Goal: Task Accomplishment & Management: Manage account settings

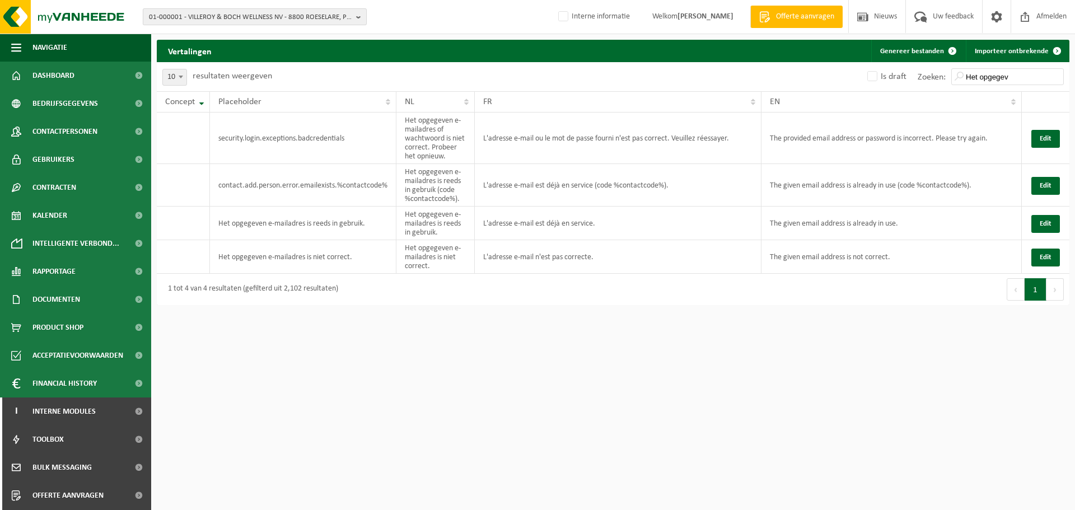
click at [236, 15] on span "01-000001 - VILLEROY & BOCH WELLNESS NV - 8800 ROESELARE, POPULIERSTRAAT 1" at bounding box center [250, 17] width 203 height 17
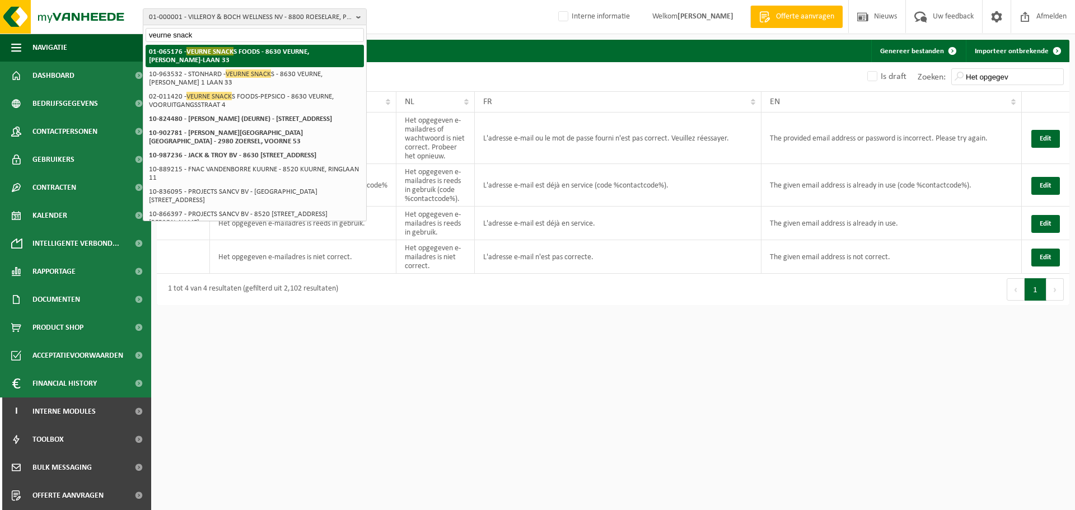
type input "veurne snack"
click at [234, 53] on strong "01-065176 - VEURNE SNACK S FOODS - 8630 VEURNE, ALBERT I-LAAN 33" at bounding box center [229, 55] width 160 height 17
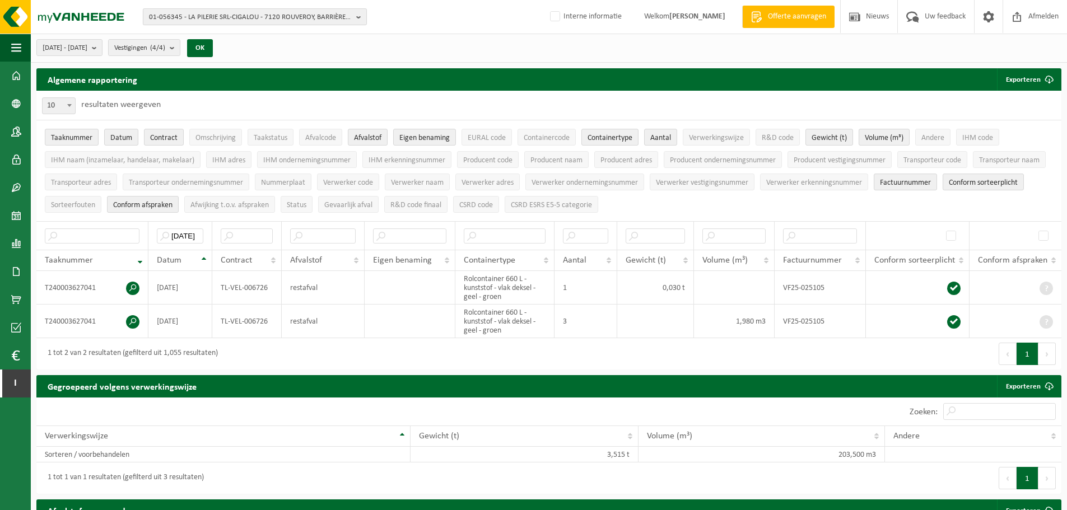
click at [234, 23] on span "01-056345 - LA PILERIE SRL-CIGALOU - 7120 ROUVEROY, BARRIÈRE D'AUBREUX 2" at bounding box center [250, 17] width 203 height 17
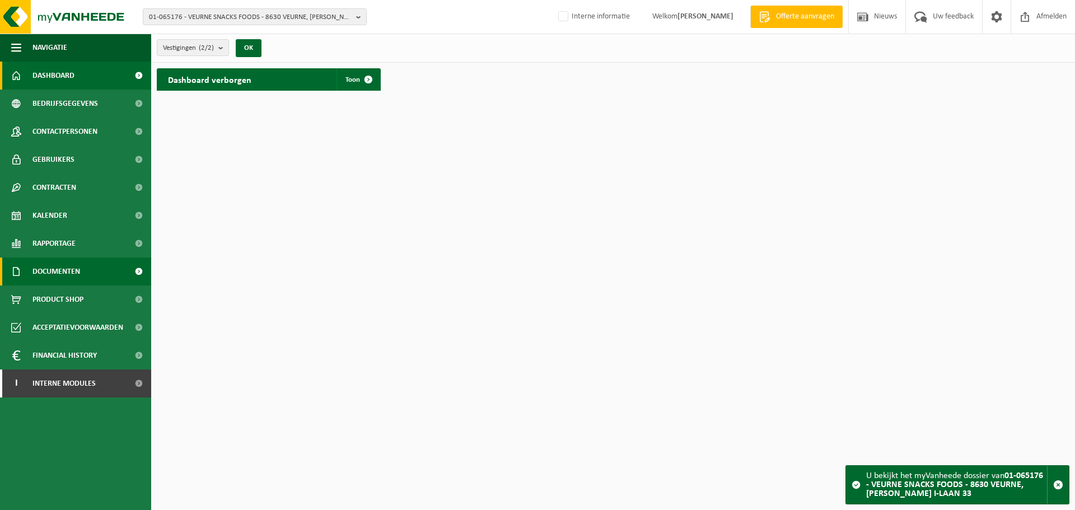
click at [71, 273] on span "Documenten" at bounding box center [56, 272] width 48 height 28
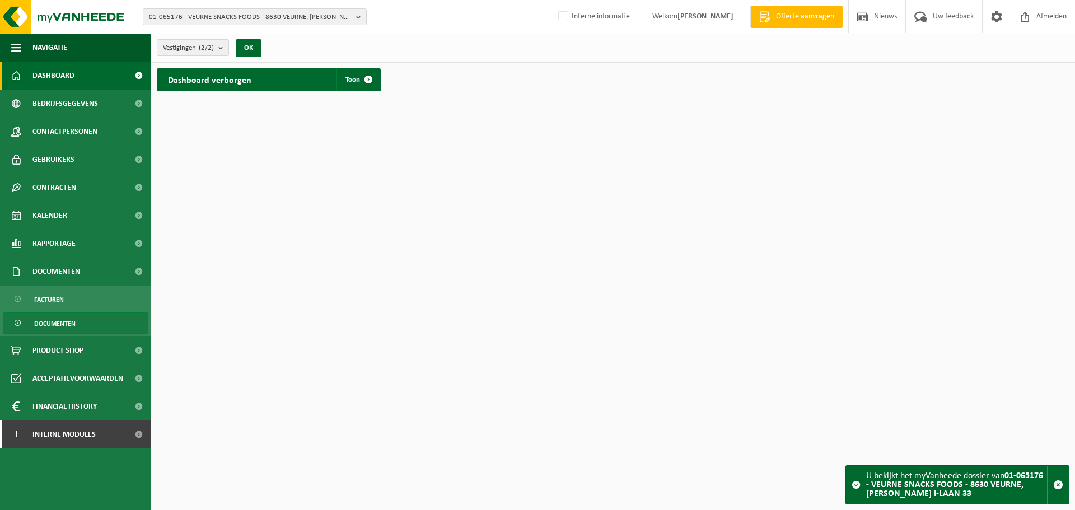
click at [60, 324] on span "Documenten" at bounding box center [54, 323] width 41 height 21
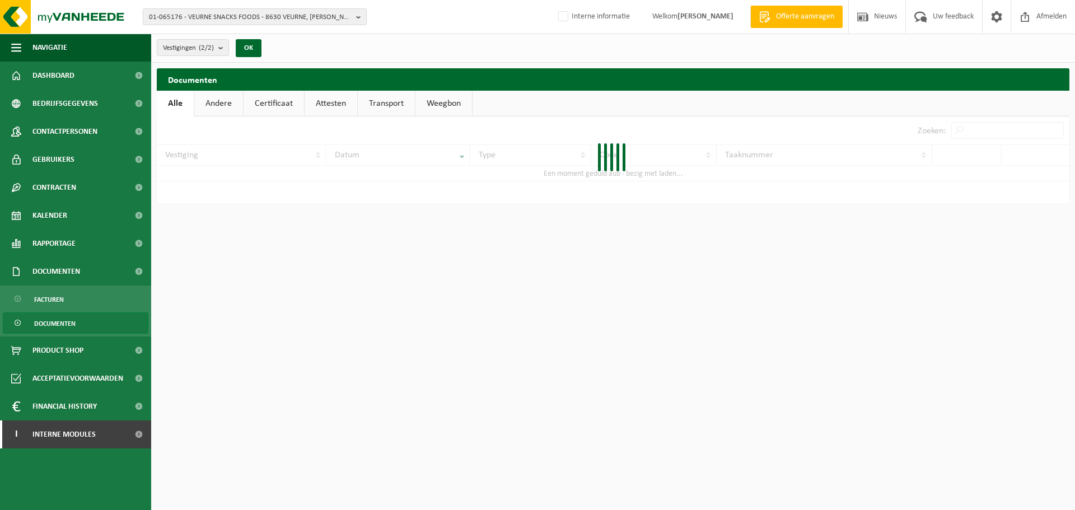
click at [273, 101] on link "Certificaat" at bounding box center [274, 104] width 60 height 26
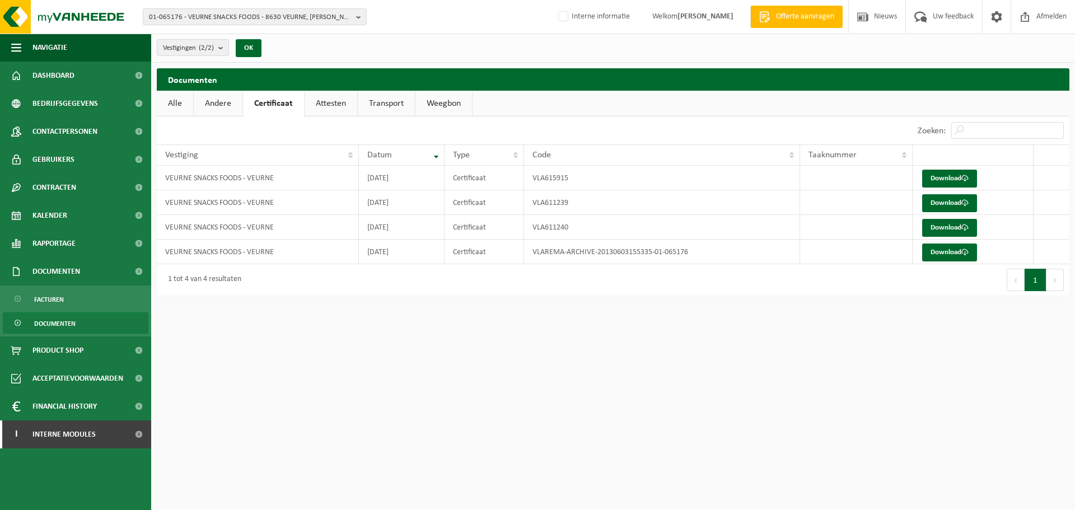
drag, startPoint x: 571, startPoint y: 333, endPoint x: 559, endPoint y: 319, distance: 18.7
click at [571, 334] on html "01-065176 - VEURNE SNACKS FOODS - 8630 VEURNE, ALBERT I-LAAN 33 10-747506 - DIV…" at bounding box center [537, 255] width 1075 height 510
click at [531, 99] on ul "Alle Andere Certificaat Attesten Transport Weegbon" at bounding box center [613, 104] width 913 height 26
click at [370, 49] on div "Vestigingen (2/2) Alles selecteren Alles deselecteren VEURNE SNACKS FOODS - VEU…" at bounding box center [613, 48] width 924 height 29
click at [334, 44] on div "Vestigingen (2/2) Alles selecteren Alles deselecteren VEURNE SNACKS FOODS - VEU…" at bounding box center [613, 48] width 924 height 29
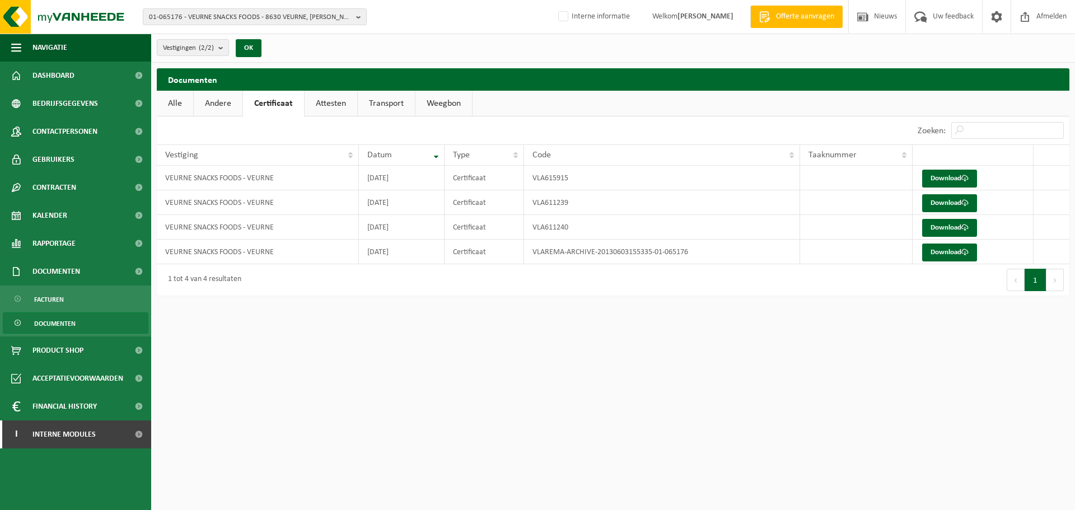
click at [334, 44] on div "Vestigingen (2/2) Alles selecteren Alles deselecteren VEURNE SNACKS FOODS - VEU…" at bounding box center [613, 48] width 924 height 29
click at [57, 135] on span "Contactpersonen" at bounding box center [64, 132] width 65 height 28
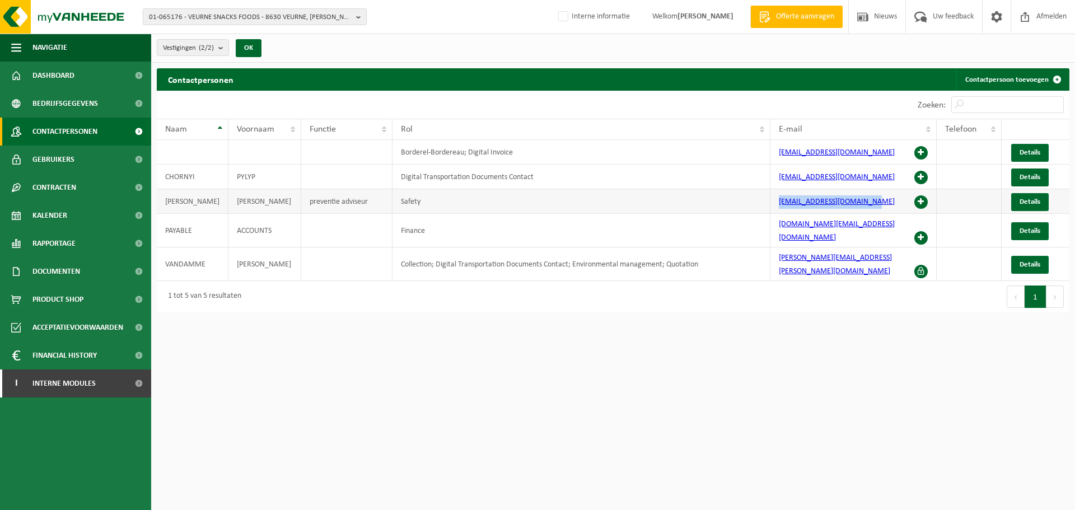
drag, startPoint x: 876, startPoint y: 203, endPoint x: 773, endPoint y: 200, distance: 103.1
click at [773, 200] on td "[EMAIL_ADDRESS][DOMAIN_NAME]" at bounding box center [853, 201] width 166 height 25
drag, startPoint x: 903, startPoint y: 249, endPoint x: 759, endPoint y: 259, distance: 144.3
click at [759, 259] on tr "VANDAMME SANDER Collection; Digital Transportation Documents Contact; Environme…" at bounding box center [613, 264] width 913 height 34
copy tr "[PERSON_NAME][EMAIL_ADDRESS][PERSON_NAME][DOMAIN_NAME]"
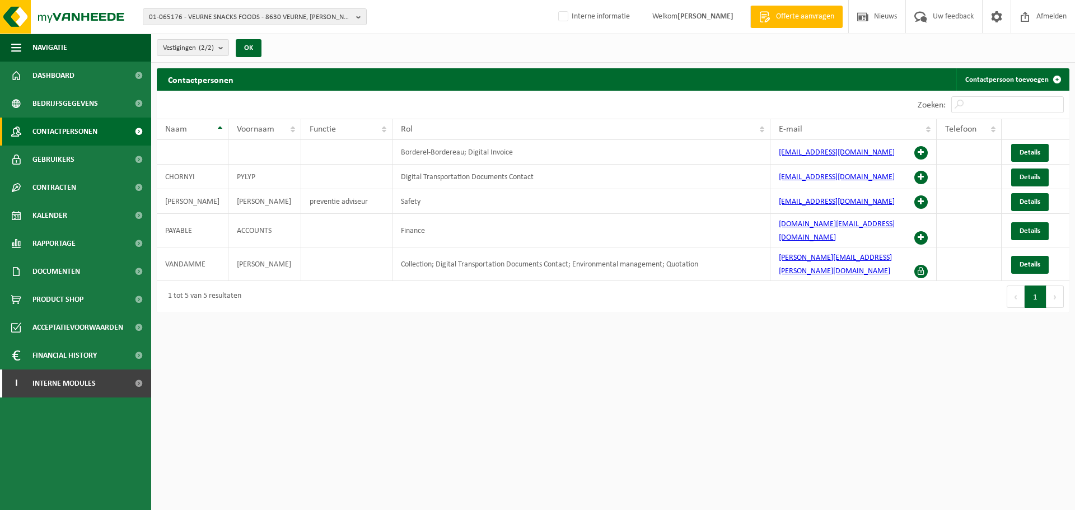
click at [759, 303] on html "01-065176 - VEURNE SNACKS FOODS - 8630 VEURNE, ALBERT I-LAAN 33 10-747506 - DIV…" at bounding box center [537, 255] width 1075 height 510
click at [67, 376] on span "Interne modules" at bounding box center [63, 384] width 63 height 28
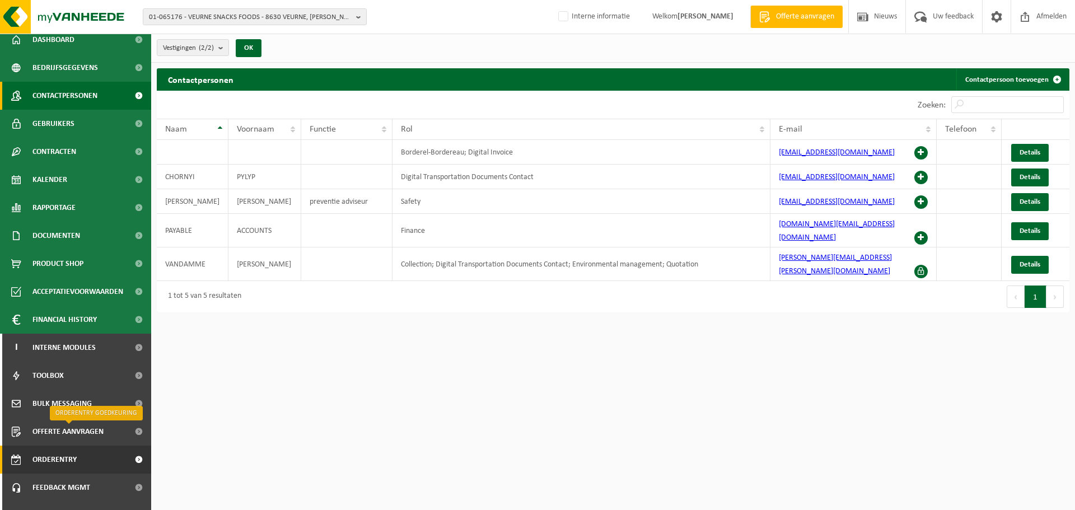
scroll to position [55, 0]
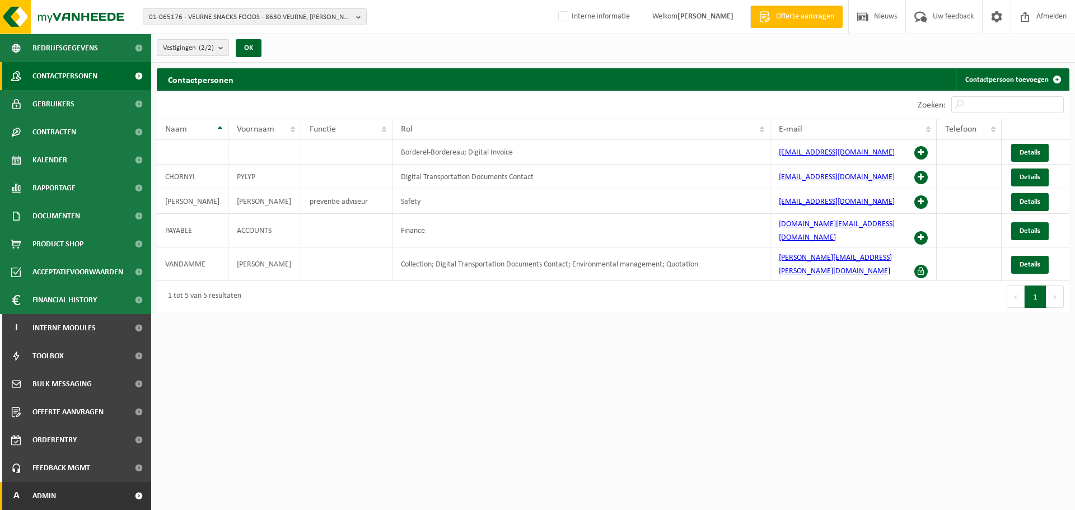
click at [55, 495] on span "Admin" at bounding box center [44, 496] width 24 height 28
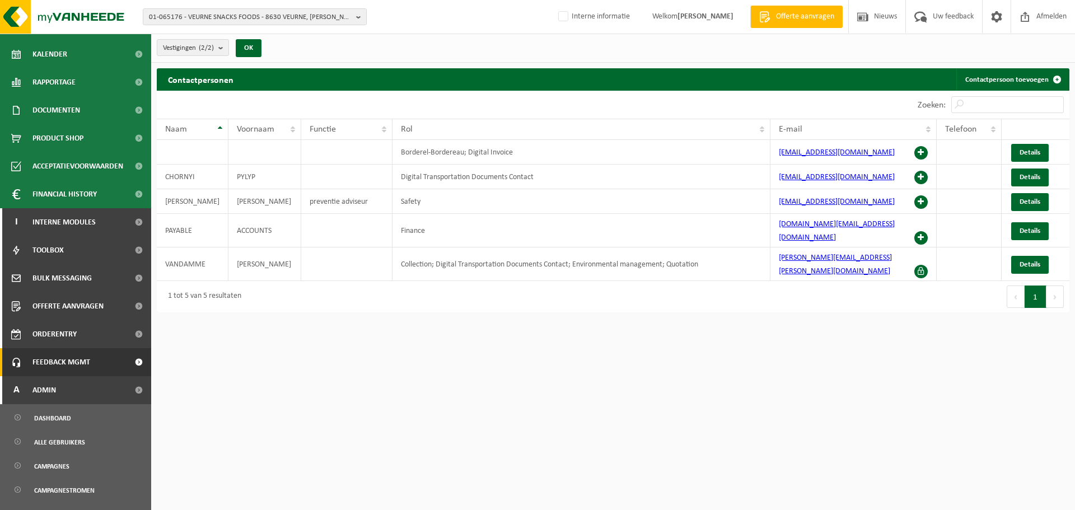
scroll to position [167, 0]
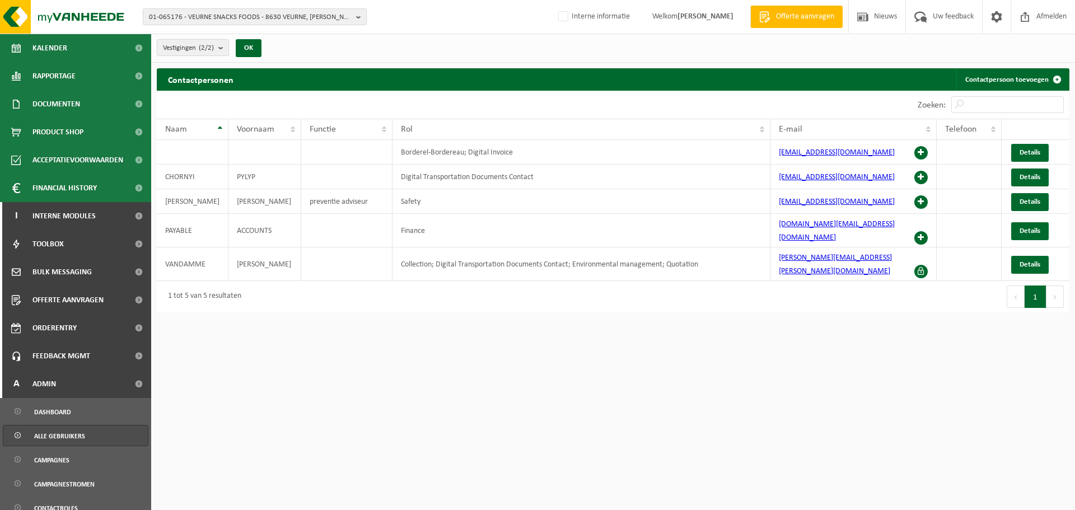
click at [56, 438] on span "Alle gebruikers" at bounding box center [59, 436] width 51 height 21
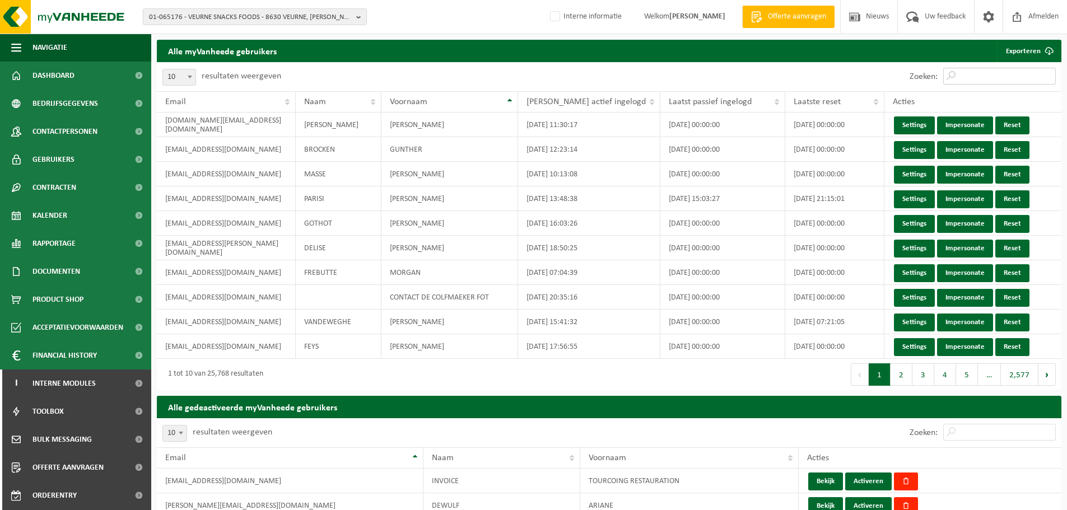
click at [984, 75] on input "Zoeken:" at bounding box center [999, 76] width 113 height 17
paste input "[PERSON_NAME][EMAIL_ADDRESS][PERSON_NAME][DOMAIN_NAME]"
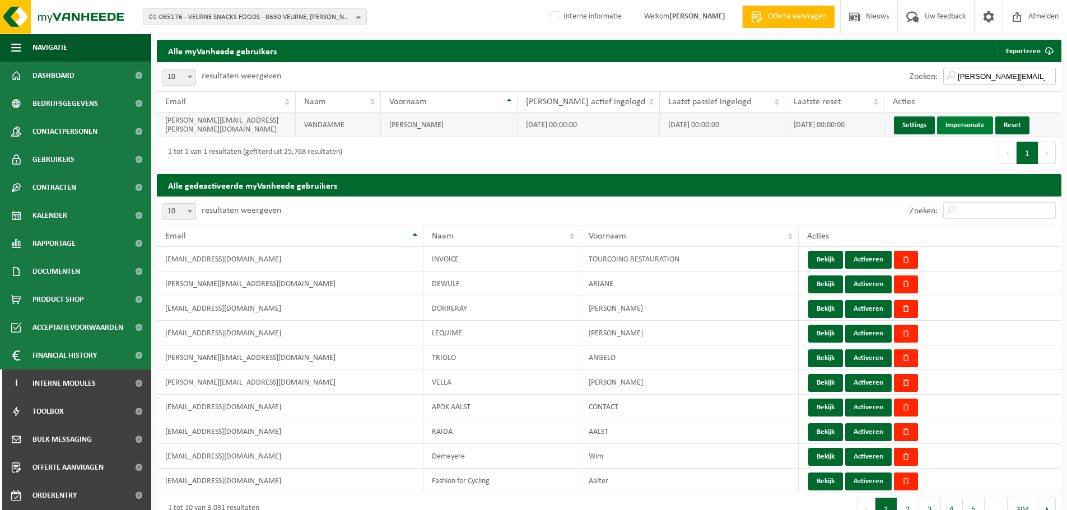
type input "[PERSON_NAME][EMAIL_ADDRESS][PERSON_NAME][DOMAIN_NAME]"
click at [956, 127] on link "Impersonate" at bounding box center [965, 125] width 56 height 18
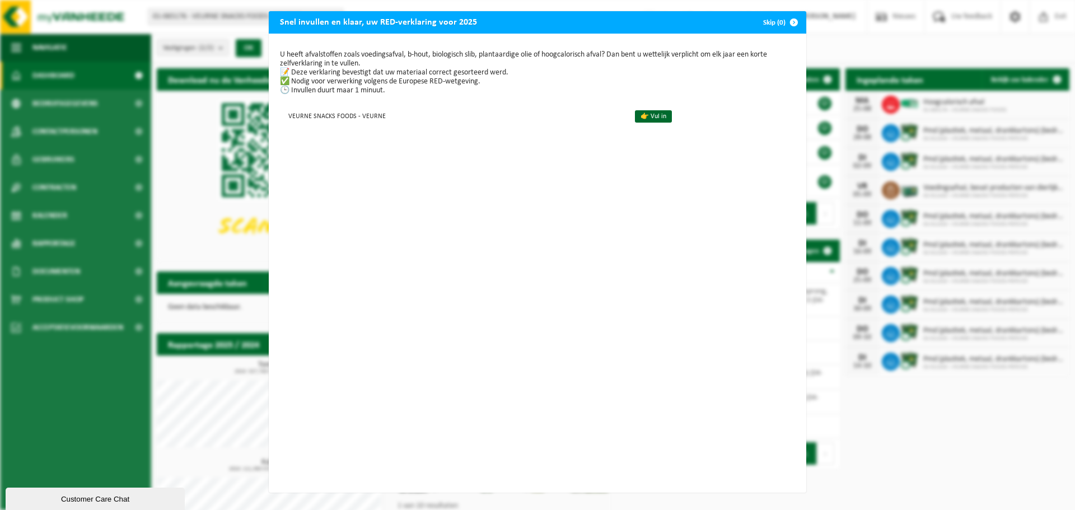
click at [783, 18] on span "button" at bounding box center [794, 22] width 22 height 22
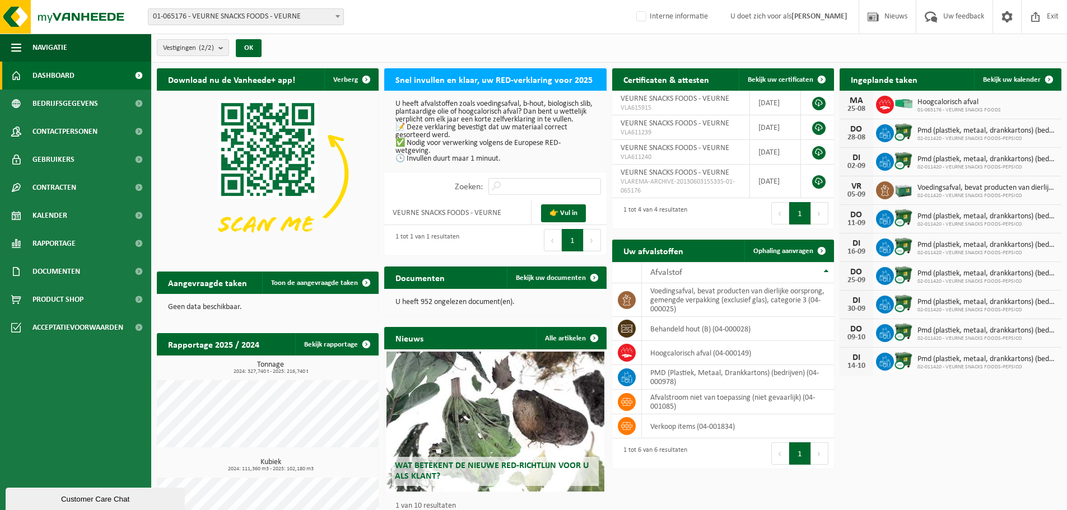
click at [466, 118] on p "U heeft afvalstoffen zoals voedingsafval, b-hout, biologisch slib, plantaardige…" at bounding box center [494, 131] width 199 height 63
click at [58, 103] on span "Bedrijfsgegevens" at bounding box center [65, 104] width 66 height 28
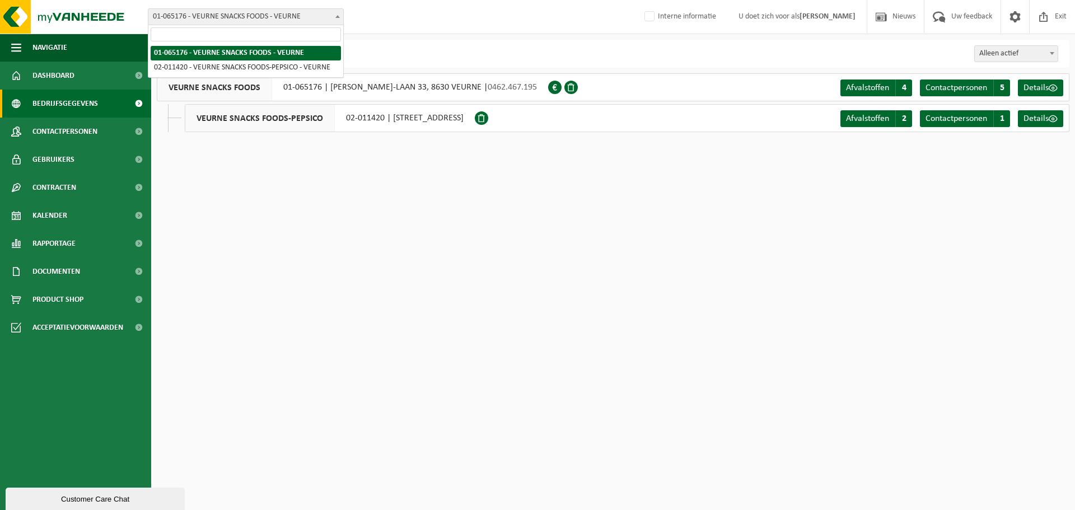
click at [214, 19] on span "01-065176 - VEURNE SNACKS FOODS - VEURNE" at bounding box center [245, 17] width 195 height 16
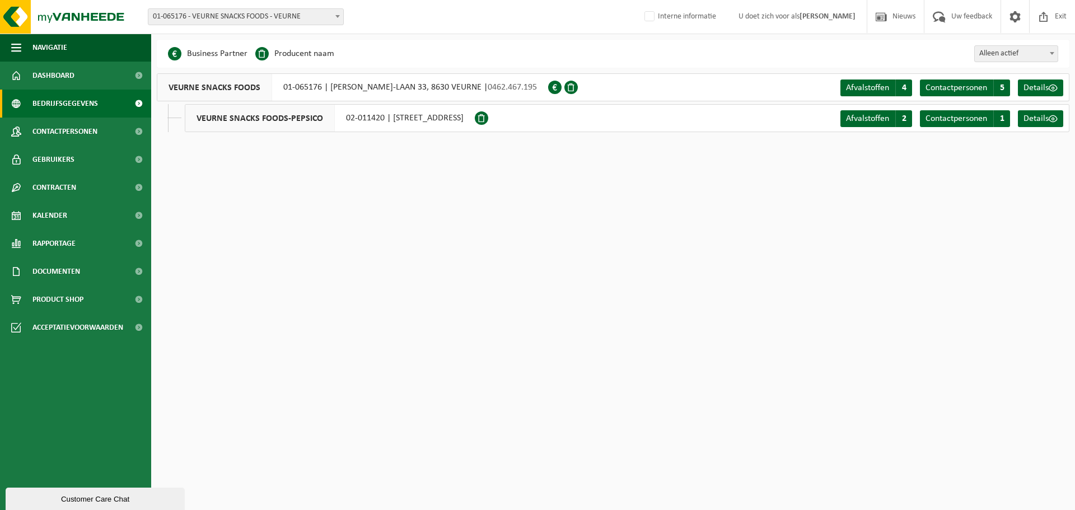
click at [506, 39] on div "Even geduld. Door de grote hoeveelheid gegevens duurt het laden even. Business …" at bounding box center [537, 71] width 1075 height 143
click at [63, 186] on span "Contracten" at bounding box center [54, 188] width 44 height 28
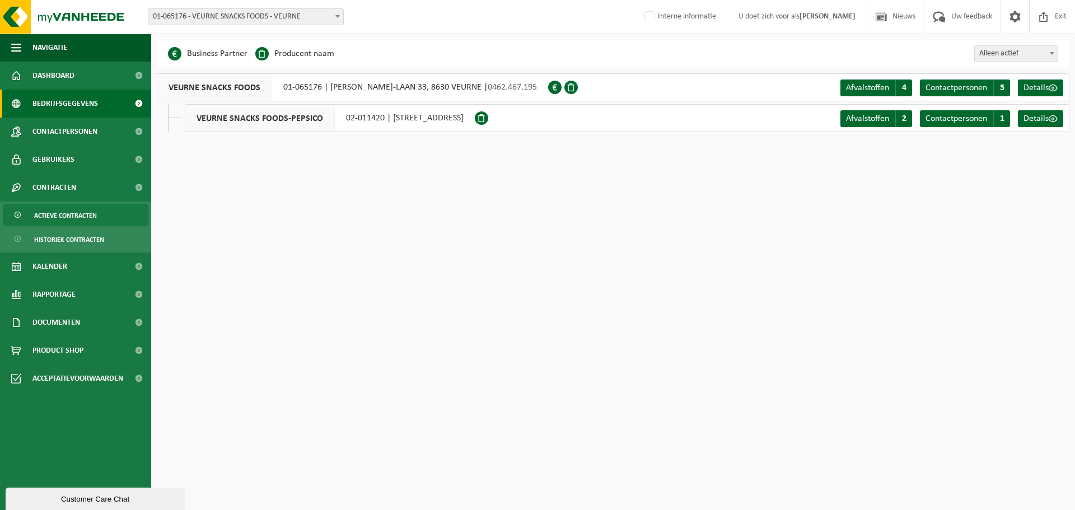
click at [58, 214] on span "Actieve contracten" at bounding box center [65, 215] width 63 height 21
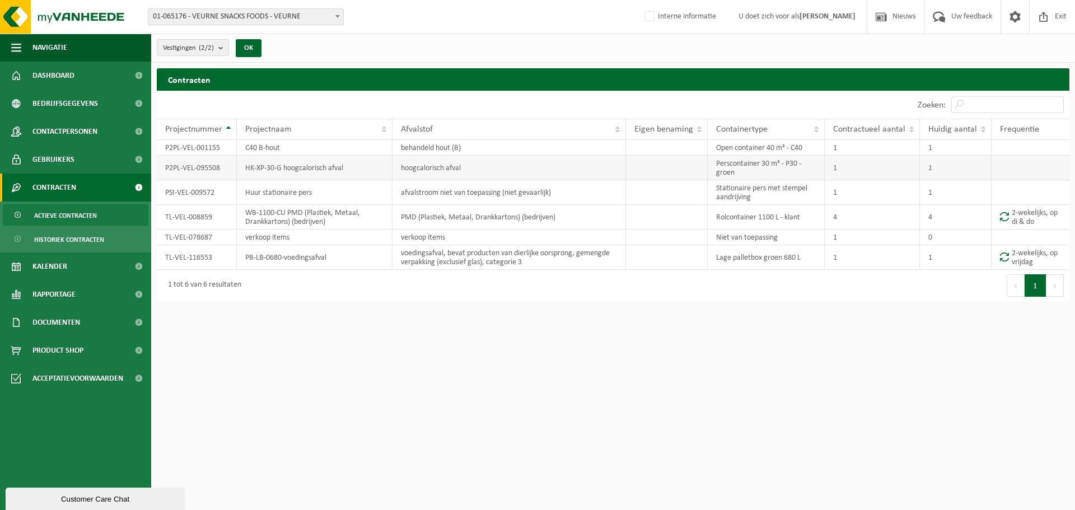
click at [442, 165] on td "hoogcalorisch afval" at bounding box center [510, 168] width 234 height 25
click at [431, 165] on td "hoogcalorisch afval" at bounding box center [510, 168] width 234 height 25
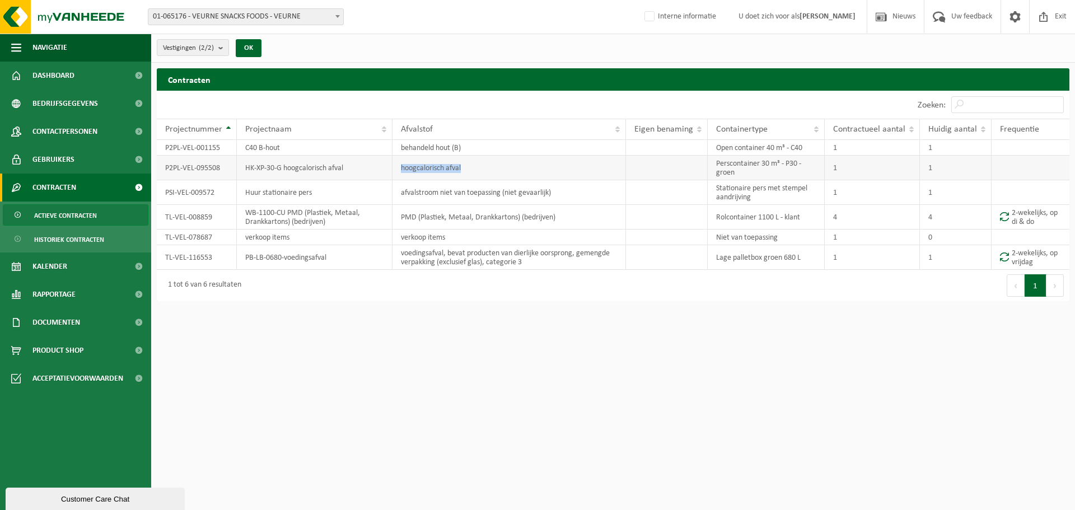
click at [431, 165] on td "hoogcalorisch afval" at bounding box center [510, 168] width 234 height 25
click at [338, 171] on td "HK-XP-30-G hoogcalorisch afval" at bounding box center [315, 168] width 156 height 25
click at [179, 169] on td "P2PL-VEL-095508" at bounding box center [197, 168] width 80 height 25
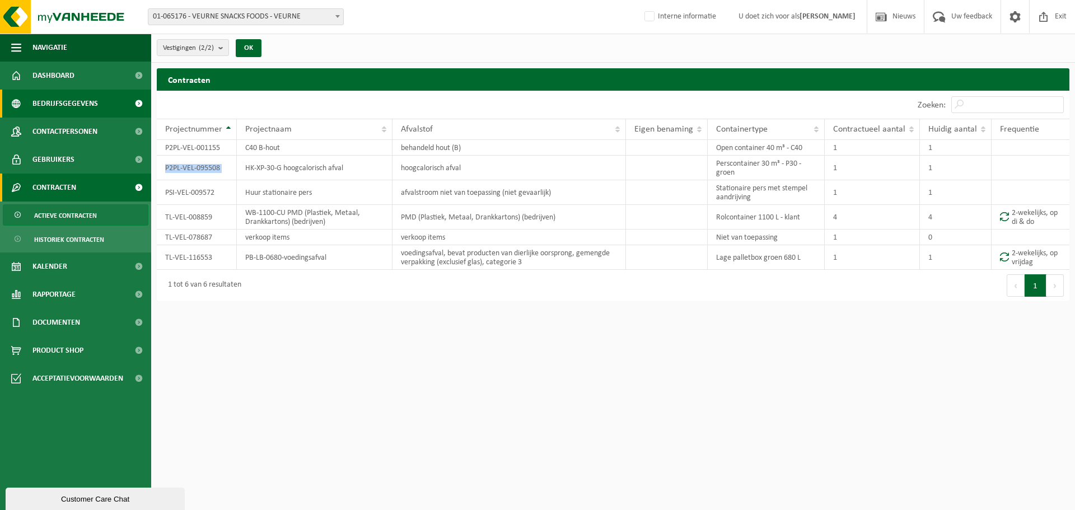
click at [58, 103] on span "Bedrijfsgegevens" at bounding box center [65, 104] width 66 height 28
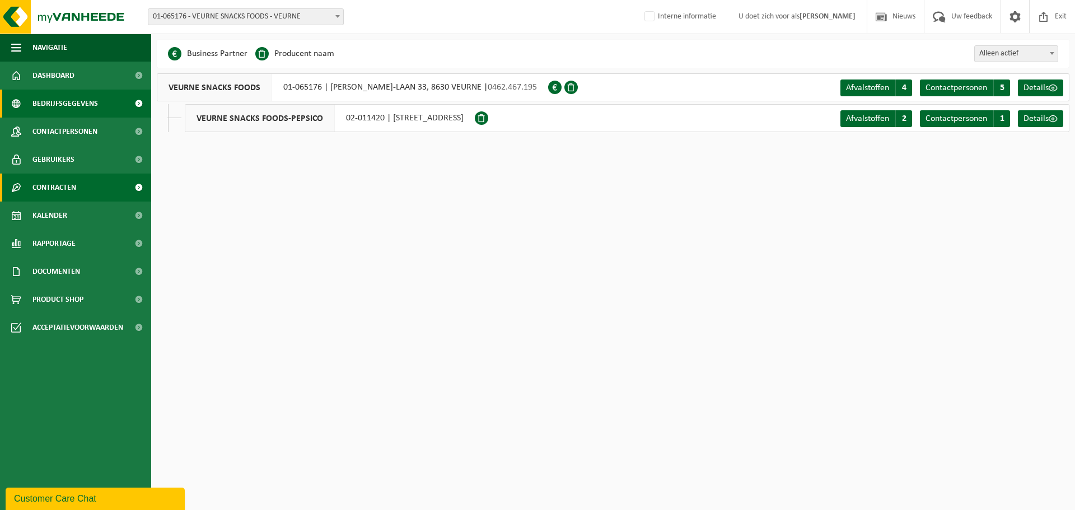
click at [60, 186] on span "Contracten" at bounding box center [54, 188] width 44 height 28
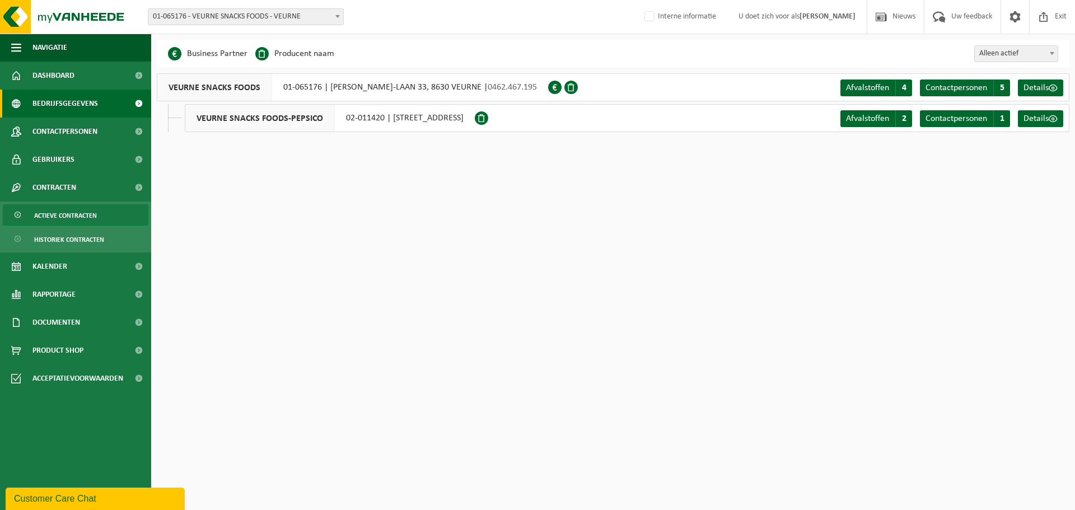
click at [72, 218] on span "Actieve contracten" at bounding box center [65, 215] width 63 height 21
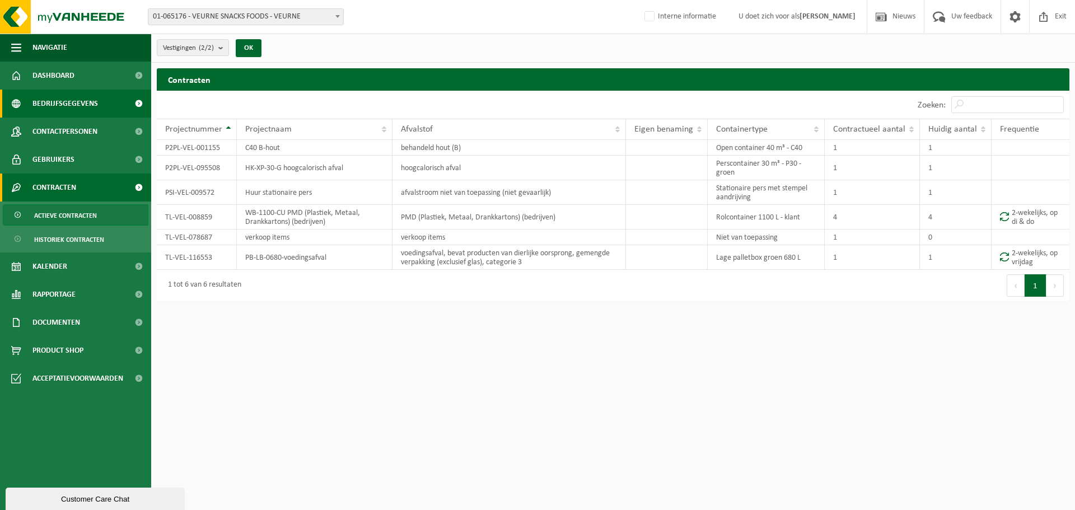
click at [67, 97] on span "Bedrijfsgegevens" at bounding box center [65, 104] width 66 height 28
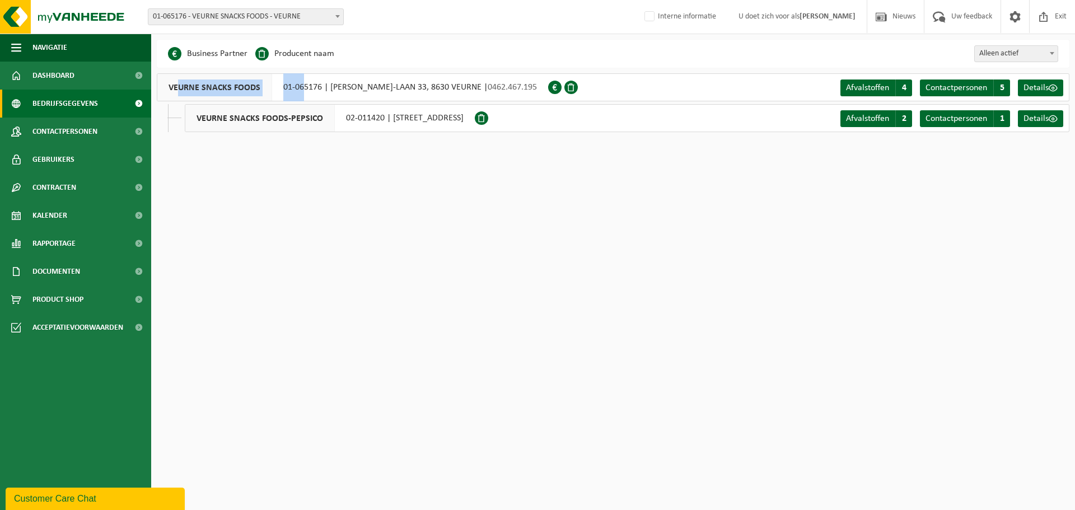
drag, startPoint x: 181, startPoint y: 86, endPoint x: 347, endPoint y: 83, distance: 166.3
click at [307, 82] on div "VEURNE SNACKS FOODS 01-065176 | ALBERT I-LAAN 33, 8630 VEURNE | 0462.467.195" at bounding box center [352, 87] width 391 height 28
click at [579, 66] on div "Business Partner Producent naam Treatment Center Data Center Gearchiveerd Vlare…" at bounding box center [613, 54] width 913 height 28
drag, startPoint x: 259, startPoint y: 88, endPoint x: 167, endPoint y: 88, distance: 91.8
click at [167, 88] on span "VEURNE SNACKS FOODS" at bounding box center [214, 87] width 115 height 27
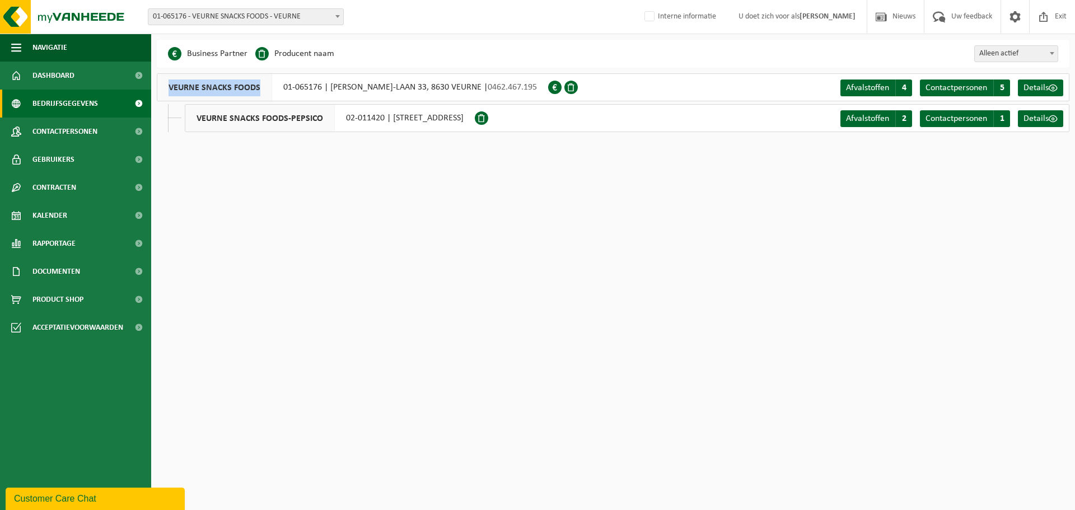
copy span "VEURNE SNACKS FOODS"
click at [475, 110] on div "VEURNE SNACKS FOODS-PEPSICO 02-011420 | VOORUITGANGSSTRAAT 4, 8630 VEURNE" at bounding box center [330, 118] width 290 height 28
click at [1064, 21] on span "Exit" at bounding box center [1060, 16] width 17 height 33
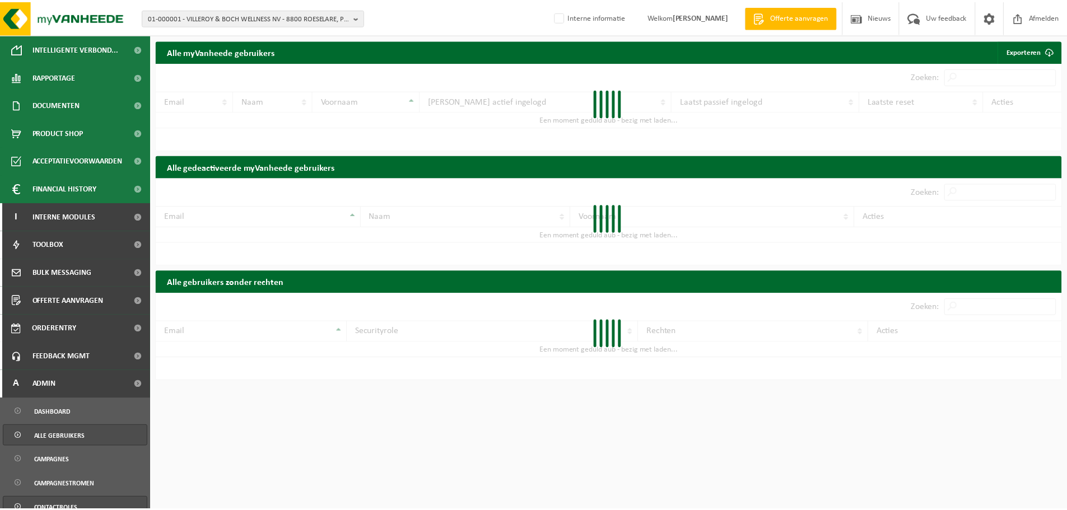
scroll to position [280, 0]
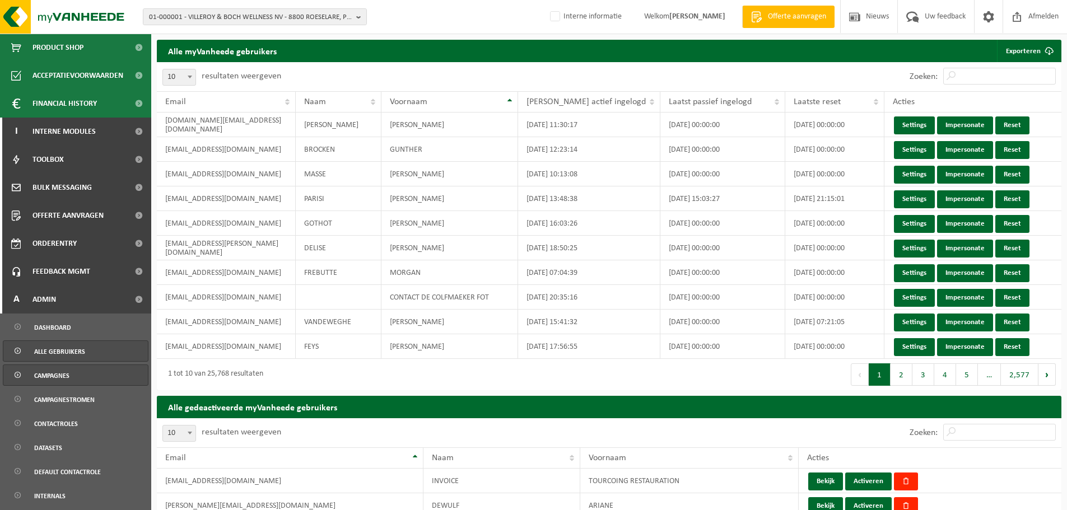
click at [63, 379] on span "Campagnes" at bounding box center [51, 375] width 35 height 21
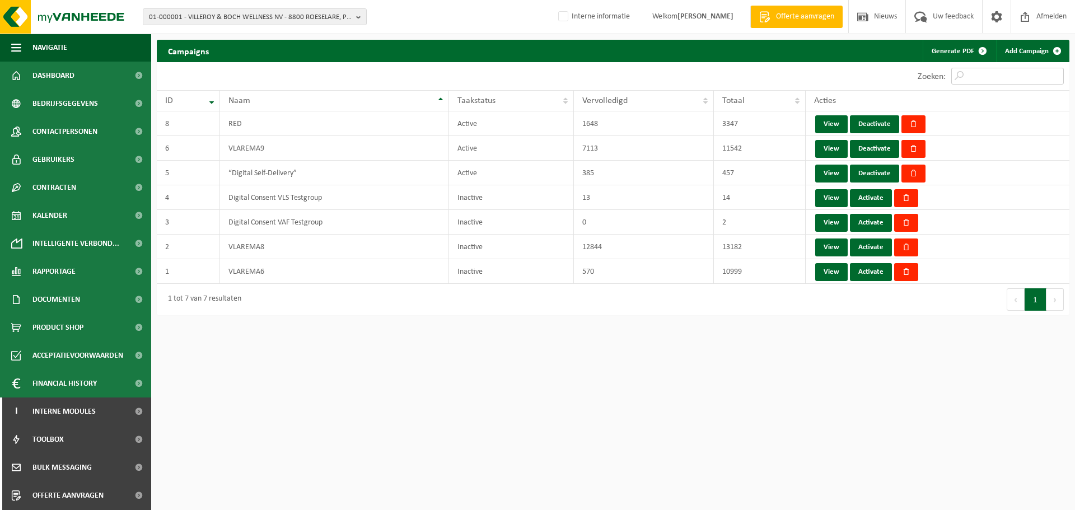
click at [979, 77] on input "Zoeken:" at bounding box center [1007, 76] width 113 height 17
click at [830, 149] on link "View" at bounding box center [831, 149] width 32 height 18
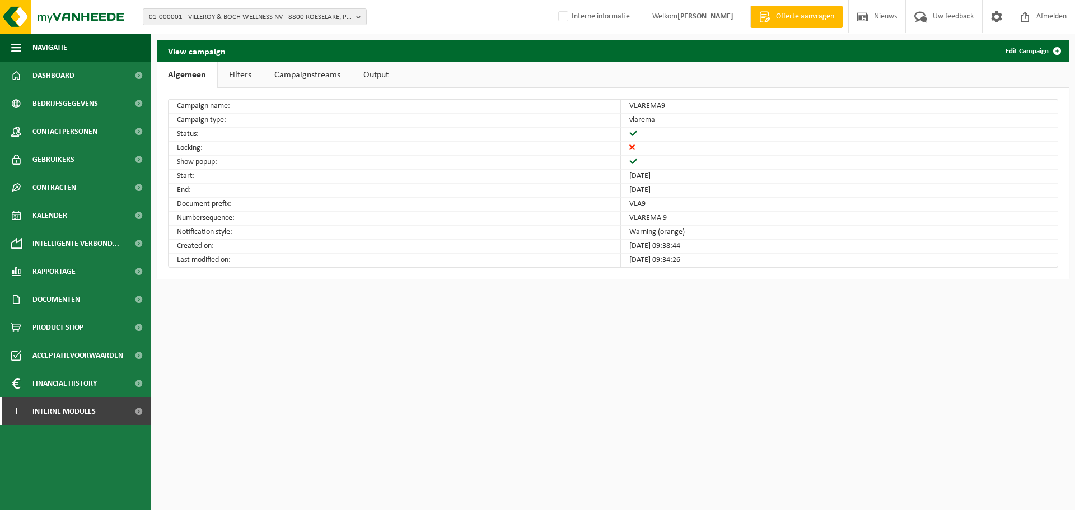
click at [251, 78] on link "Filters" at bounding box center [240, 75] width 45 height 26
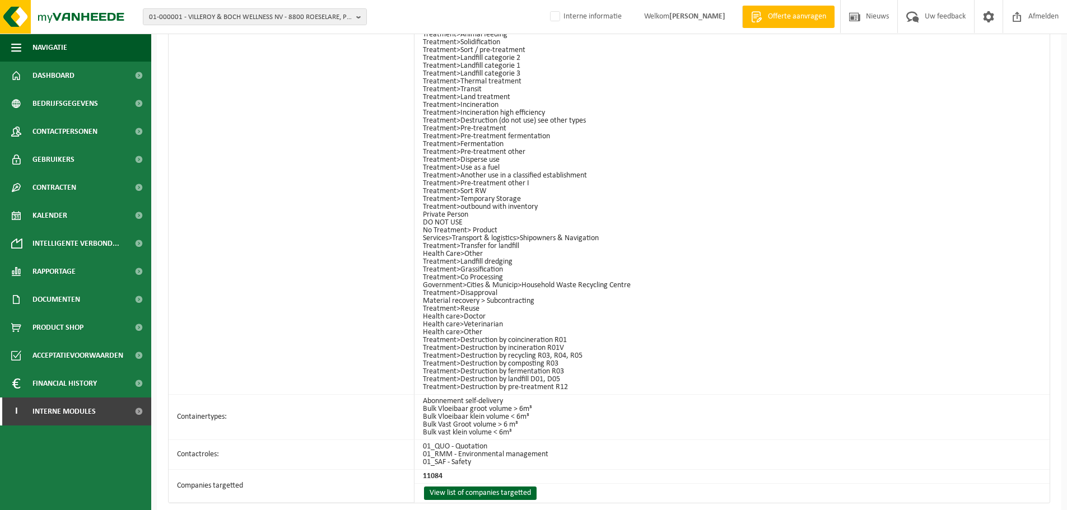
scroll to position [1322, 0]
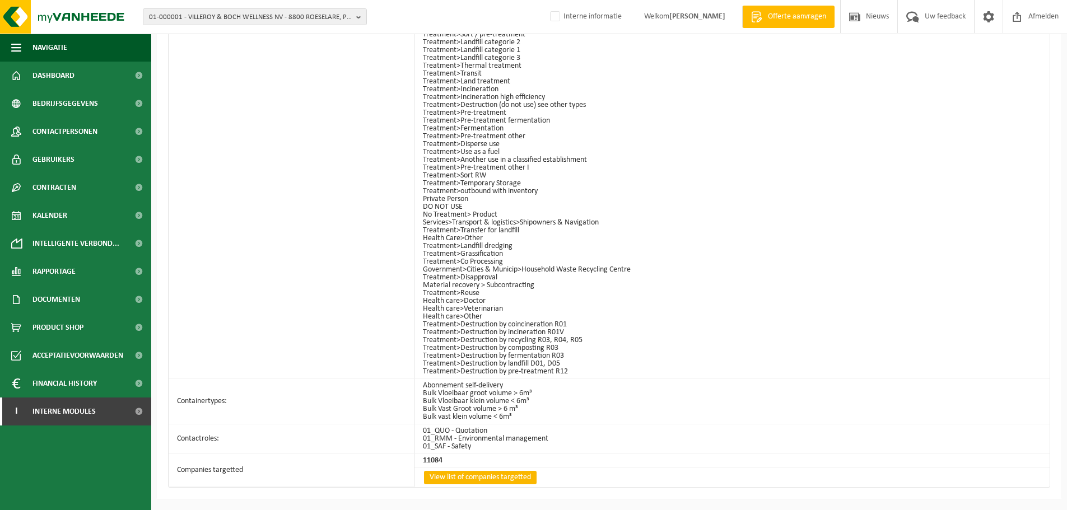
click at [496, 482] on link "View list of companies targetted" at bounding box center [480, 477] width 113 height 13
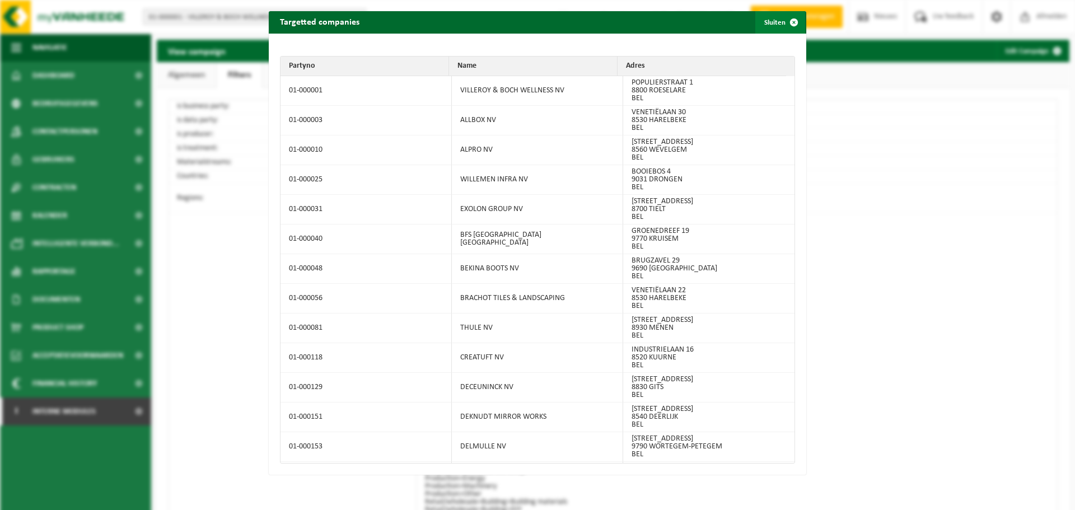
click at [786, 27] on span "button" at bounding box center [794, 22] width 22 height 22
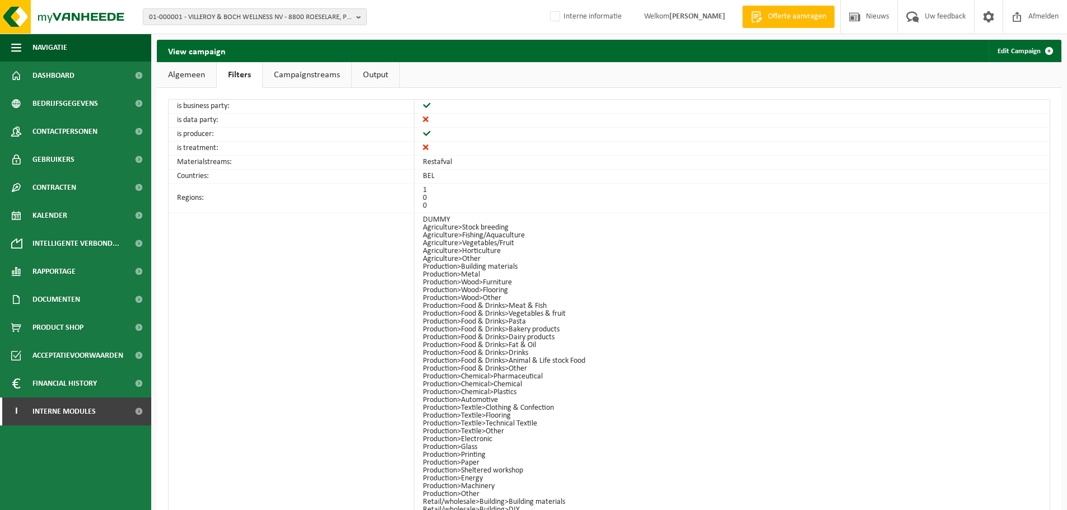
click at [619, 178] on li "BEL" at bounding box center [729, 176] width 613 height 8
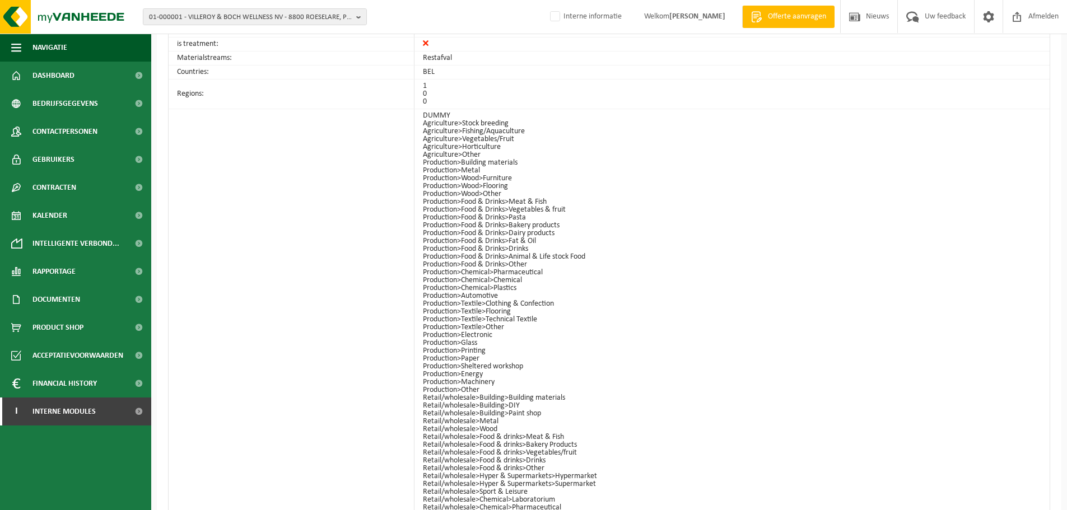
scroll to position [112, 0]
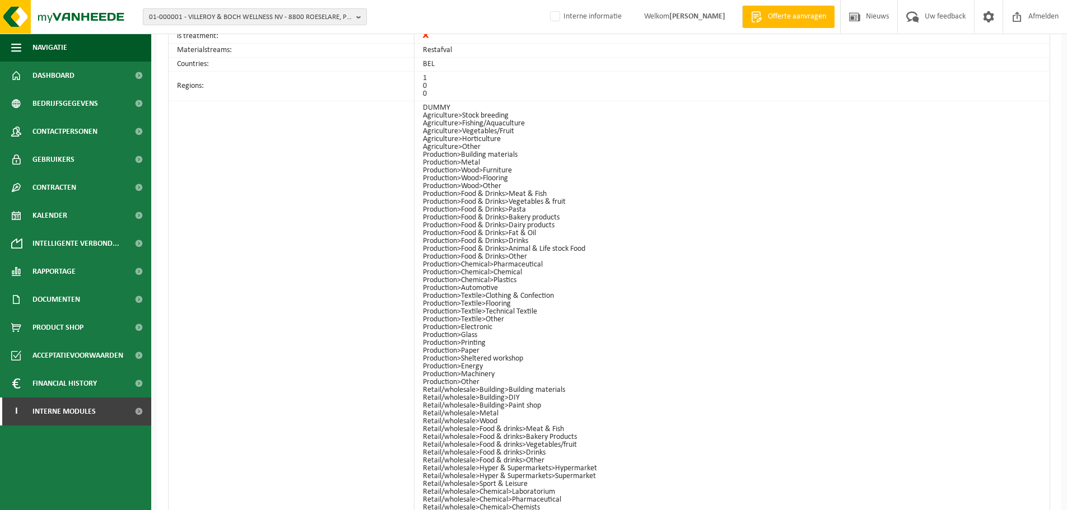
click at [250, 12] on span "01-000001 - VILLEROY & BOCH WELLNESS NV - 8800 ROESELARE, POPULIERSTRAAT 1" at bounding box center [250, 17] width 203 height 17
paste input "VEURNE SNACKS FOODS"
type input "VEURNE SNACKS FOODS"
click at [264, 55] on strong "VEURNE SNACKS FOODS" at bounding box center [252, 51] width 73 height 7
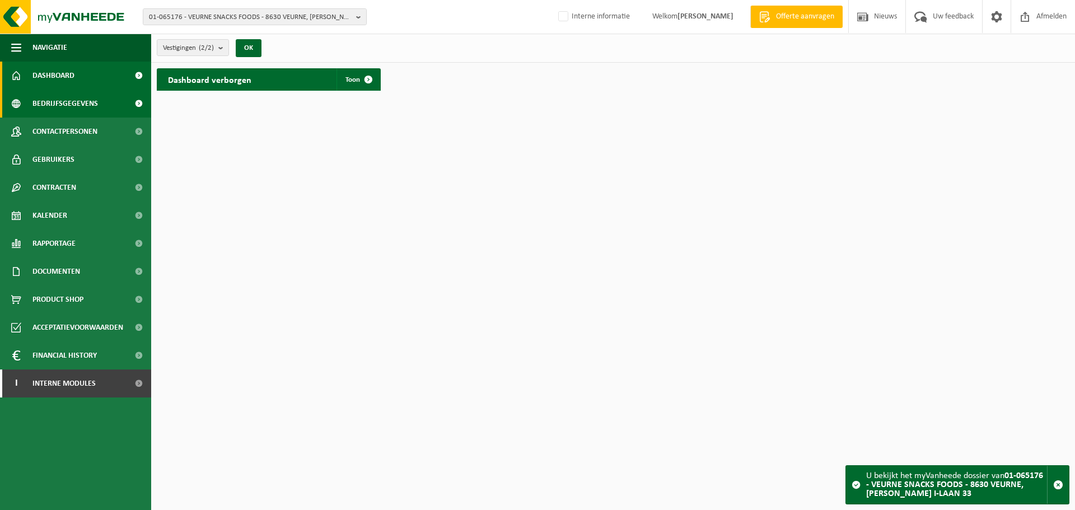
click at [67, 102] on span "Bedrijfsgegevens" at bounding box center [65, 104] width 66 height 28
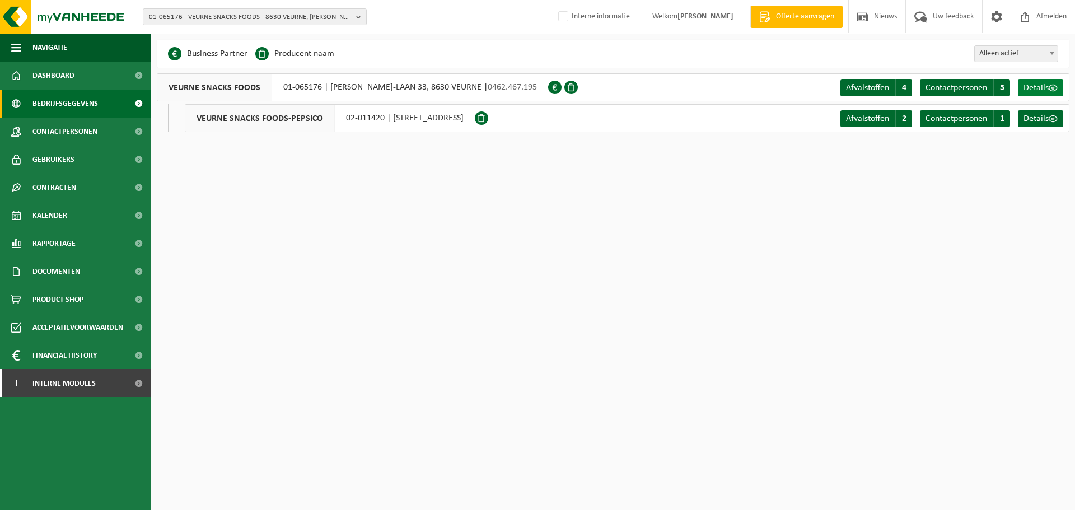
click at [1029, 85] on span "Details" at bounding box center [1036, 87] width 25 height 9
click at [1047, 122] on span "Details" at bounding box center [1036, 118] width 25 height 9
click at [223, 90] on span "VEURNE SNACKS FOODS" at bounding box center [214, 87] width 115 height 27
click at [1043, 82] on link "Details" at bounding box center [1040, 88] width 45 height 17
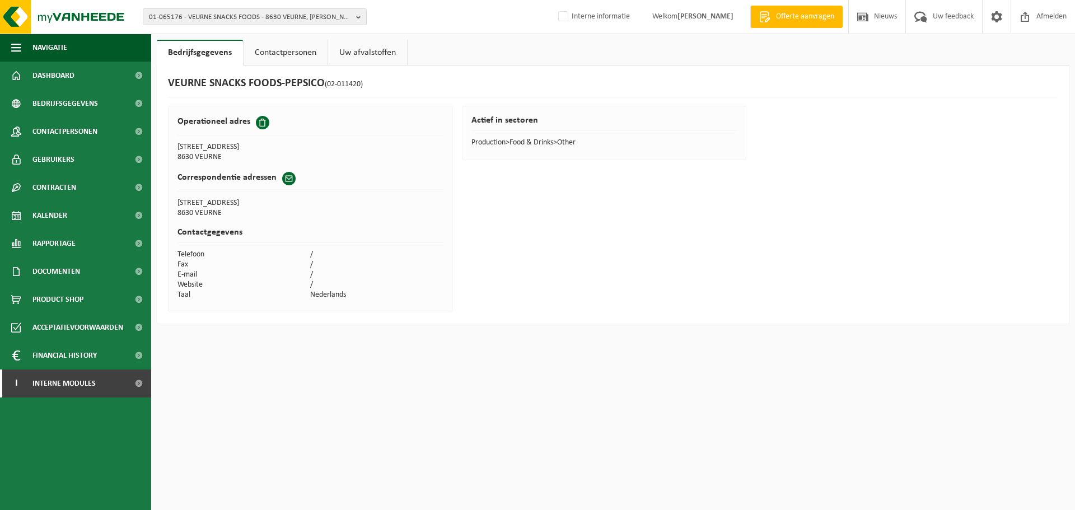
click at [335, 99] on div "VEURNE SNACKS FOODS-PEPSICO (02-011420) Operationeel adres [STREET_ADDRESS] VEU…" at bounding box center [613, 195] width 913 height 258
click at [282, 53] on link "Contactpersonen" at bounding box center [286, 53] width 84 height 26
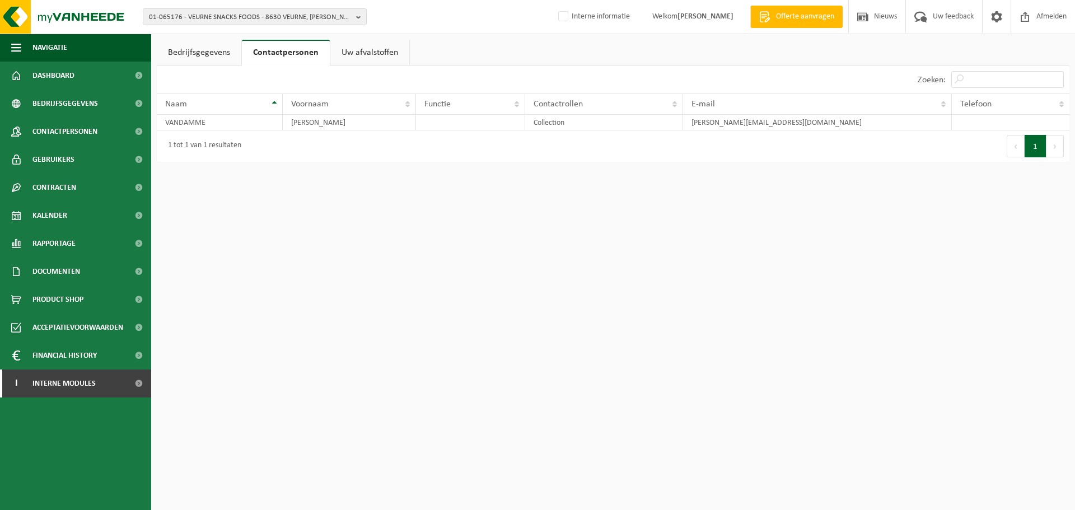
click at [363, 57] on link "Uw afvalstoffen" at bounding box center [369, 53] width 79 height 26
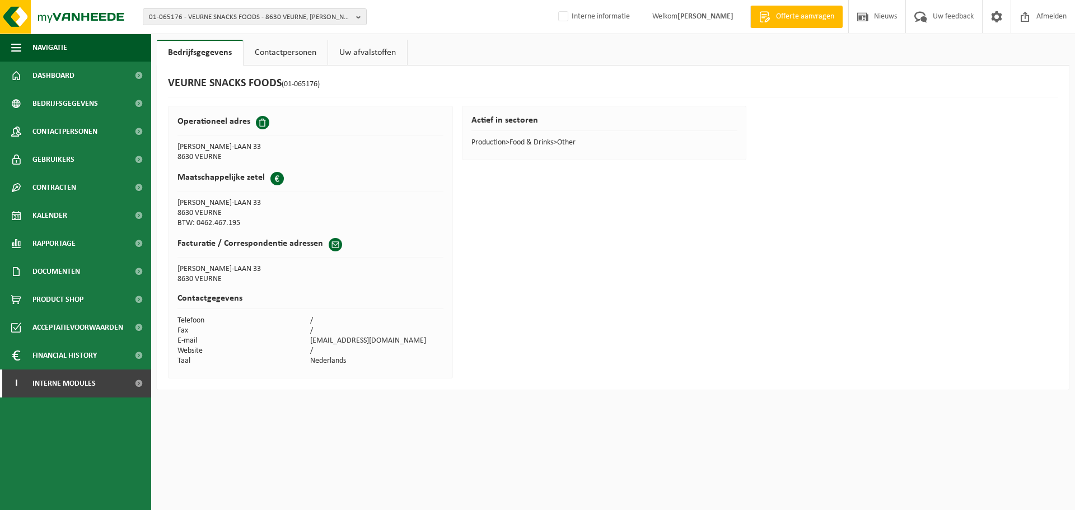
click at [385, 59] on link "Uw afvalstoffen" at bounding box center [367, 53] width 79 height 26
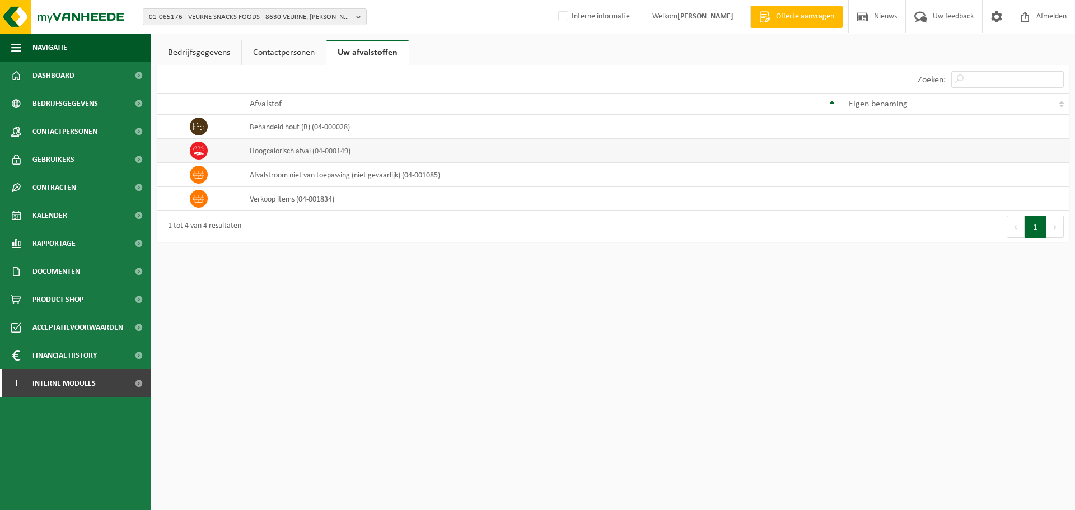
click at [306, 156] on td "hoogcalorisch afval (04-000149)" at bounding box center [541, 151] width 600 height 24
click at [354, 150] on td "hoogcalorisch afval (04-000149)" at bounding box center [541, 151] width 600 height 24
drag, startPoint x: 316, startPoint y: 152, endPoint x: 358, endPoint y: 147, distance: 41.7
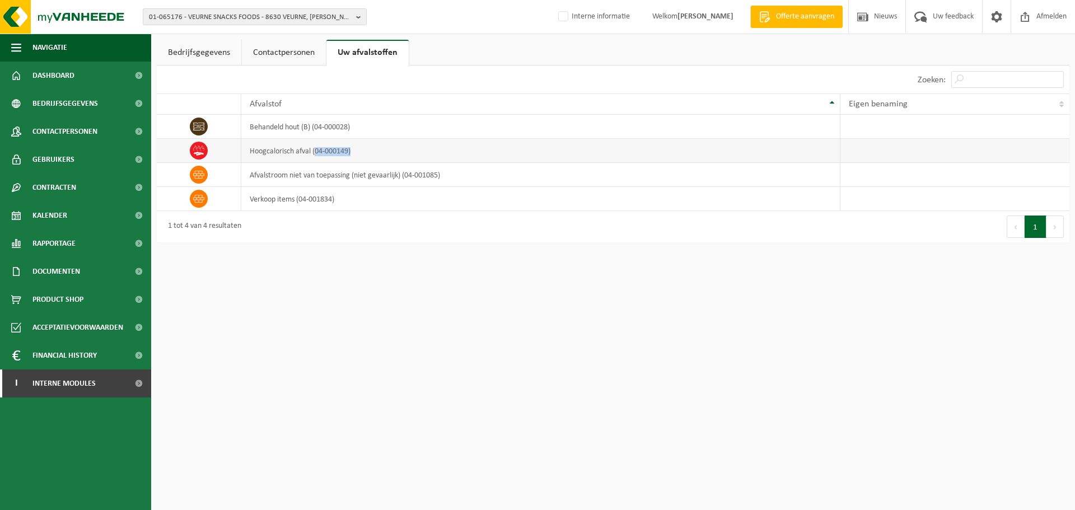
click at [358, 147] on td "hoogcalorisch afval (04-000149)" at bounding box center [541, 151] width 600 height 24
click at [351, 153] on td "hoogcalorisch afval (04-000149)" at bounding box center [541, 151] width 600 height 24
drag, startPoint x: 349, startPoint y: 150, endPoint x: 316, endPoint y: 152, distance: 33.7
click at [316, 152] on td "hoogcalorisch afval (04-000149)" at bounding box center [541, 151] width 600 height 24
copy td "04-000149"
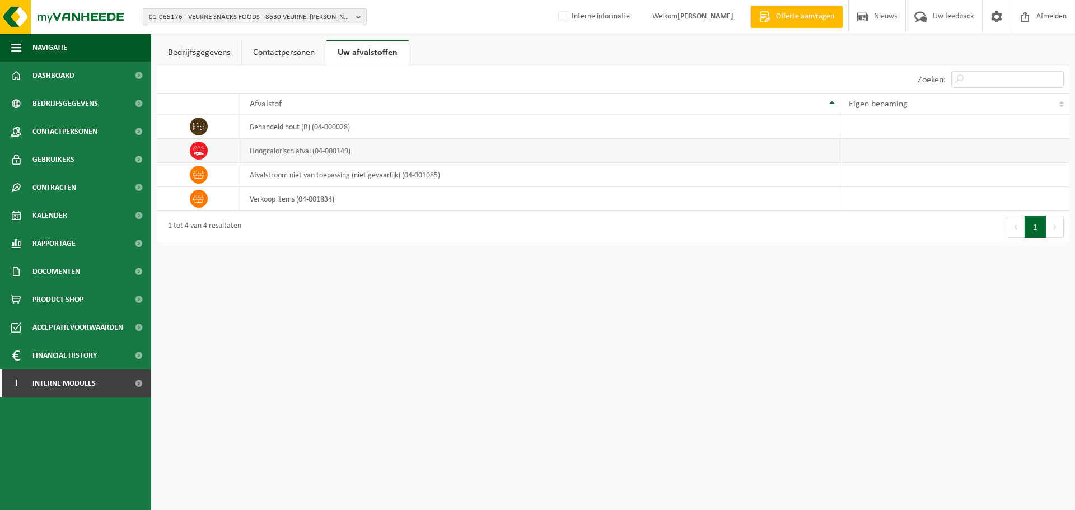
click at [407, 144] on td "hoogcalorisch afval (04-000149)" at bounding box center [541, 151] width 600 height 24
click at [60, 397] on span "Interne modules" at bounding box center [63, 384] width 63 height 28
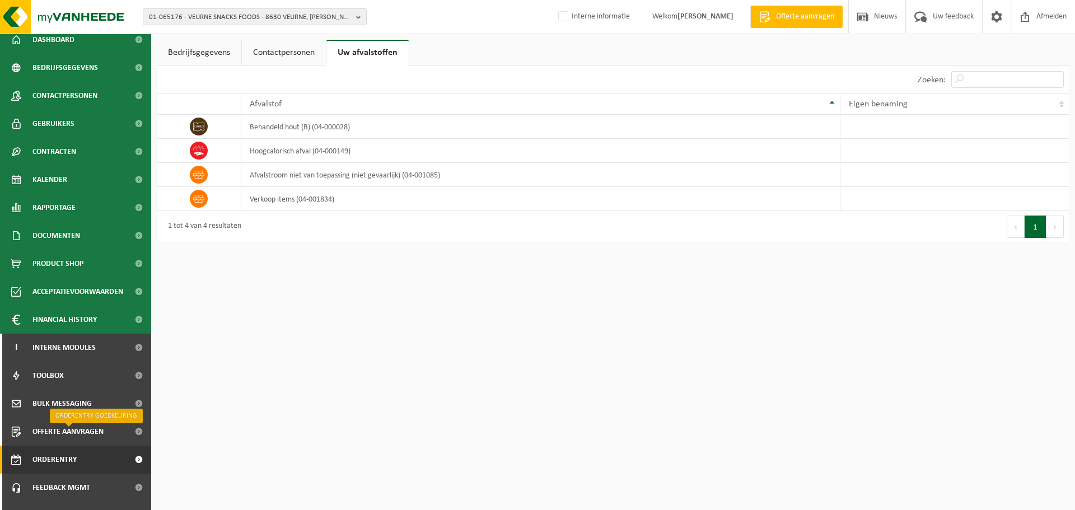
scroll to position [55, 0]
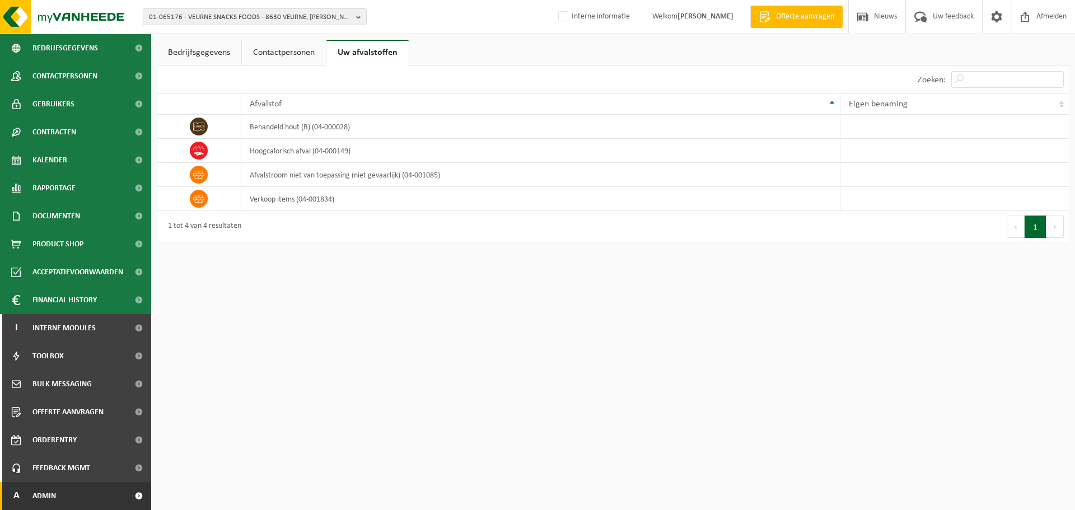
click at [46, 498] on span "Admin" at bounding box center [44, 496] width 24 height 28
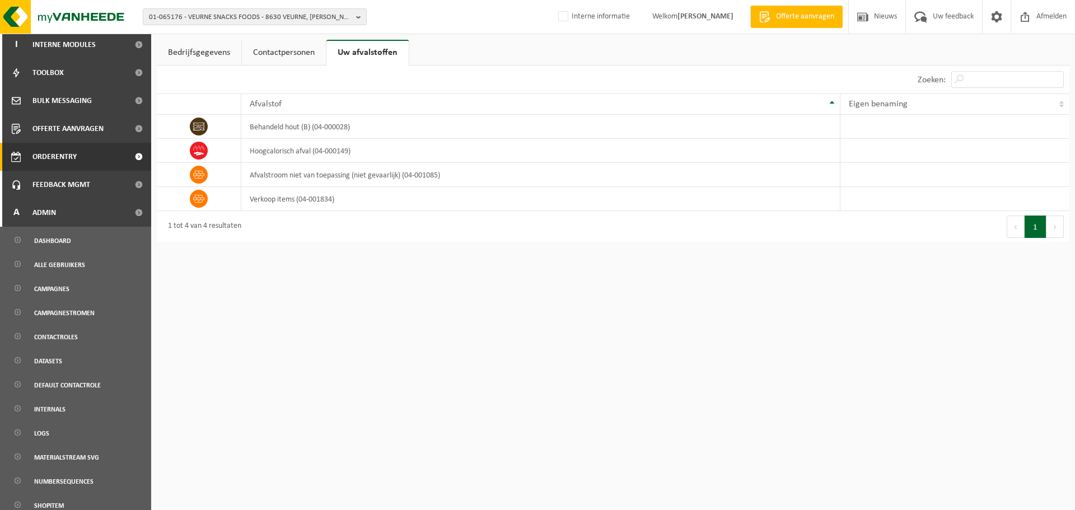
scroll to position [443, 0]
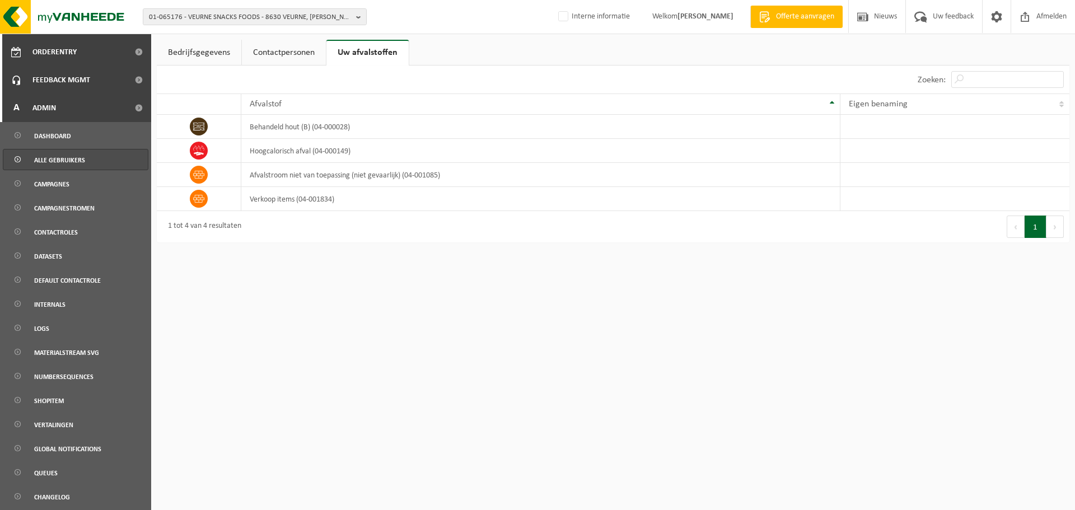
click at [52, 161] on span "Alle gebruikers" at bounding box center [59, 160] width 51 height 21
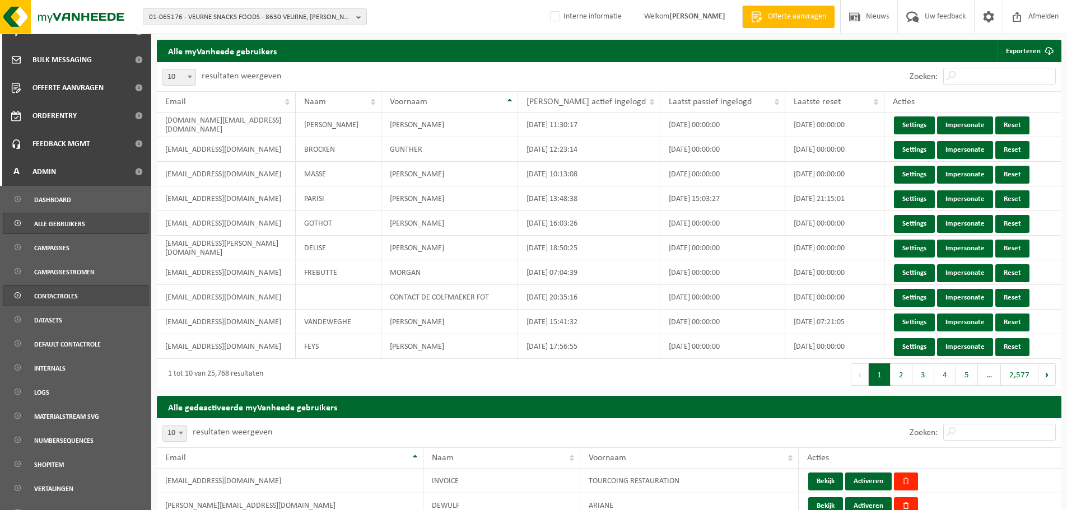
scroll to position [443, 0]
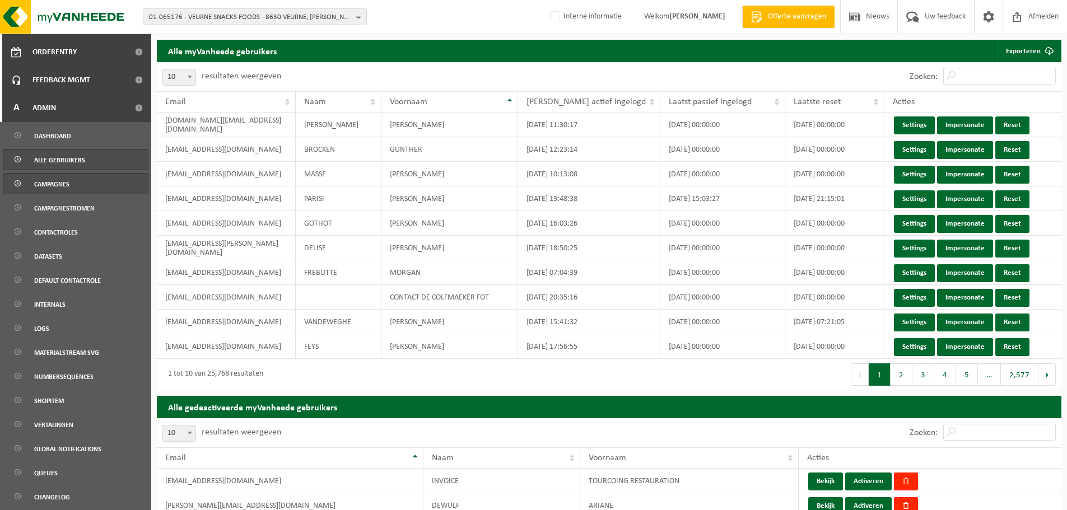
click at [60, 185] on span "Campagnes" at bounding box center [51, 184] width 35 height 21
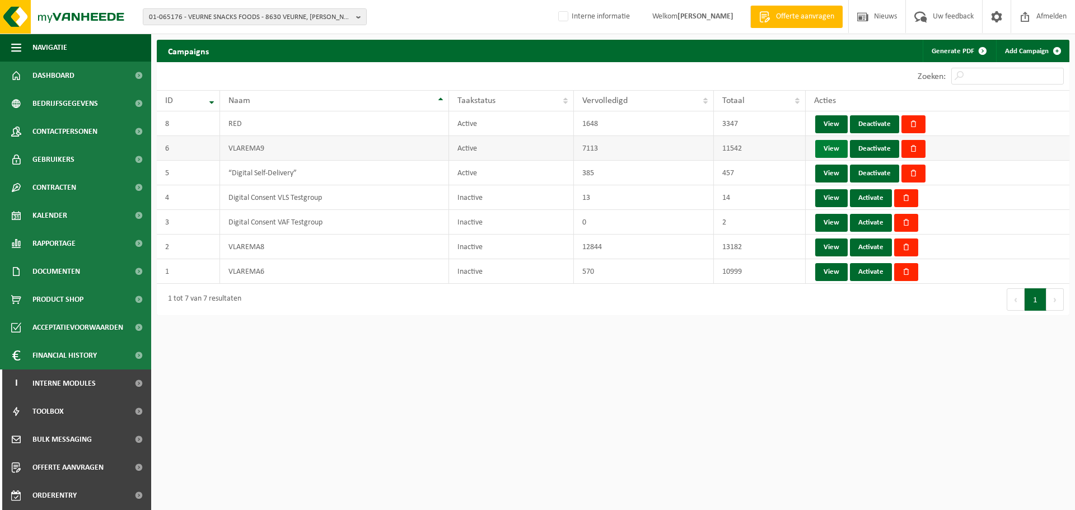
click at [829, 154] on link "View" at bounding box center [831, 149] width 32 height 18
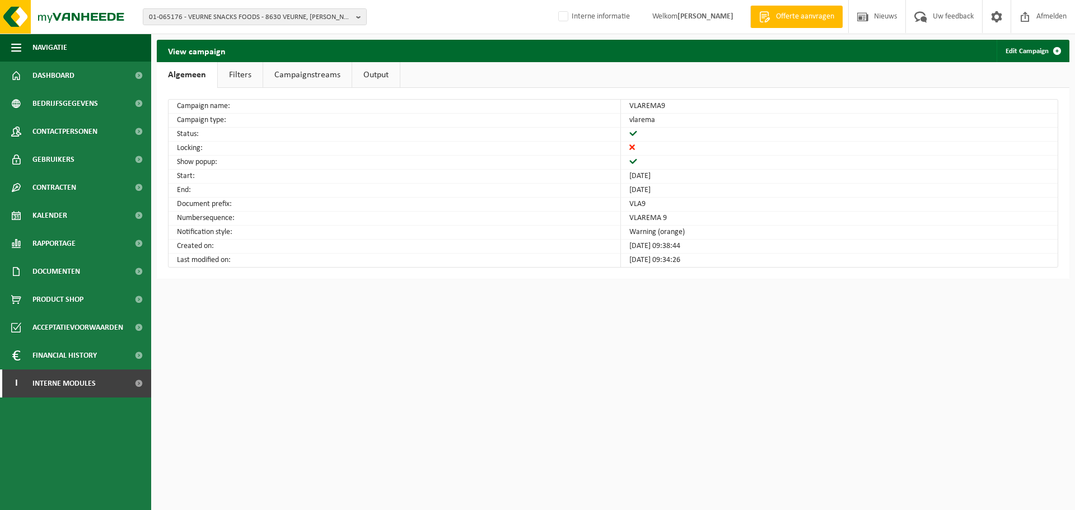
click at [238, 76] on link "Filters" at bounding box center [240, 75] width 45 height 26
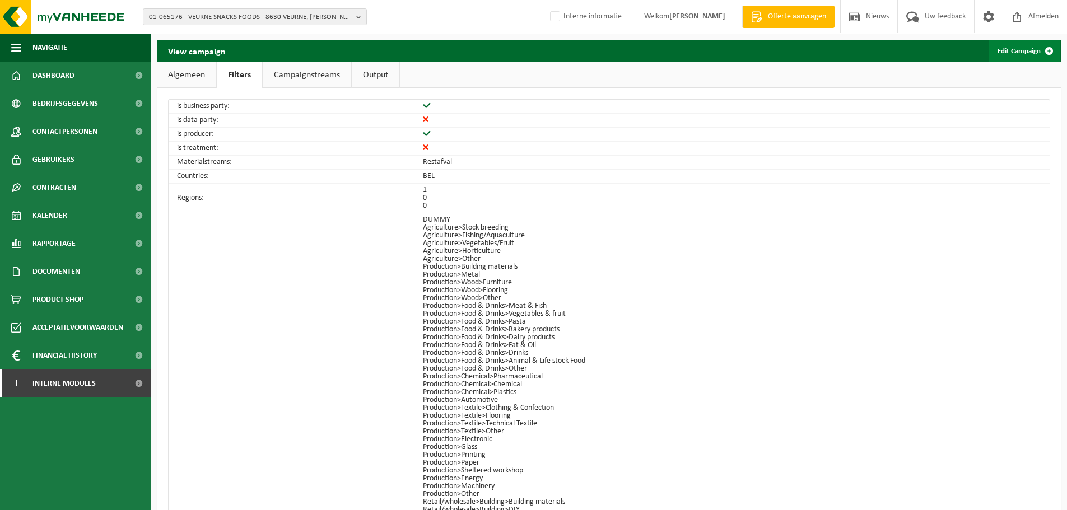
click at [1012, 48] on link "Edit Campaign" at bounding box center [1024, 51] width 72 height 22
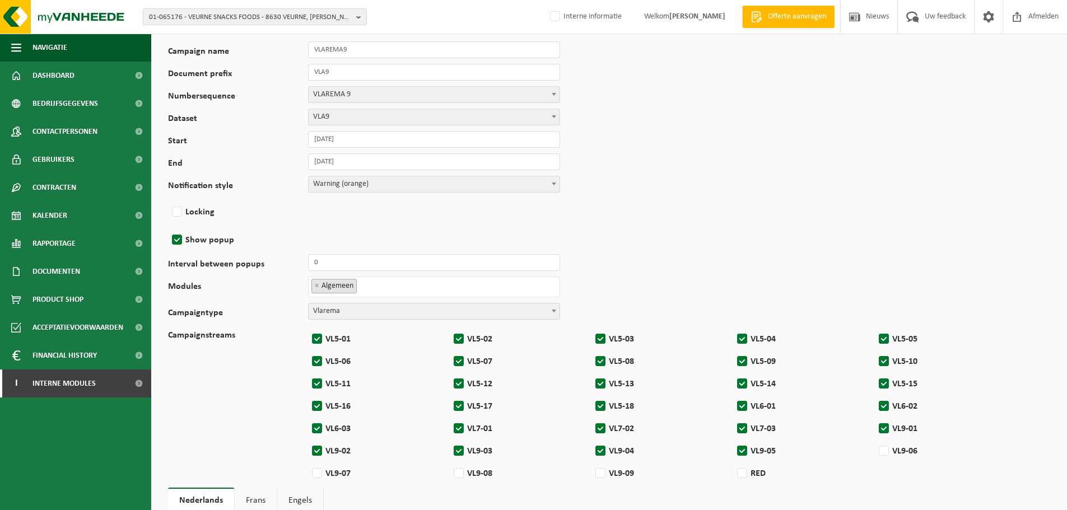
scroll to position [31, 0]
click at [829, 157] on div "Campaign name VLAREMA9 Document prefix VLA9 Numbersequence SYSTEM - QUEUE SYSTE…" at bounding box center [609, 441] width 882 height 798
click at [58, 387] on span "Interne modules" at bounding box center [63, 384] width 63 height 28
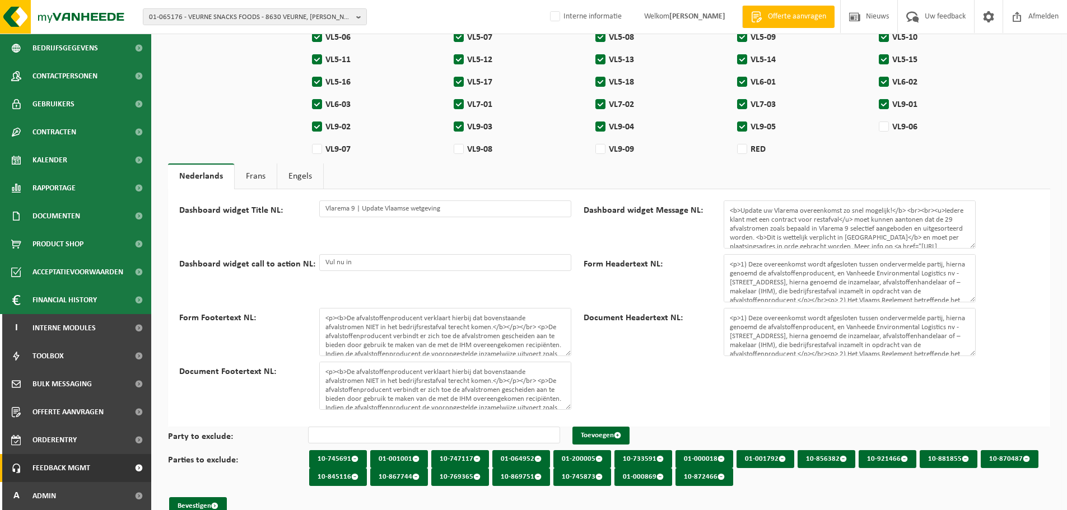
scroll to position [367, 0]
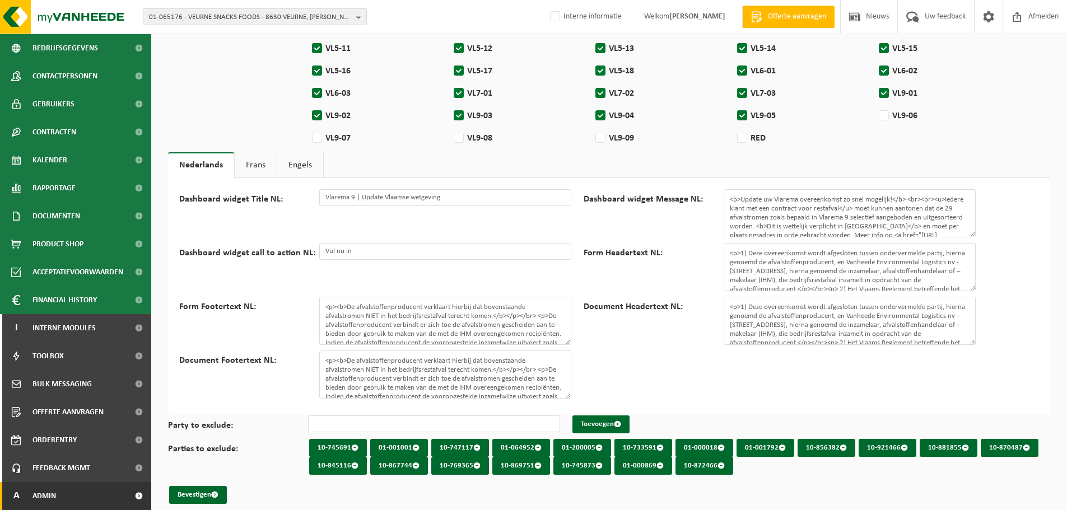
click at [42, 496] on span "Admin" at bounding box center [44, 496] width 24 height 28
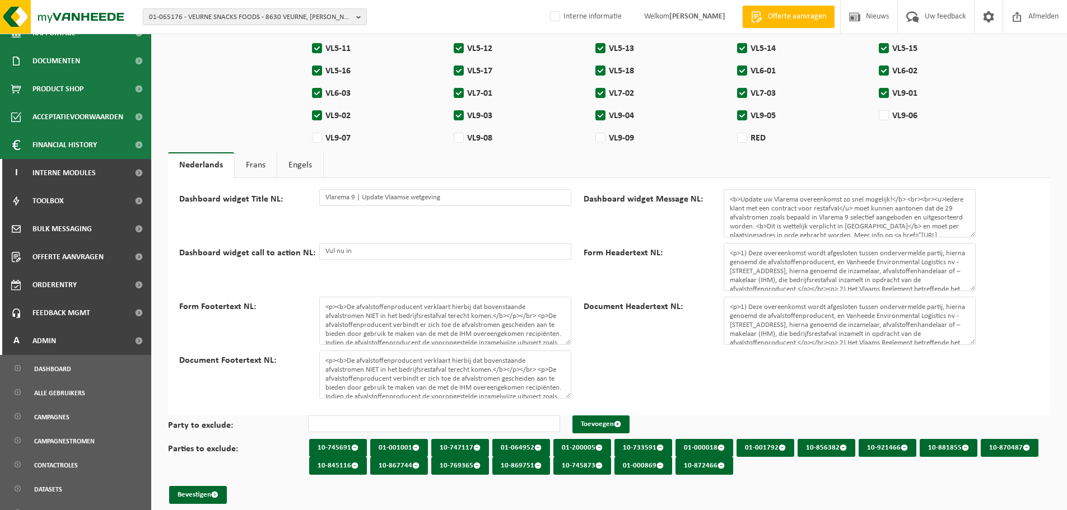
scroll to position [443, 0]
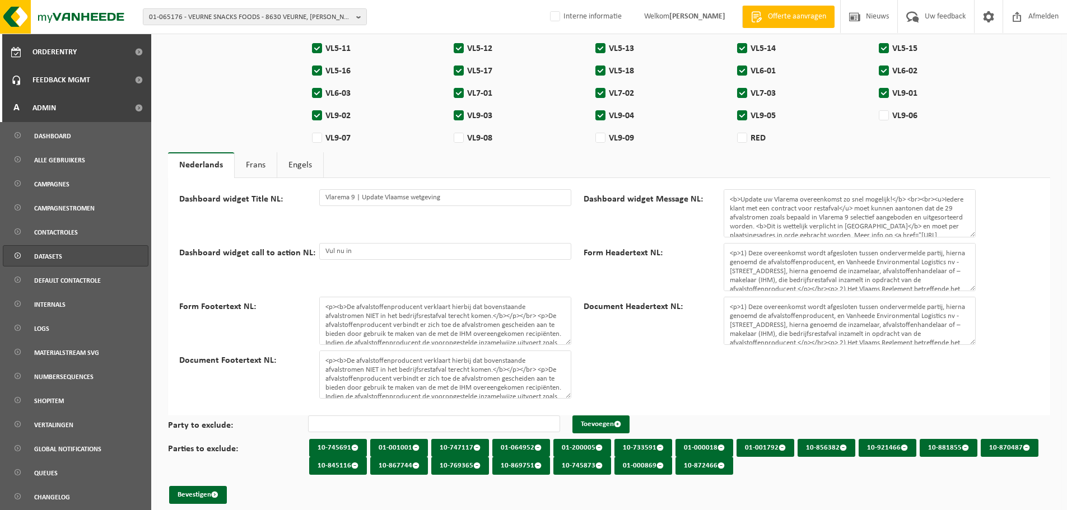
click at [53, 254] on span "Datasets" at bounding box center [48, 256] width 28 height 21
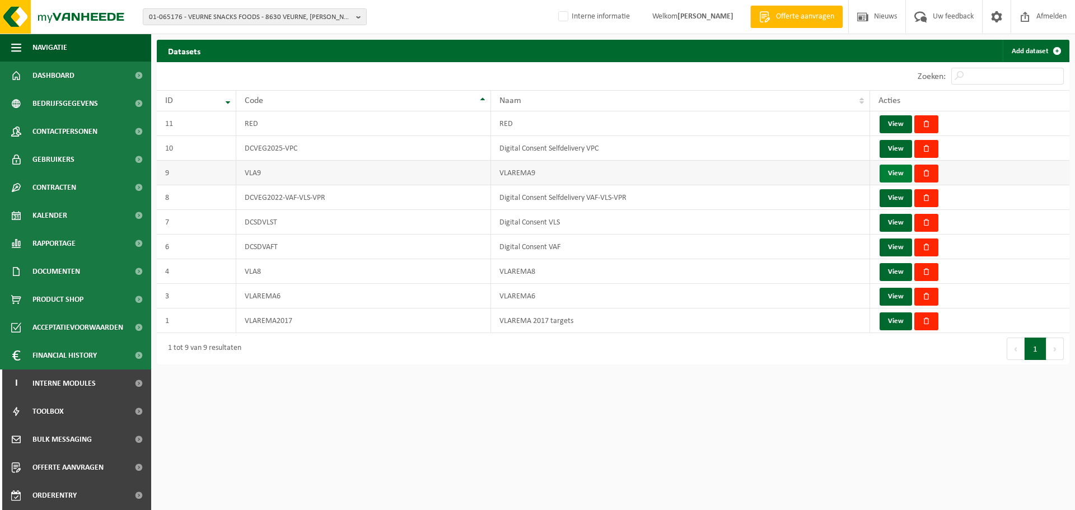
click at [896, 172] on link "View" at bounding box center [896, 174] width 32 height 18
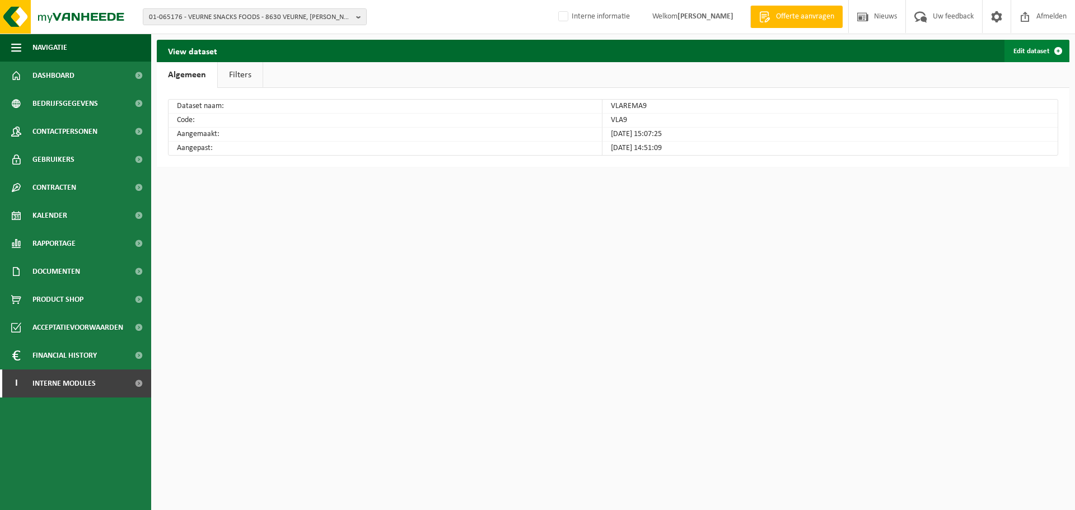
click at [1019, 53] on link "Edit dataset" at bounding box center [1037, 51] width 65 height 22
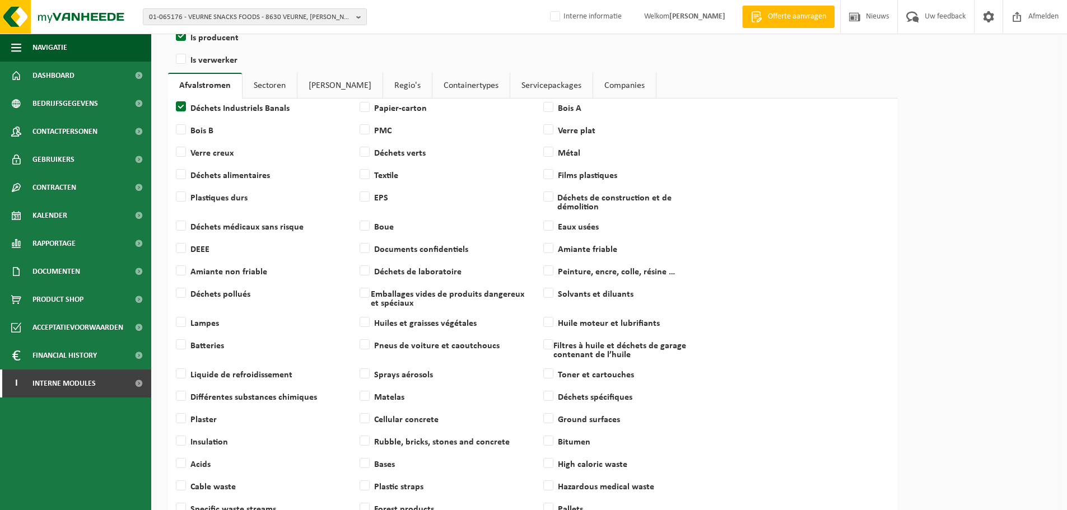
scroll to position [238, 0]
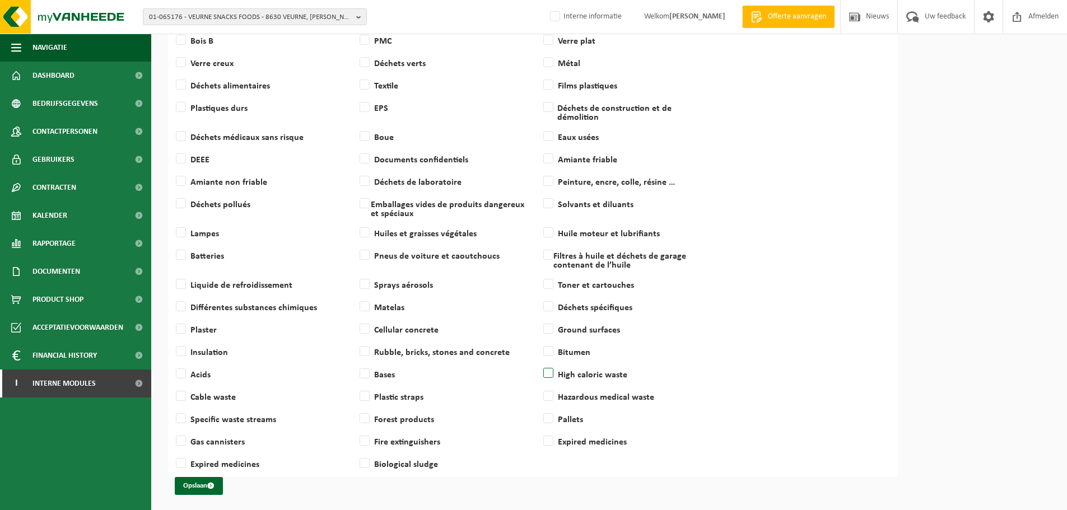
click at [549, 368] on span at bounding box center [549, 373] width 17 height 17
click at [200, 479] on button "Opslaan" at bounding box center [199, 486] width 48 height 18
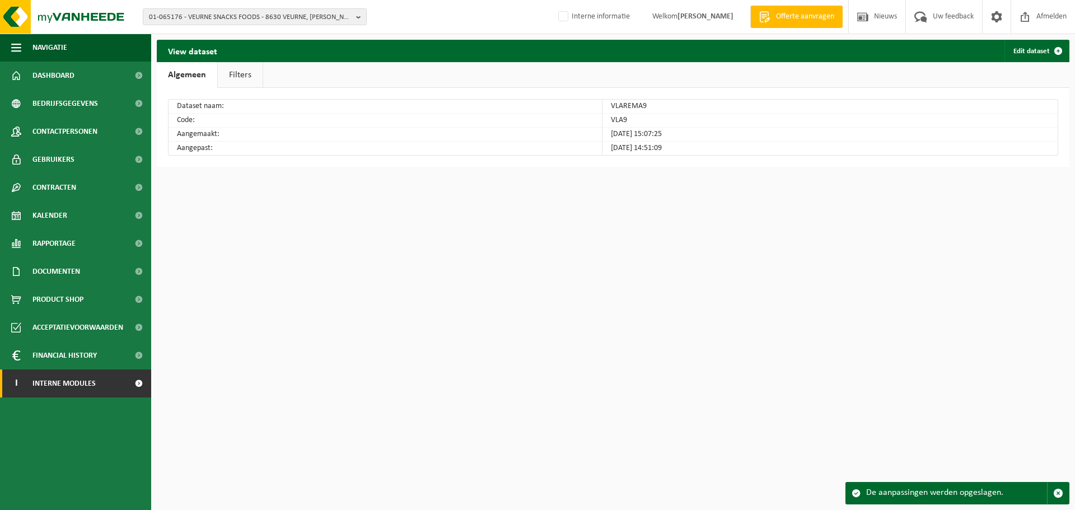
click at [73, 383] on span "Interne modules" at bounding box center [63, 384] width 63 height 28
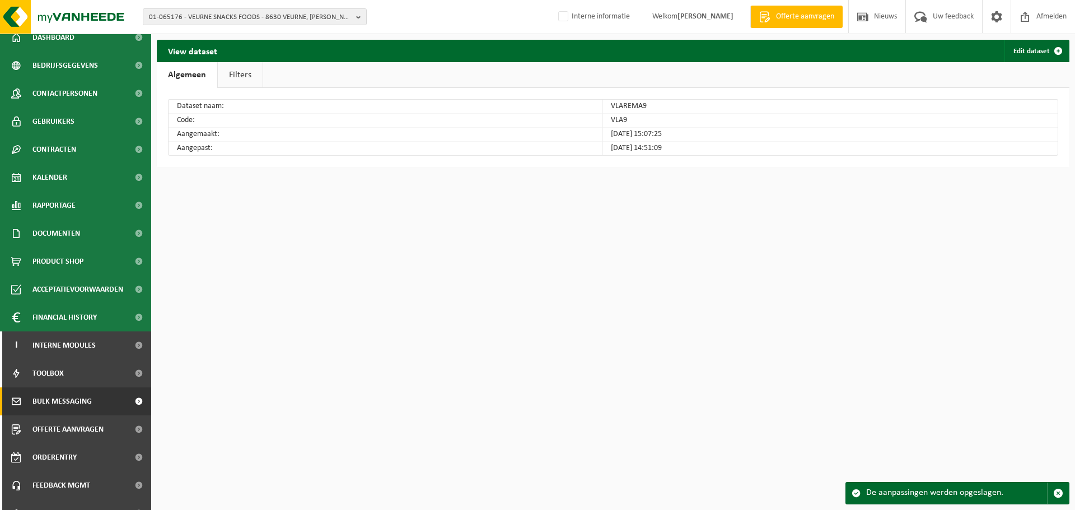
scroll to position [55, 0]
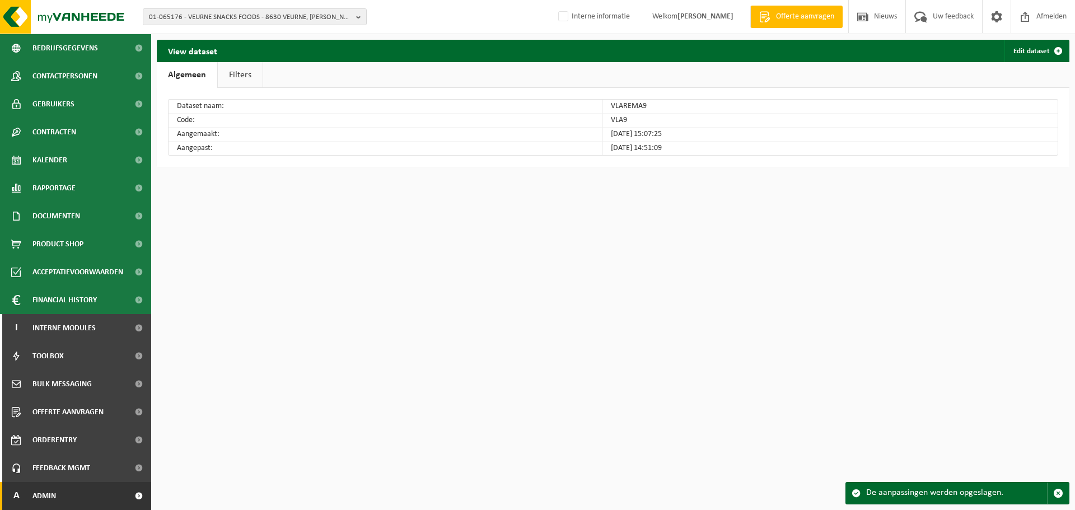
click at [47, 493] on span "Admin" at bounding box center [44, 496] width 24 height 28
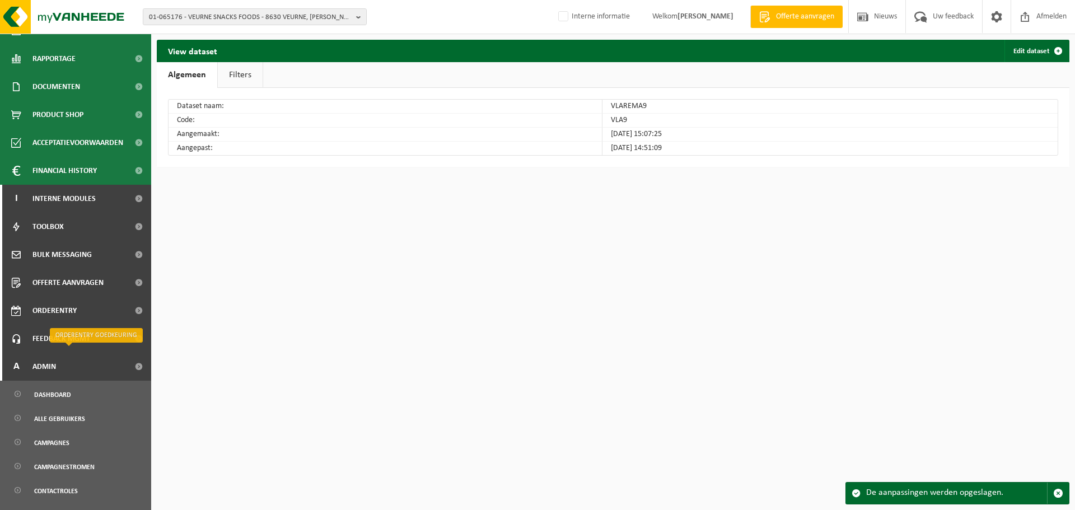
scroll to position [391, 0]
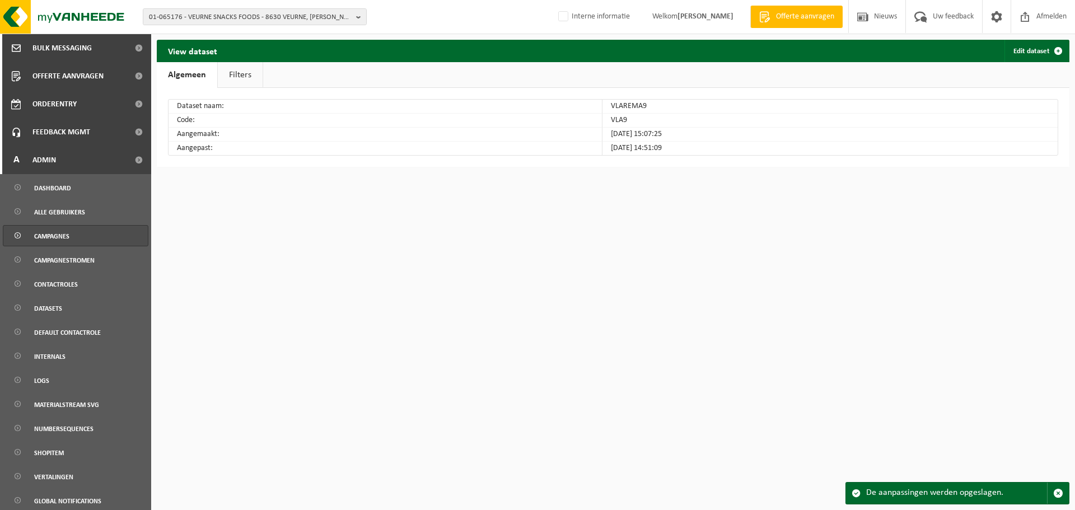
click at [49, 234] on span "Campagnes" at bounding box center [51, 236] width 35 height 21
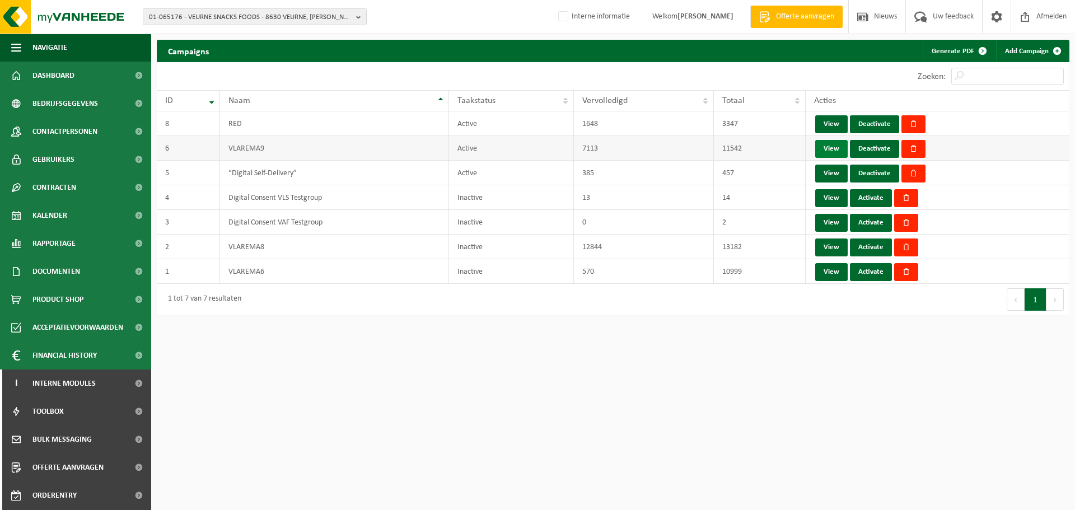
click at [829, 150] on link "View" at bounding box center [831, 149] width 32 height 18
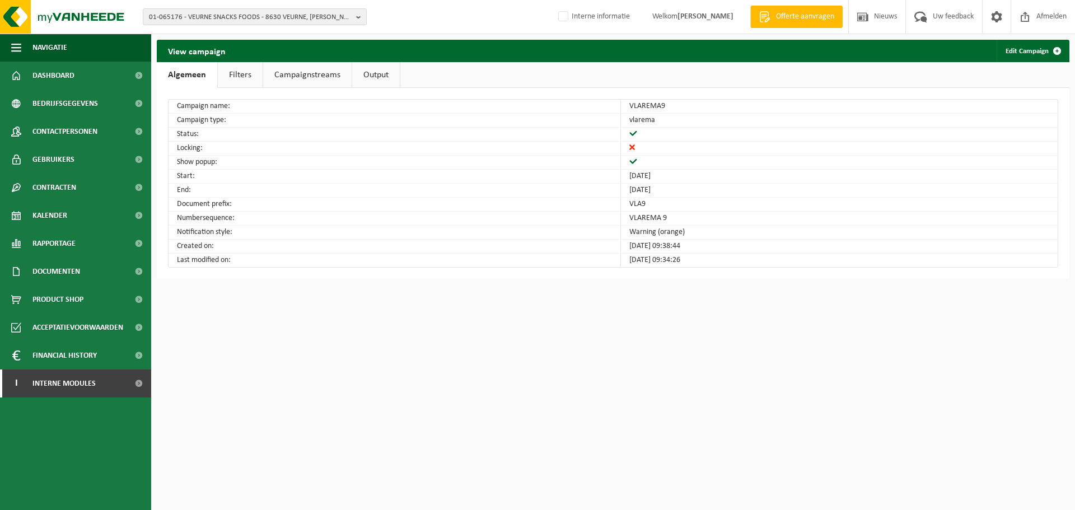
click at [236, 80] on link "Filters" at bounding box center [240, 75] width 45 height 26
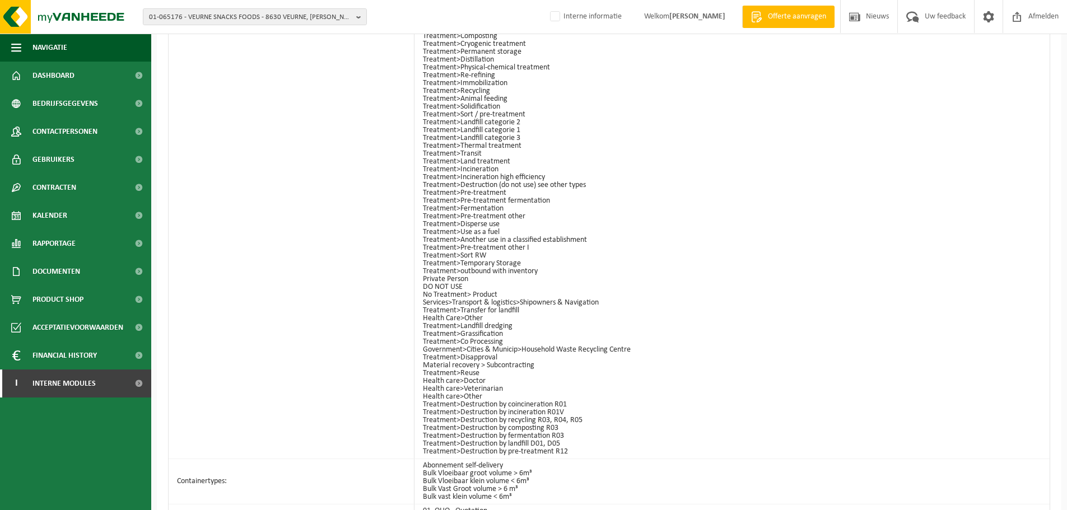
scroll to position [1330, 0]
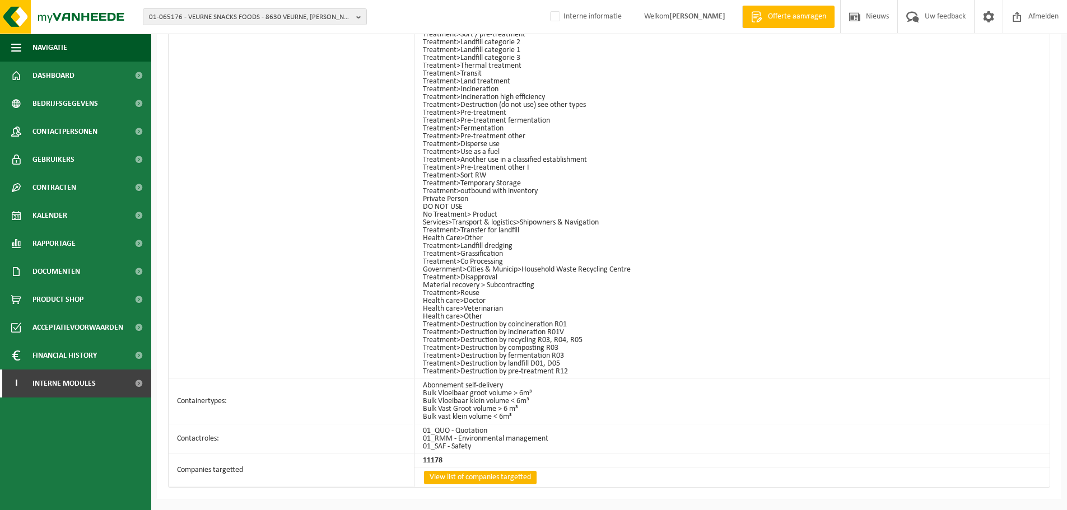
click at [460, 477] on link "View list of companies targetted" at bounding box center [480, 477] width 113 height 13
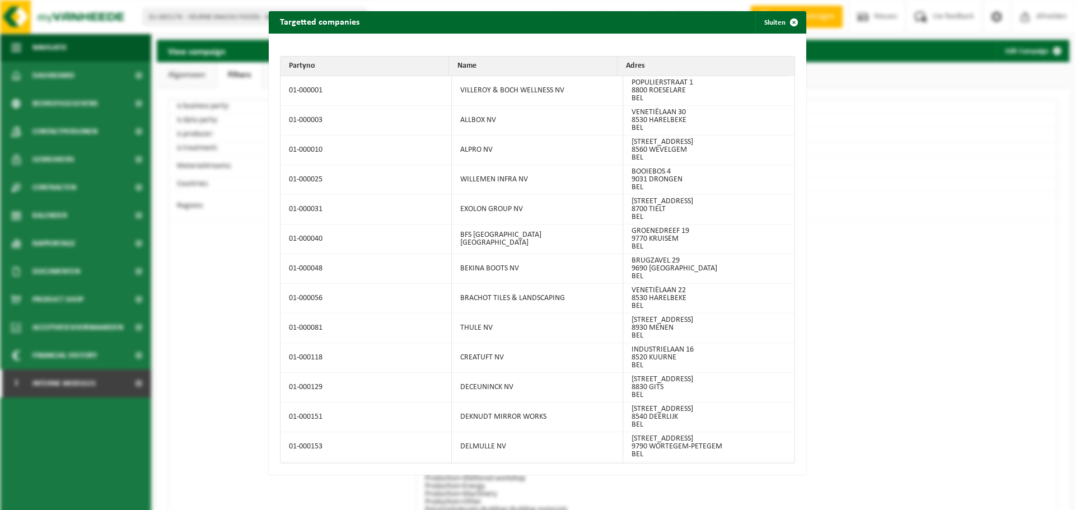
click at [552, 172] on td "WILLEMEN INFRA NV" at bounding box center [537, 180] width 171 height 30
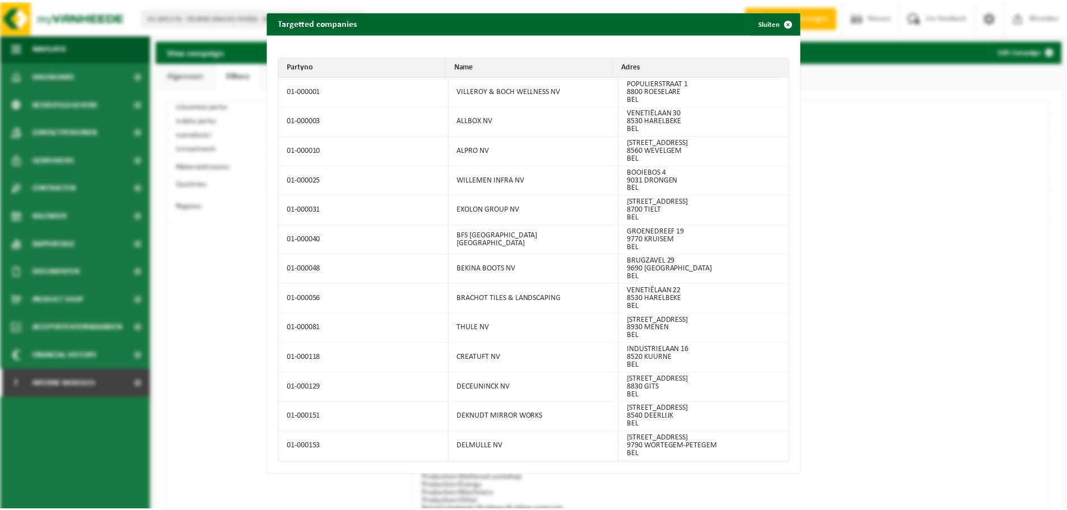
scroll to position [25845, 0]
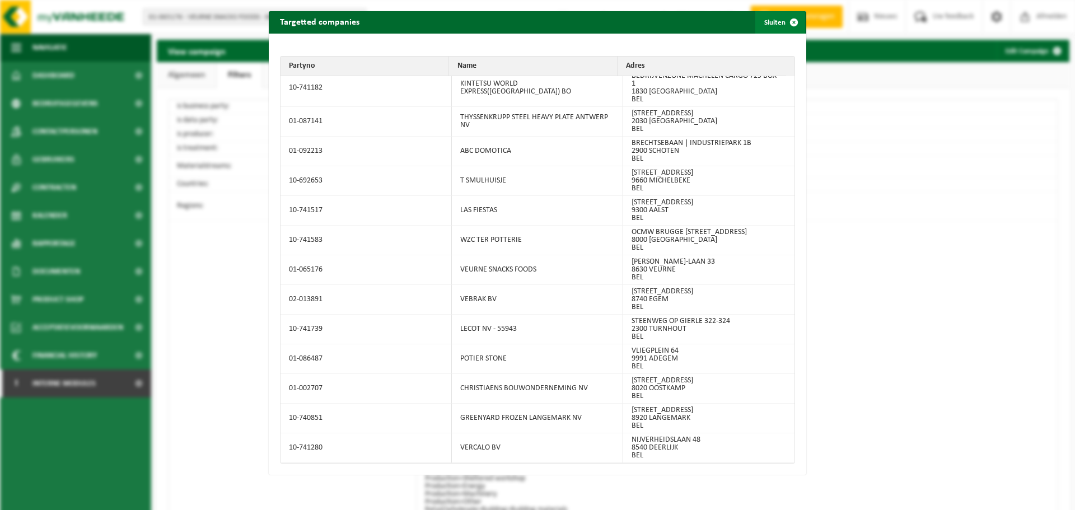
click at [772, 26] on button "Sluiten" at bounding box center [780, 22] width 50 height 22
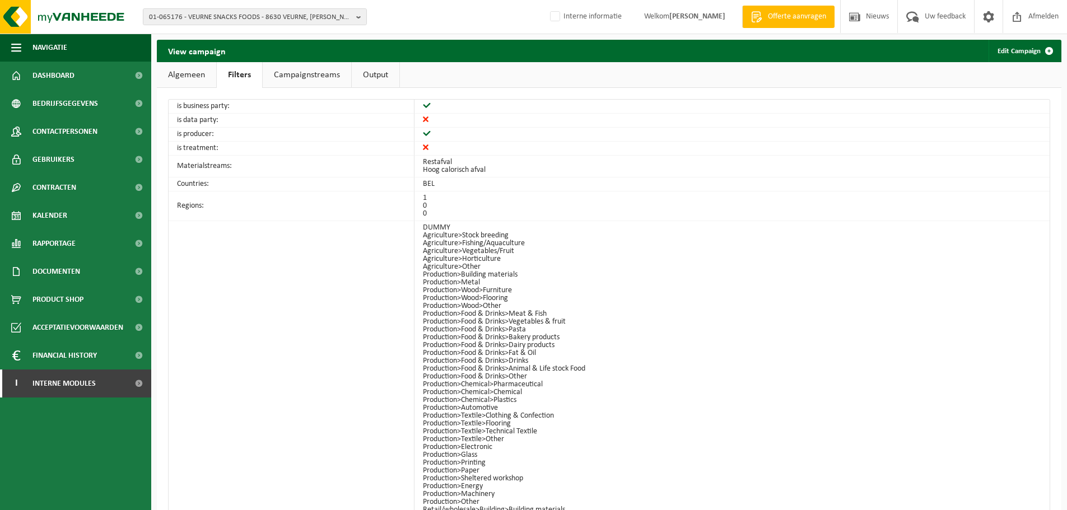
click at [673, 281] on li "Production>Metal" at bounding box center [729, 283] width 613 height 8
click at [328, 20] on span "01-065176 - VEURNE SNACKS FOODS - 8630 VEURNE, ALBERT I-LAAN 33" at bounding box center [250, 17] width 203 height 17
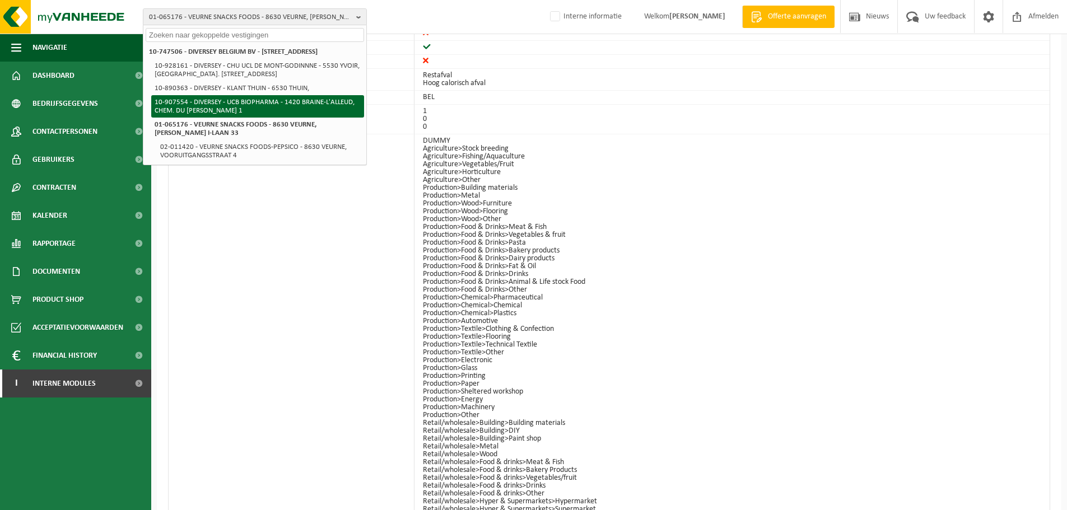
scroll to position [0, 0]
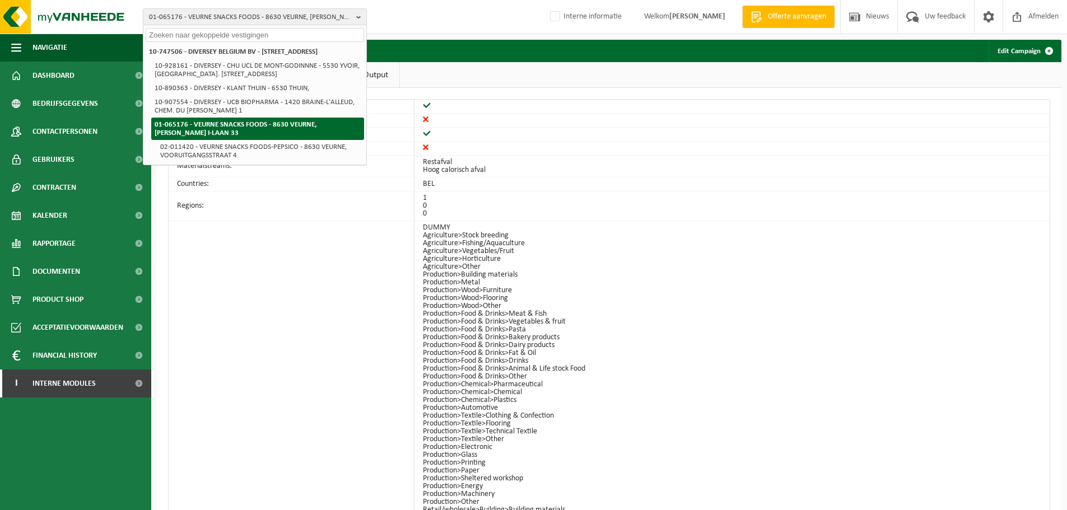
click at [274, 136] on strong "01-065176 - VEURNE SNACKS FOODS - 8630 VEURNE, ALBERT I-LAAN 33" at bounding box center [236, 129] width 162 height 16
click at [478, 48] on div "View campaign Edit Campaign" at bounding box center [609, 51] width 904 height 22
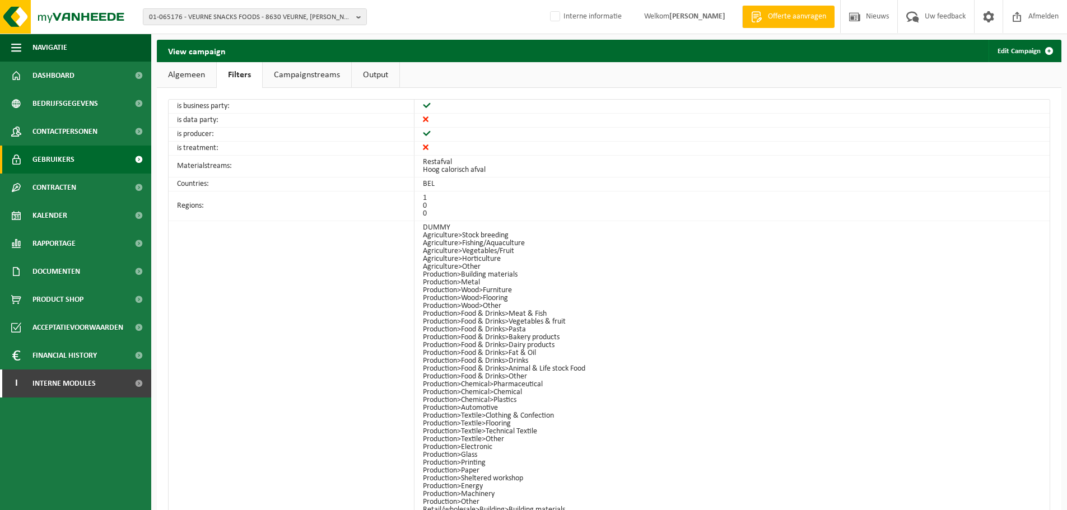
click at [63, 158] on span "Gebruikers" at bounding box center [53, 160] width 42 height 28
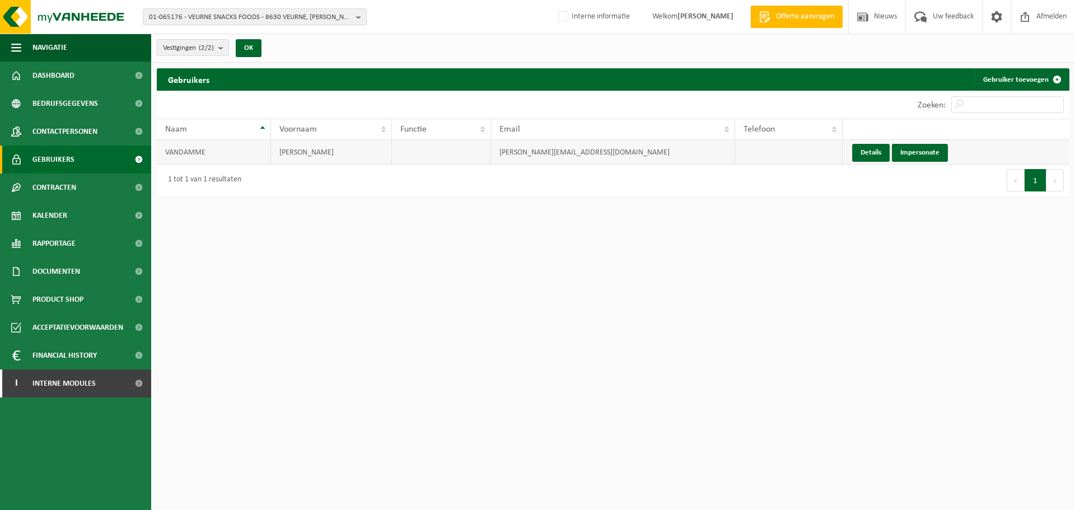
click at [599, 150] on td "[PERSON_NAME][EMAIL_ADDRESS][DOMAIN_NAME]" at bounding box center [613, 152] width 244 height 25
copy td "[PERSON_NAME][EMAIL_ADDRESS][DOMAIN_NAME]"
click at [585, 211] on html "01-065176 - VEURNE SNACKS FOODS - 8630 VEURNE, [PERSON_NAME][STREET_ADDRESS] BE…" at bounding box center [537, 255] width 1075 height 510
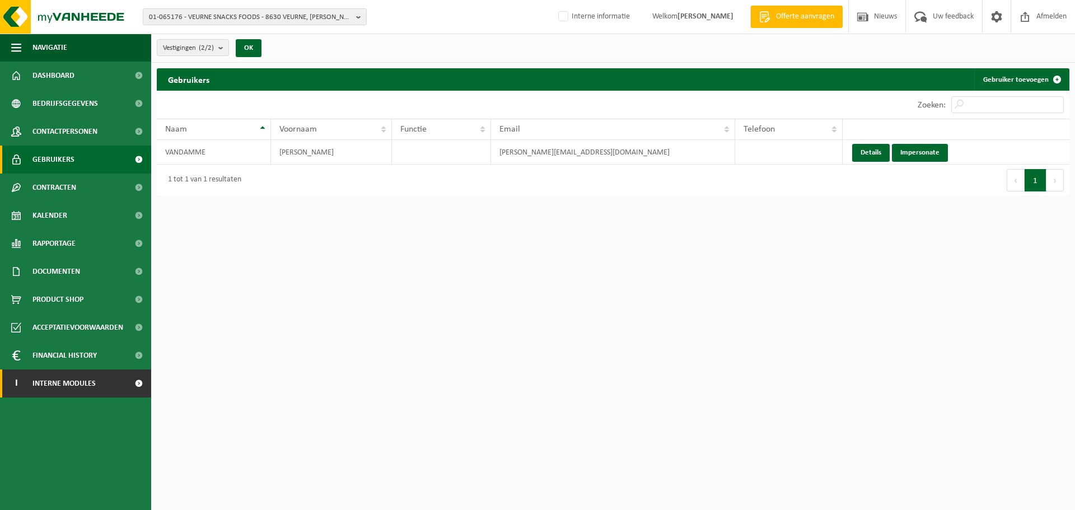
click at [52, 387] on span "Interne modules" at bounding box center [63, 384] width 63 height 28
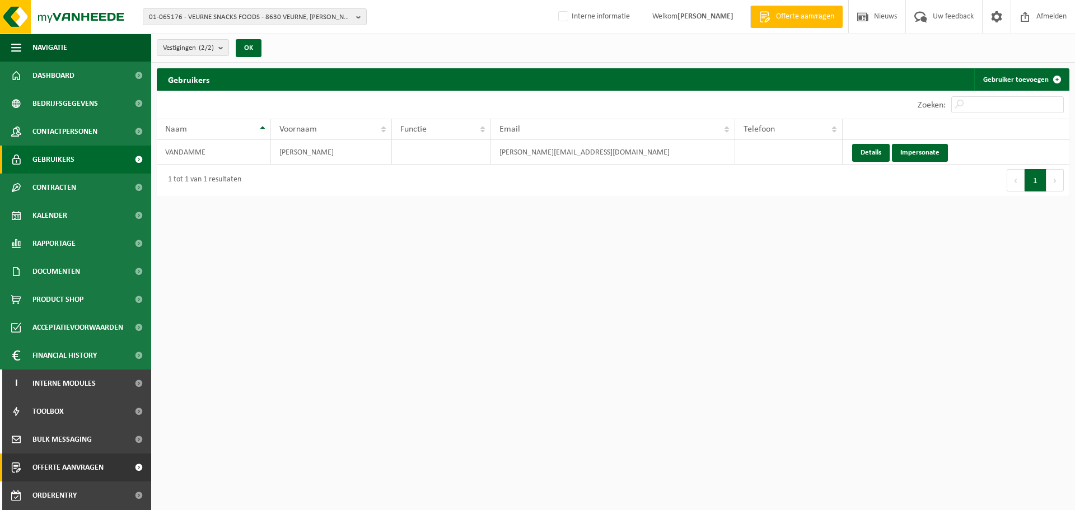
scroll to position [55, 0]
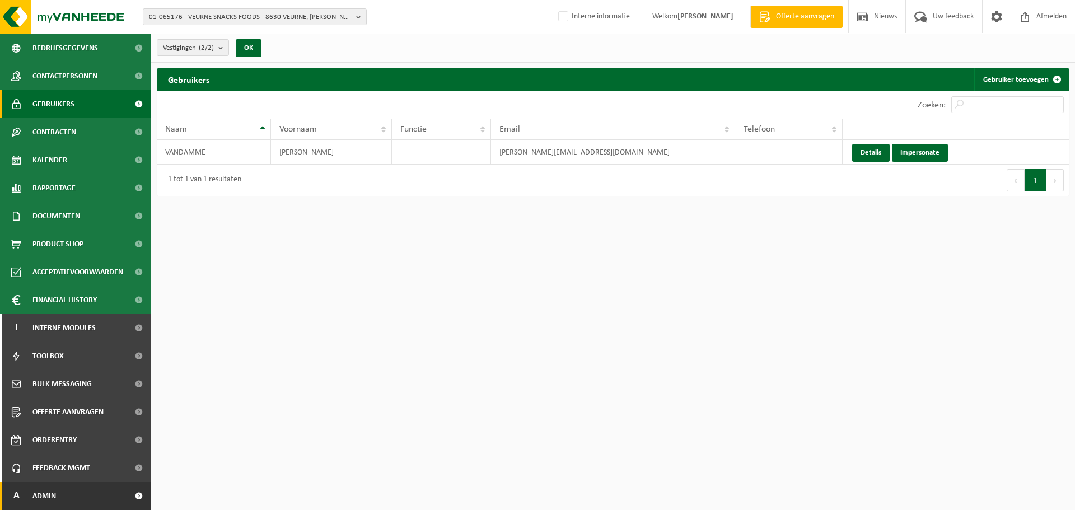
click at [39, 498] on span "Admin" at bounding box center [44, 496] width 24 height 28
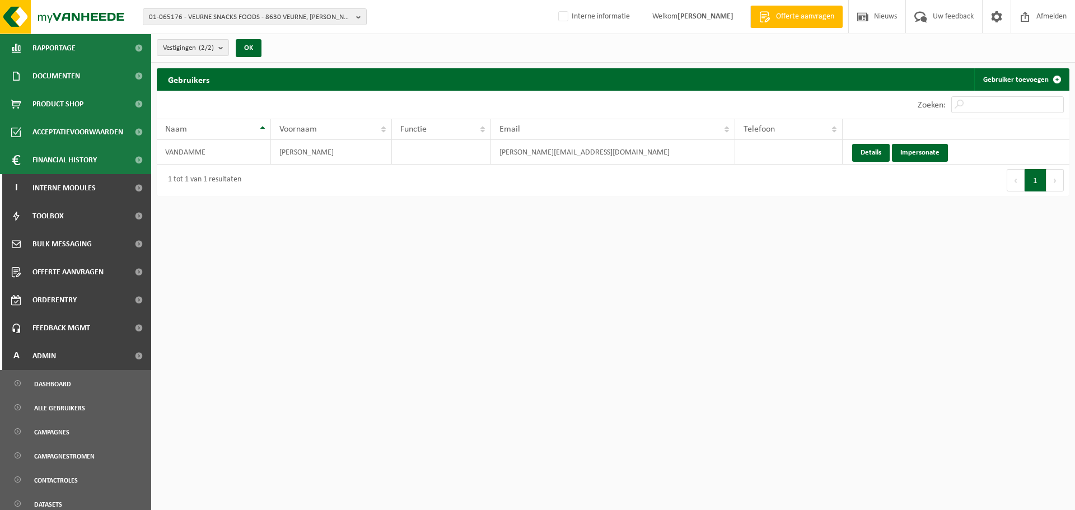
scroll to position [391, 0]
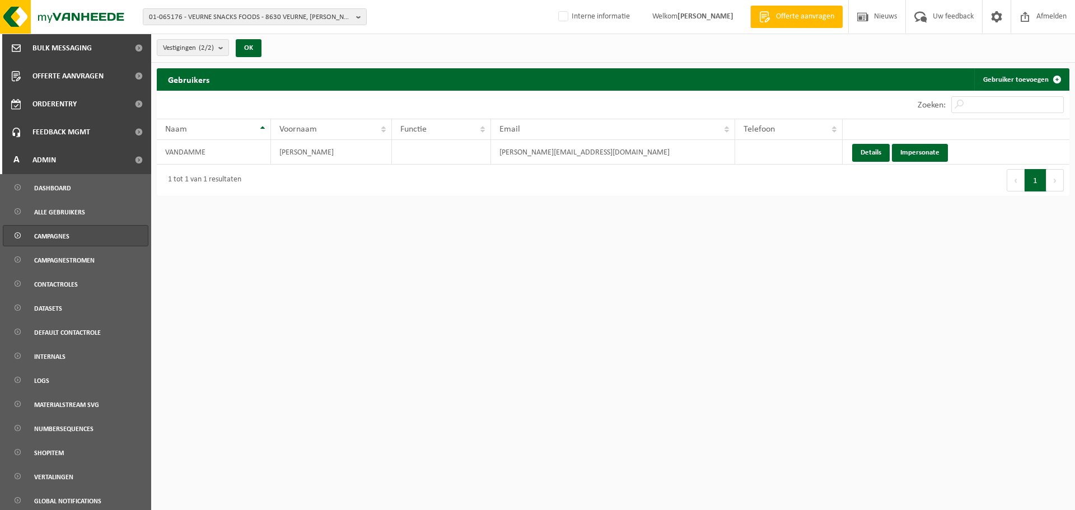
click at [67, 238] on span "Campagnes" at bounding box center [51, 236] width 35 height 21
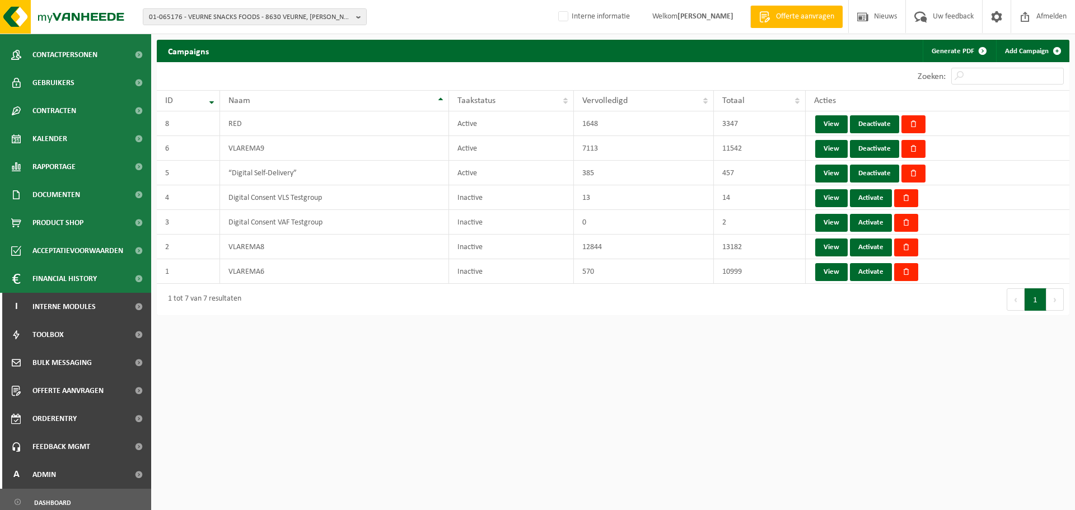
scroll to position [224, 0]
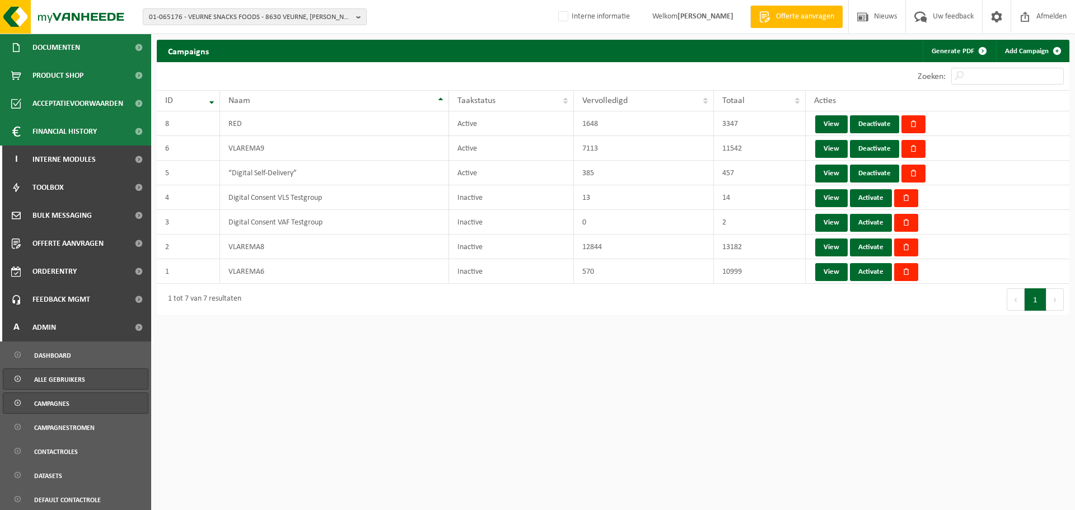
click at [61, 381] on span "Alle gebruikers" at bounding box center [59, 379] width 51 height 21
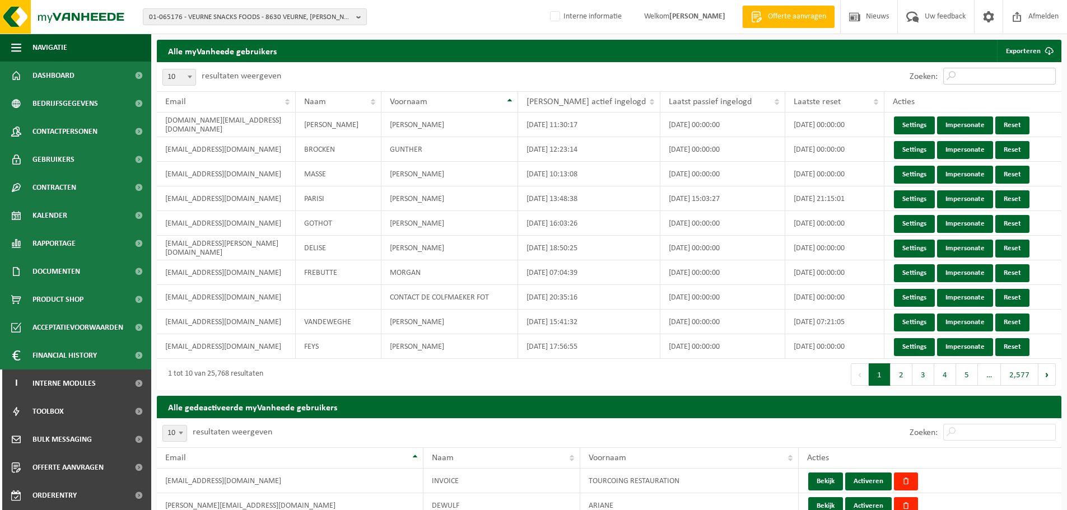
click at [1013, 73] on input "Zoeken:" at bounding box center [999, 76] width 113 height 17
paste input "sander.vandamme@pepsico.com"
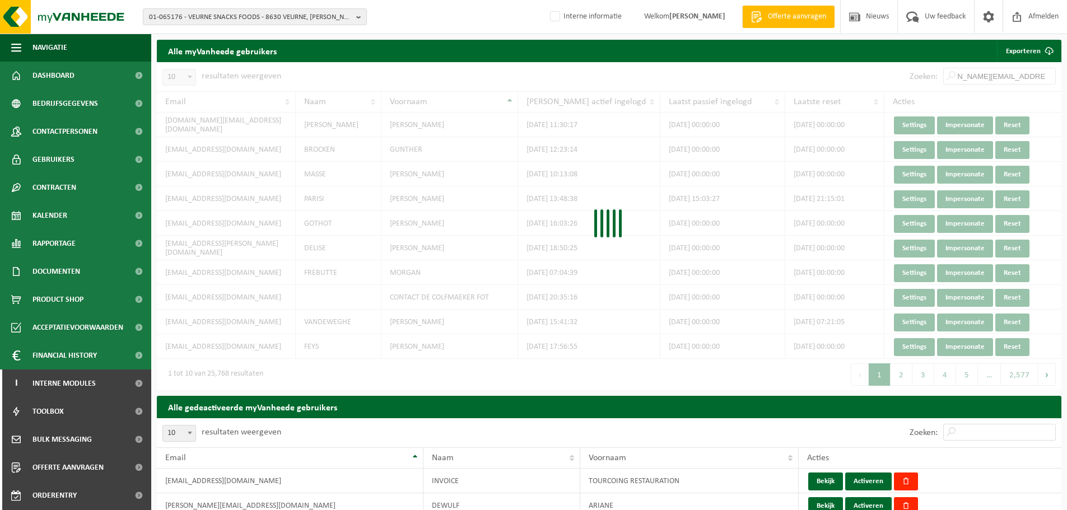
scroll to position [0, 24]
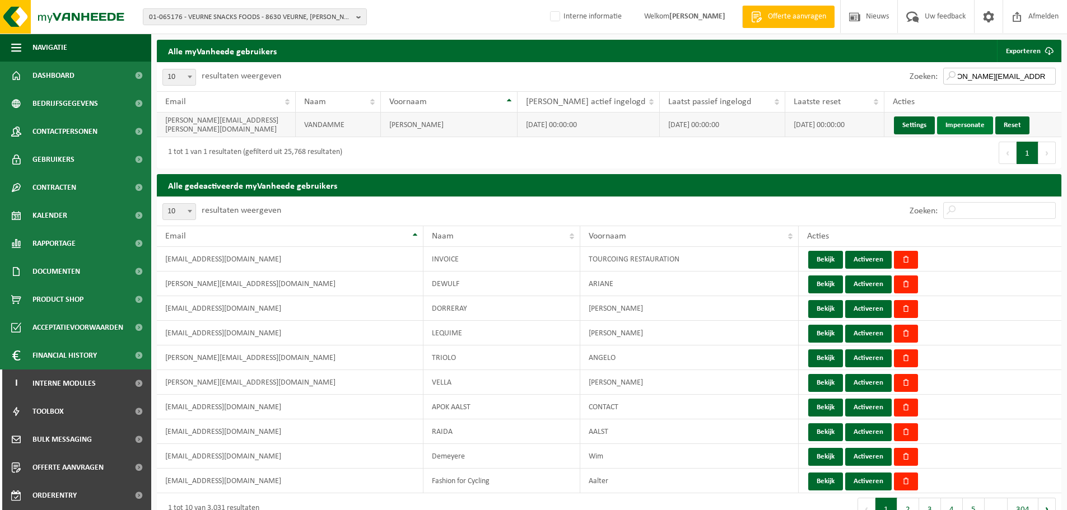
type input "sander.vandamme@pepsico.com"
click at [952, 123] on link "Impersonate" at bounding box center [965, 125] width 56 height 18
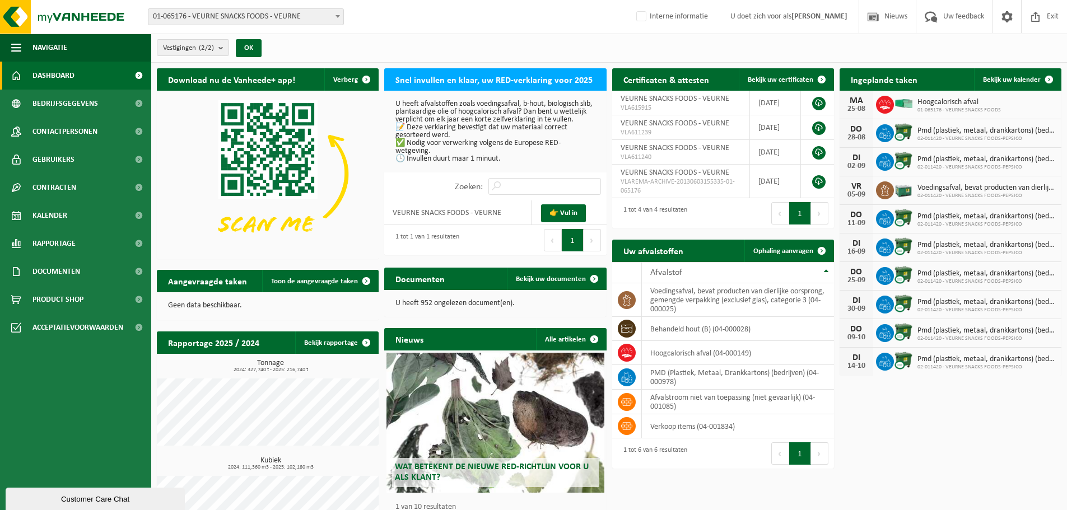
click at [1036, 15] on span at bounding box center [1035, 16] width 17 height 33
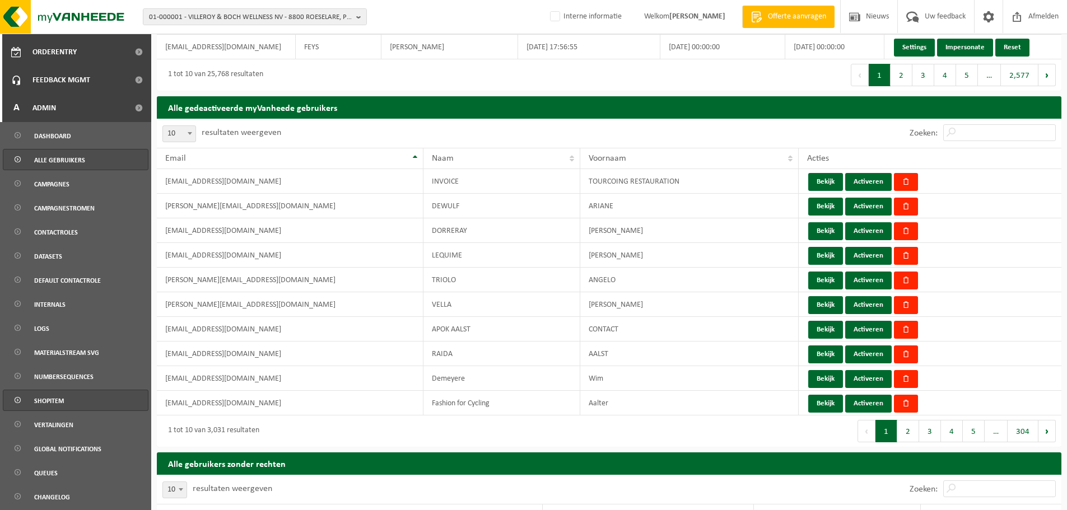
scroll to position [392, 0]
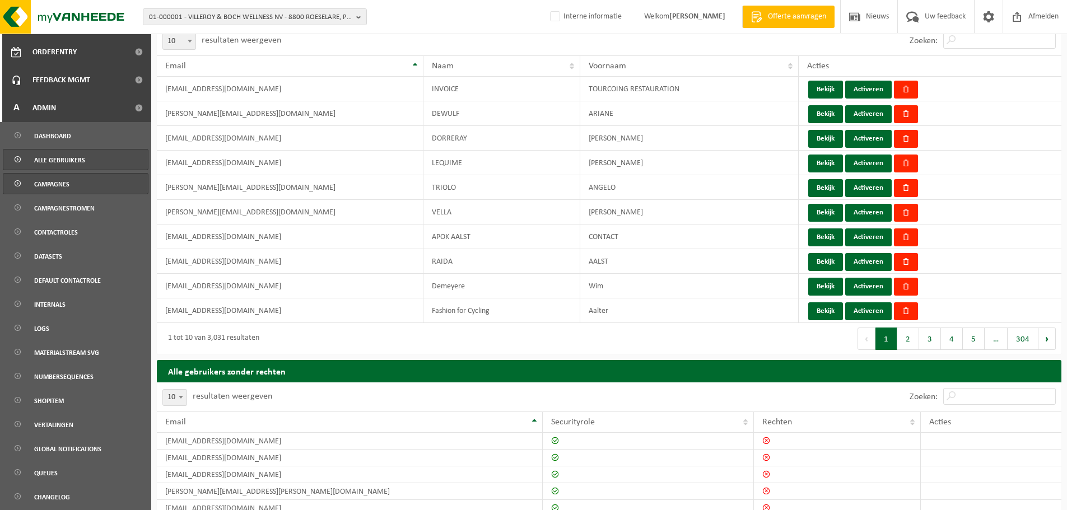
click at [60, 181] on span "Campagnes" at bounding box center [51, 184] width 35 height 21
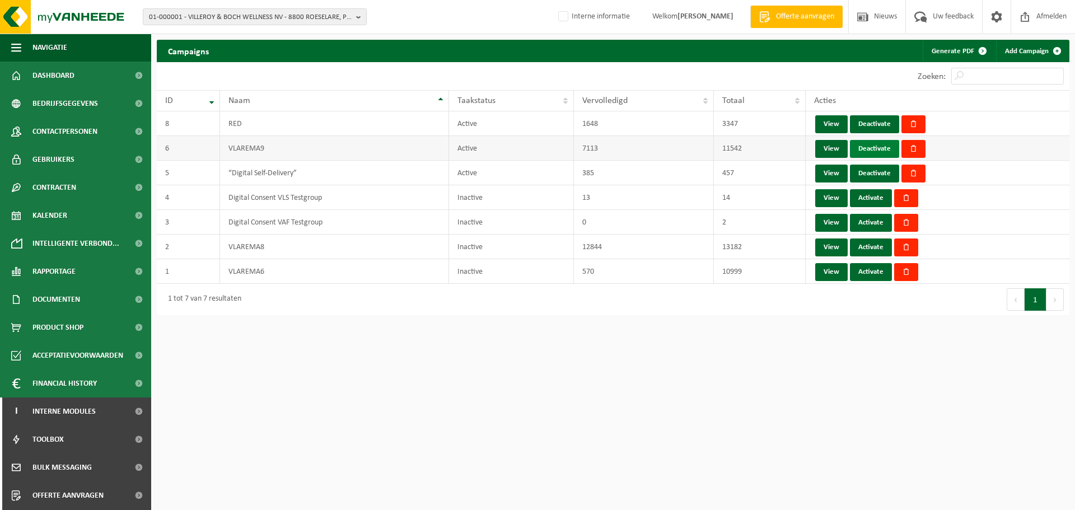
click at [868, 150] on link "Deactivate" at bounding box center [874, 149] width 49 height 18
click at [862, 150] on link "Activate" at bounding box center [871, 149] width 42 height 18
click at [777, 73] on div "Zoeken:" at bounding box center [841, 76] width 456 height 28
click at [553, 76] on div "10 25 50 100 10 resultaten weergeven" at bounding box center [385, 76] width 456 height 28
click at [475, 330] on html "01-000001 - VILLEROY & BOCH WELLNESS NV - 8800 ROESELARE, POPULIERSTRAAT 1 01-0…" at bounding box center [537, 255] width 1075 height 510
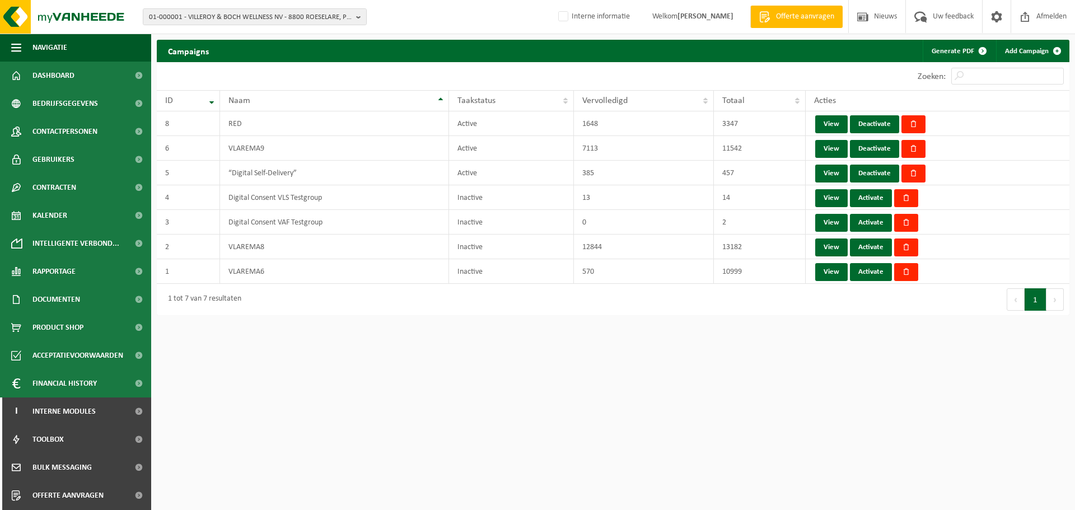
click at [493, 343] on html "01-000001 - VILLEROY & BOCH WELLNESS NV - 8800 ROESELARE, POPULIERSTRAAT 1 01-0…" at bounding box center [537, 255] width 1075 height 510
click at [230, 15] on span "01-000001 - VILLEROY & BOCH WELLNESS NV - 8800 ROESELARE, POPULIERSTRAAT 1" at bounding box center [250, 17] width 203 height 17
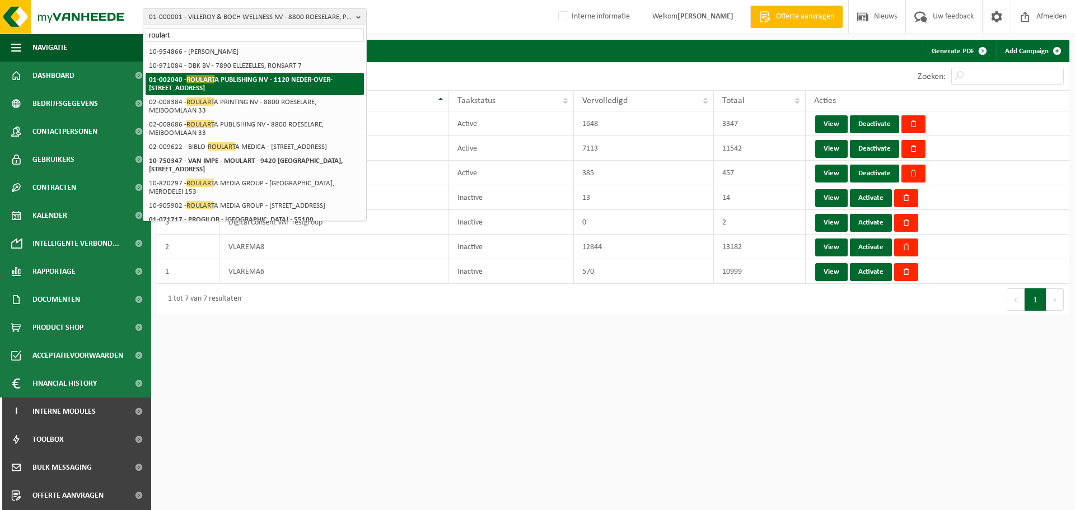
type input "roulart"
click at [232, 81] on strong "01-002040 - ROULART A PUBLISHING NV - 1120 NEDER-OVER-HEEMBEEK, RAKETSTRAAT 50 …" at bounding box center [241, 83] width 184 height 17
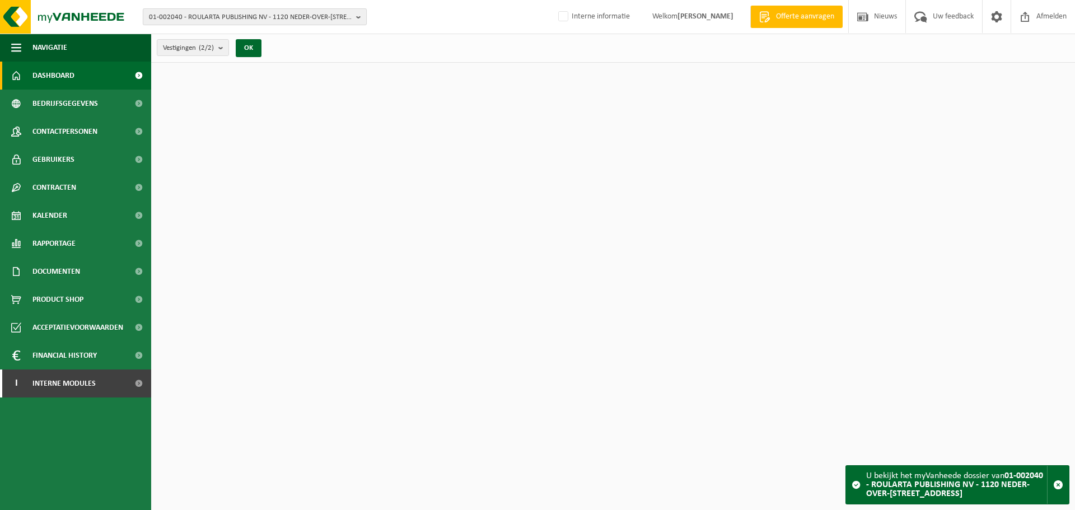
click at [256, 19] on span "01-002040 - ROULARTA PUBLISHING NV - 1120 NEDER-OVER-[STREET_ADDRESS]" at bounding box center [250, 17] width 203 height 17
click at [450, 40] on div "Vestigingen (2/2) Alles selecteren Alles deselecteren Actieve selecteren ROULAR…" at bounding box center [613, 48] width 924 height 29
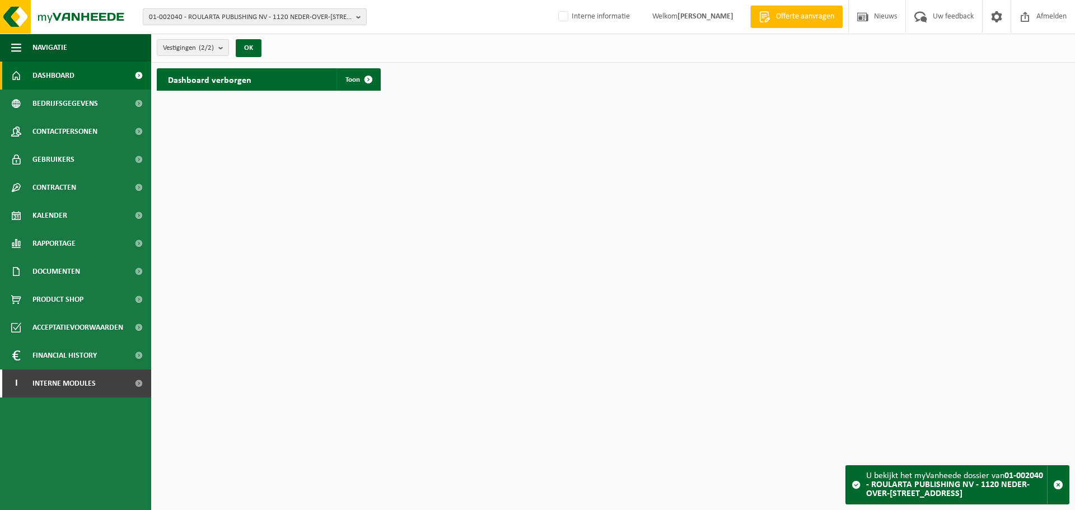
click at [252, 17] on span "01-002040 - ROULARTA PUBLISHING NV - 1120 NEDER-OVER-[STREET_ADDRESS]" at bounding box center [250, 17] width 203 height 17
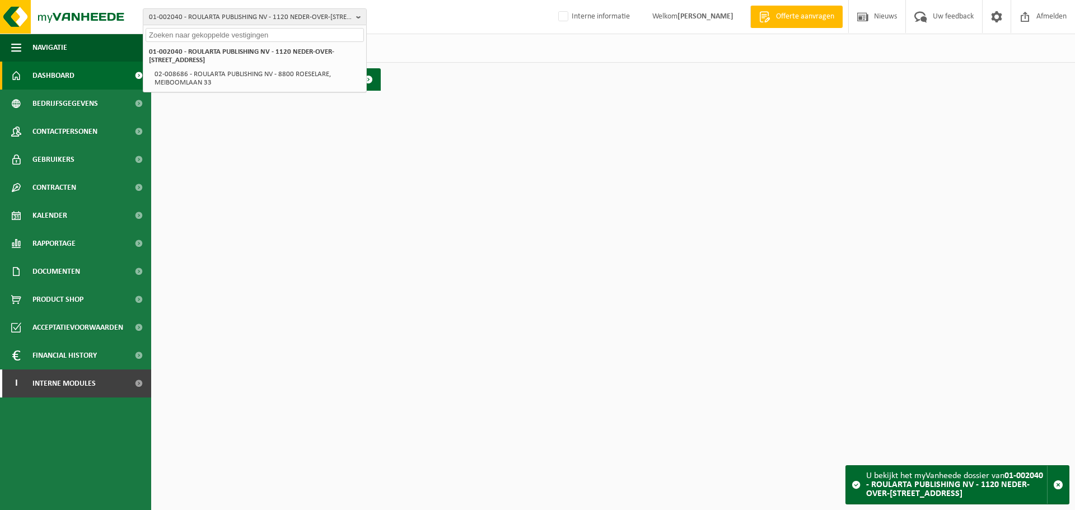
click at [282, 183] on html "01-002040 - ROULARTA PUBLISHING NV - 1120 NEDER-OVER-HEEMBEEK, RAKETSTRAAT 50 B…" at bounding box center [537, 255] width 1075 height 510
click at [212, 113] on html "01-002040 - ROULARTA PUBLISHING NV - 1120 NEDER-OVER-HEEMBEEK, RAKETSTRAAT 50 B…" at bounding box center [537, 255] width 1075 height 510
click at [65, 102] on span "Bedrijfsgegevens" at bounding box center [65, 104] width 66 height 28
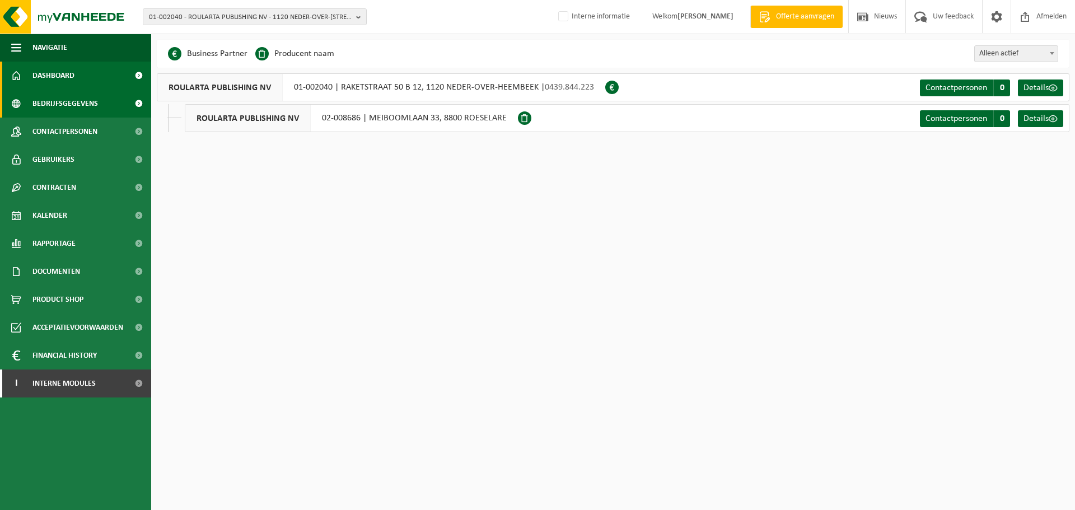
click at [62, 70] on span "Dashboard" at bounding box center [53, 76] width 42 height 28
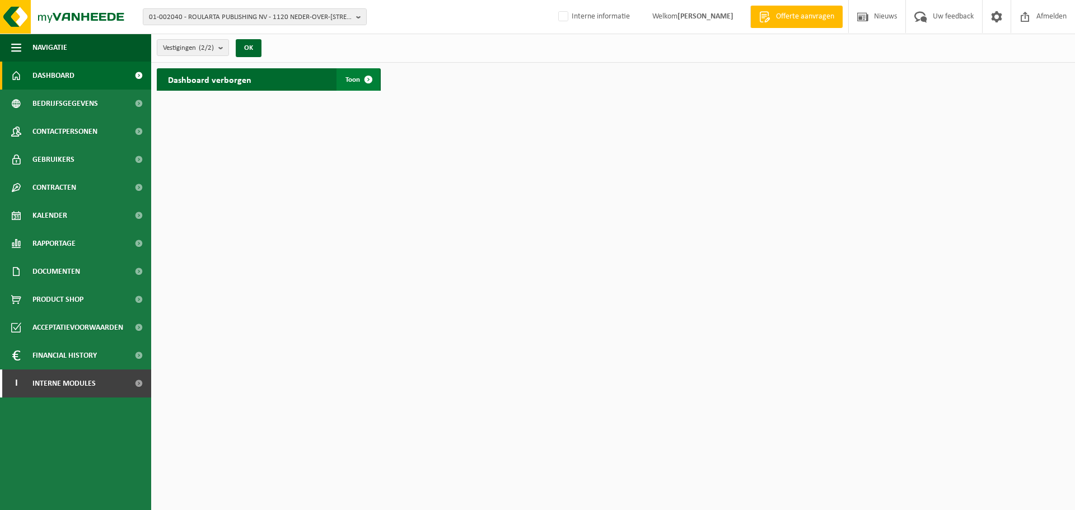
click at [345, 77] on span "Toon" at bounding box center [352, 79] width 15 height 7
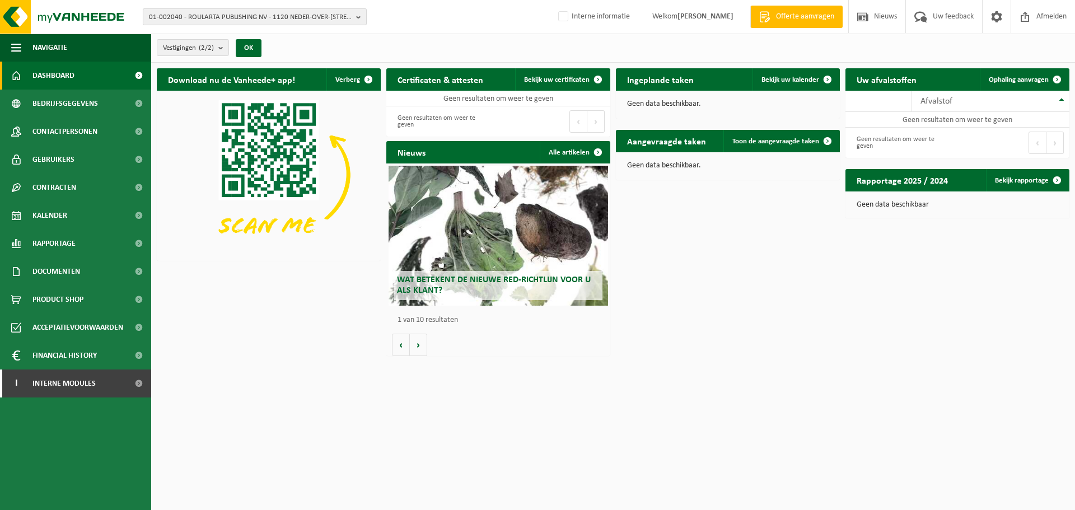
click at [269, 18] on span "01-002040 - ROULARTA PUBLISHING NV - 1120 NEDER-OVER-HEEMBEEK, RAKETSTRAAT 50 B…" at bounding box center [250, 17] width 203 height 17
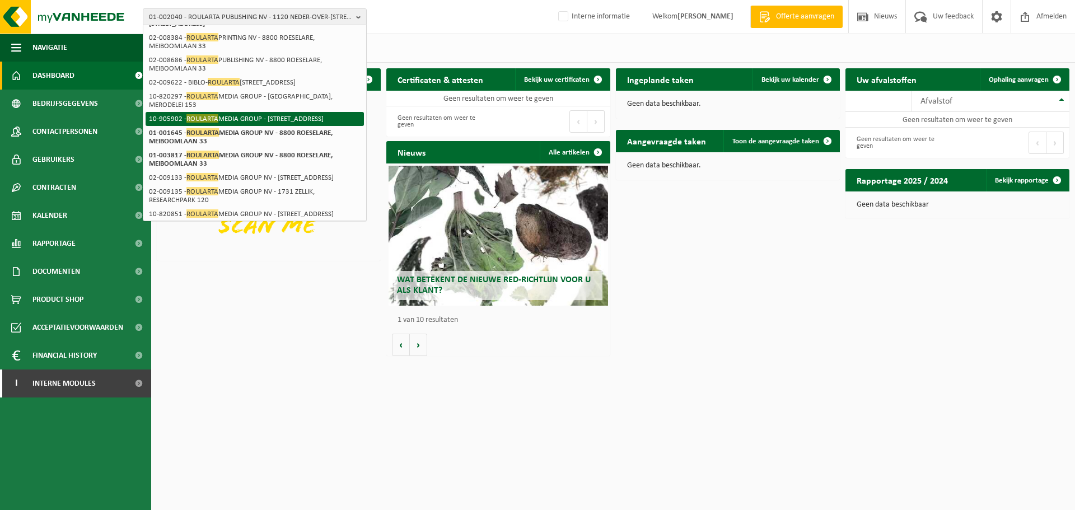
scroll to position [56, 0]
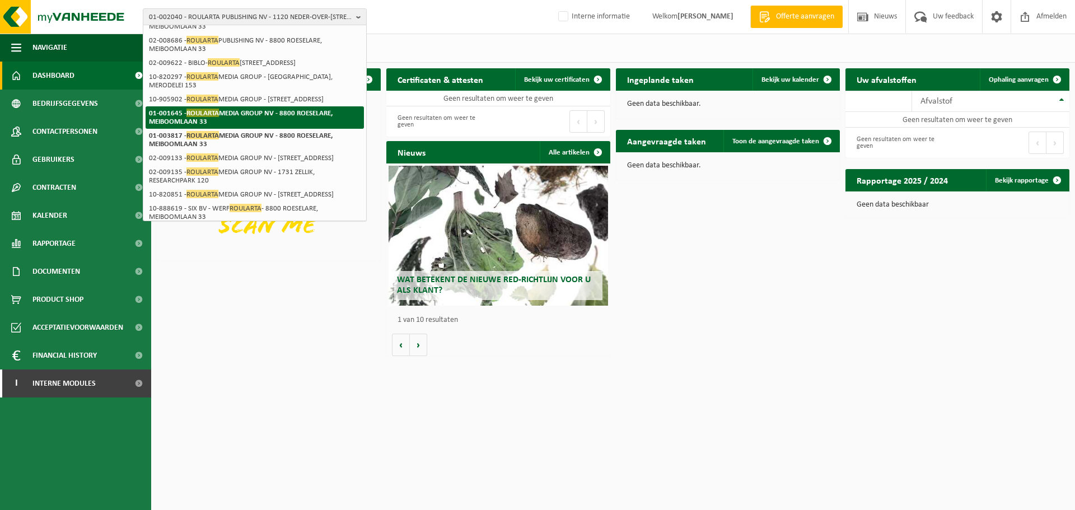
type input "roularta"
click at [264, 125] on strong "01-001645 - ROULARTA MEDIA GROUP NV - 8800 ROESELARE, MEIBOOMLAAN 33" at bounding box center [241, 117] width 184 height 17
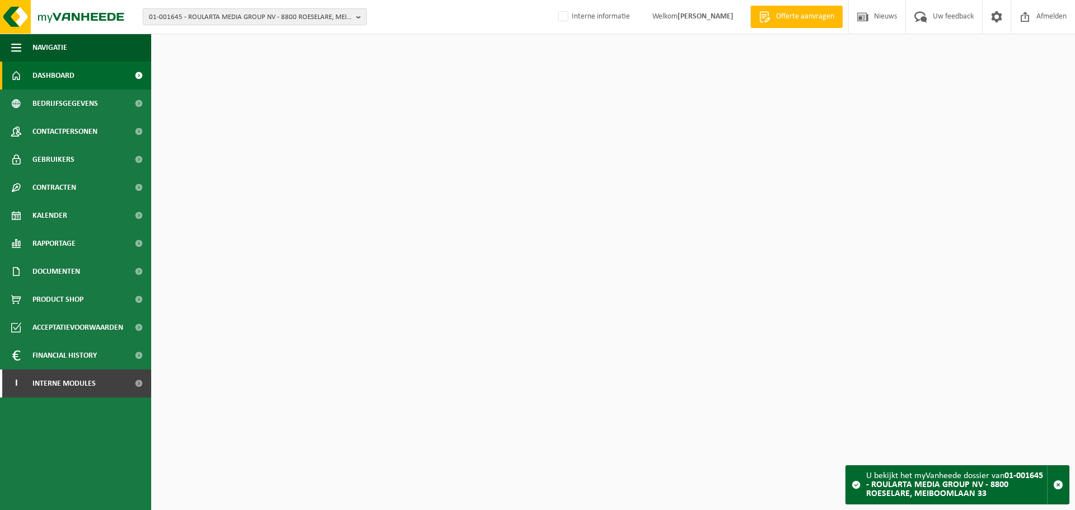
click at [281, 20] on span "01-001645 - ROULARTA MEDIA GROUP NV - 8800 ROESELARE, MEIBOOMLAAN 33" at bounding box center [250, 17] width 203 height 17
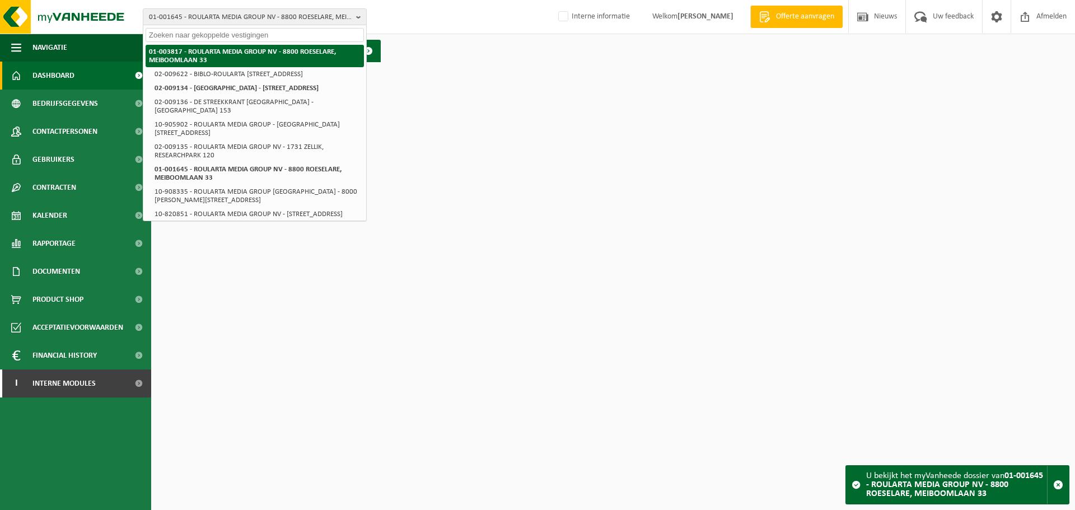
click at [253, 59] on li "01-003817 - ROULARTA MEDIA GROUP NV - 8800 ROESELARE, MEIBOOMLAAN 33" at bounding box center [255, 56] width 218 height 22
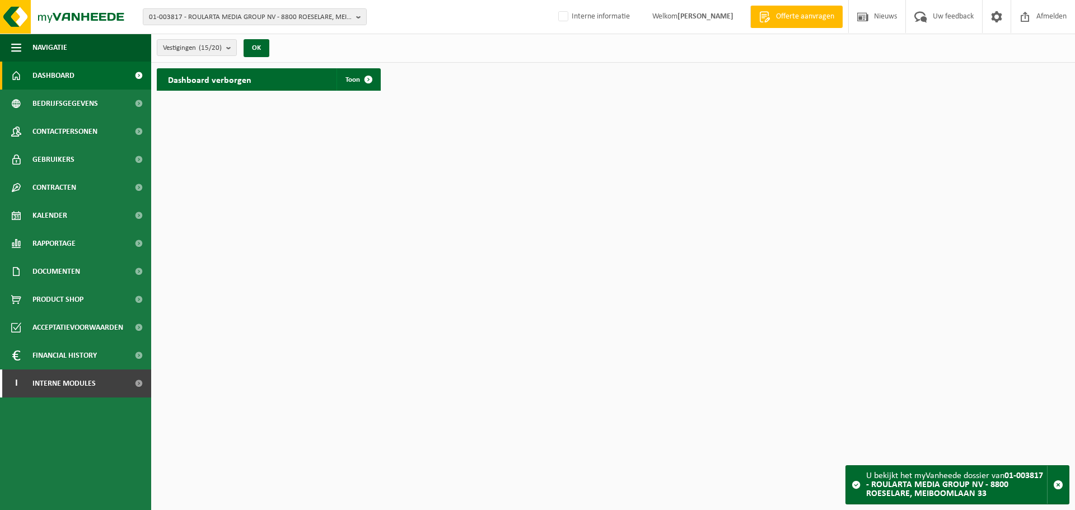
click at [607, 74] on div "Dashboard verborgen Toon" at bounding box center [613, 80] width 918 height 34
click at [351, 82] on span "Toon" at bounding box center [352, 79] width 15 height 7
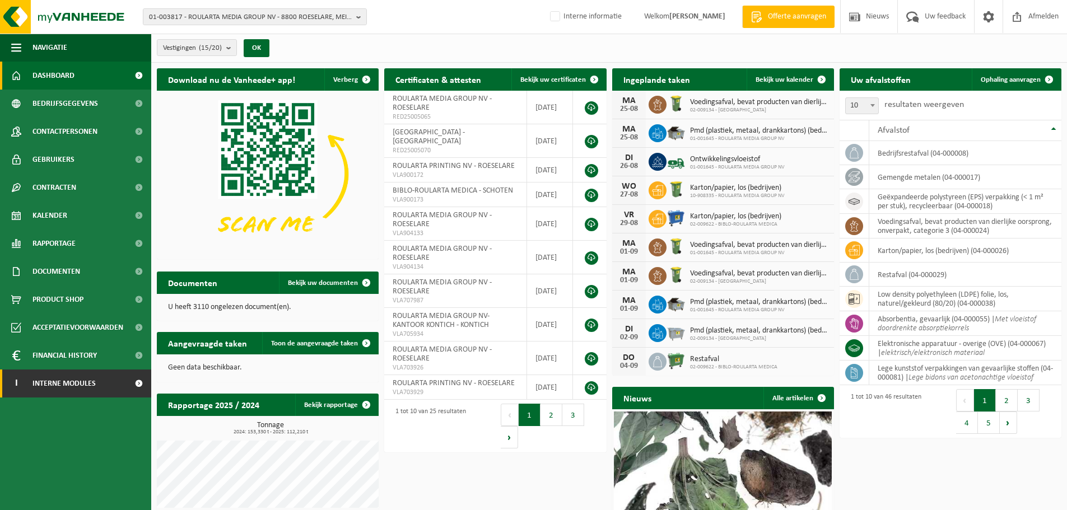
click at [87, 382] on span "Interne modules" at bounding box center [63, 384] width 63 height 28
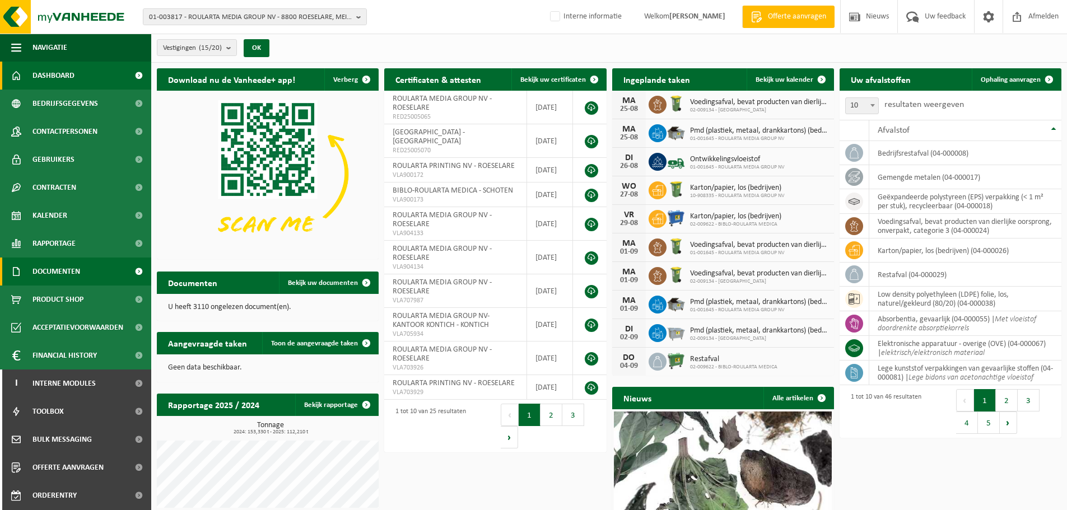
click at [61, 270] on span "Documenten" at bounding box center [56, 272] width 48 height 28
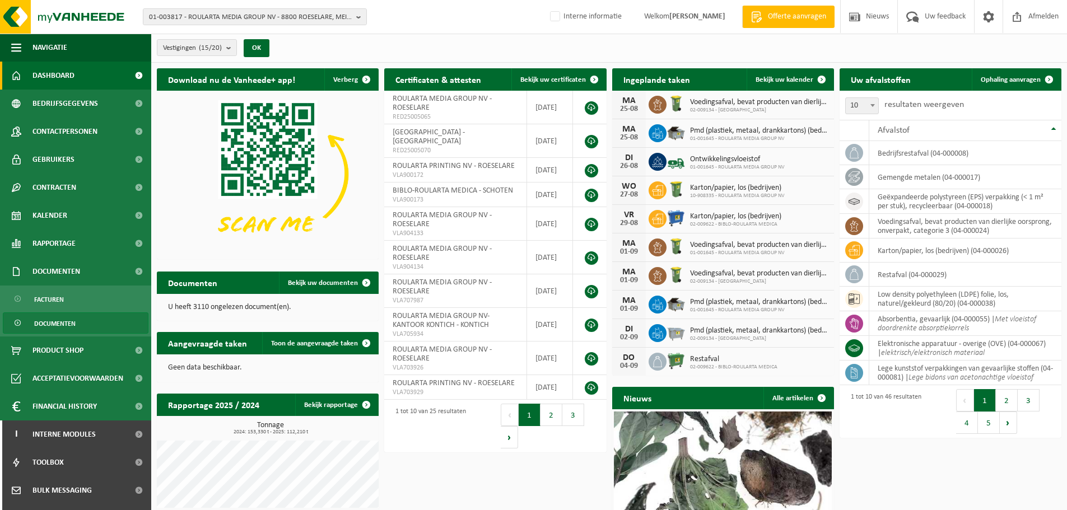
click at [58, 319] on span "Documenten" at bounding box center [54, 323] width 41 height 21
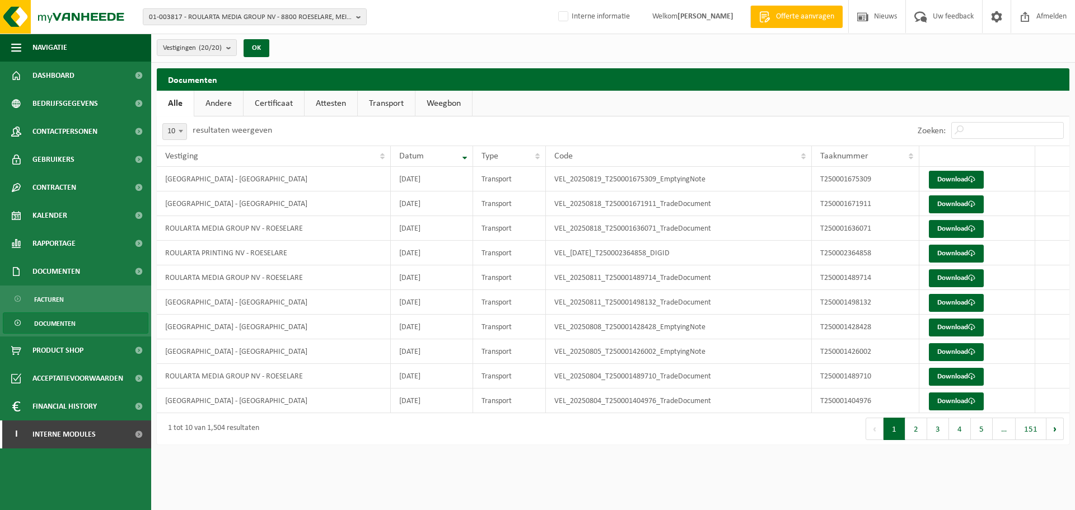
click at [267, 102] on link "Certificaat" at bounding box center [274, 104] width 60 height 26
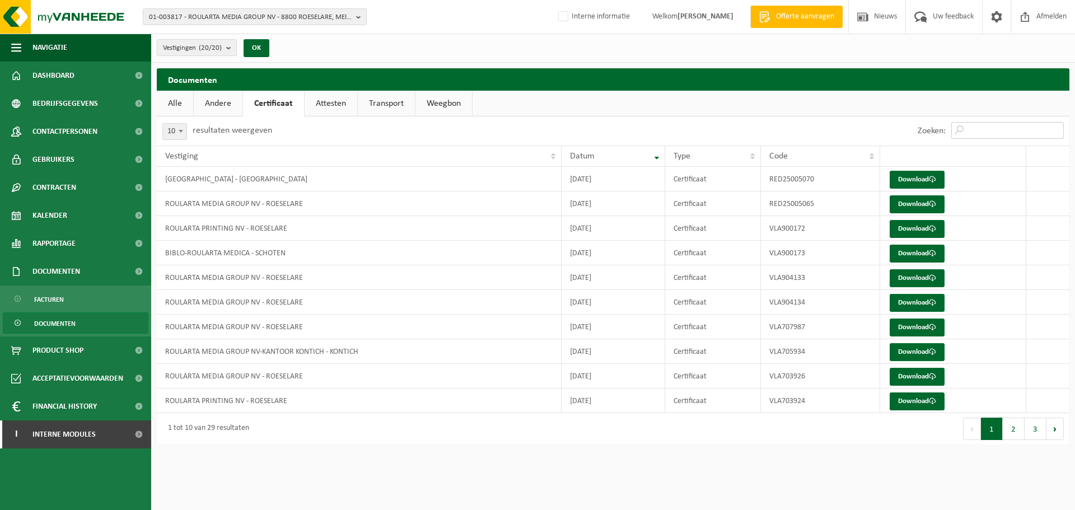
click at [986, 134] on input "Zoeken:" at bounding box center [1007, 130] width 113 height 17
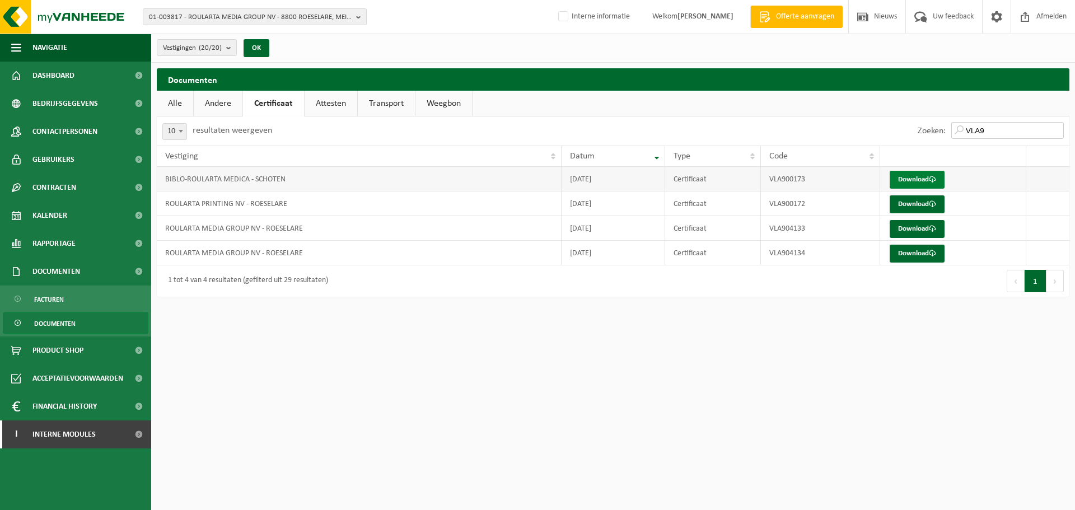
type input "VLA9"
click at [917, 180] on link "Download" at bounding box center [917, 180] width 55 height 18
click at [919, 207] on link "Download" at bounding box center [917, 204] width 55 height 18
click at [920, 228] on link "Download" at bounding box center [917, 229] width 55 height 18
click at [914, 256] on link "Download" at bounding box center [917, 254] width 55 height 18
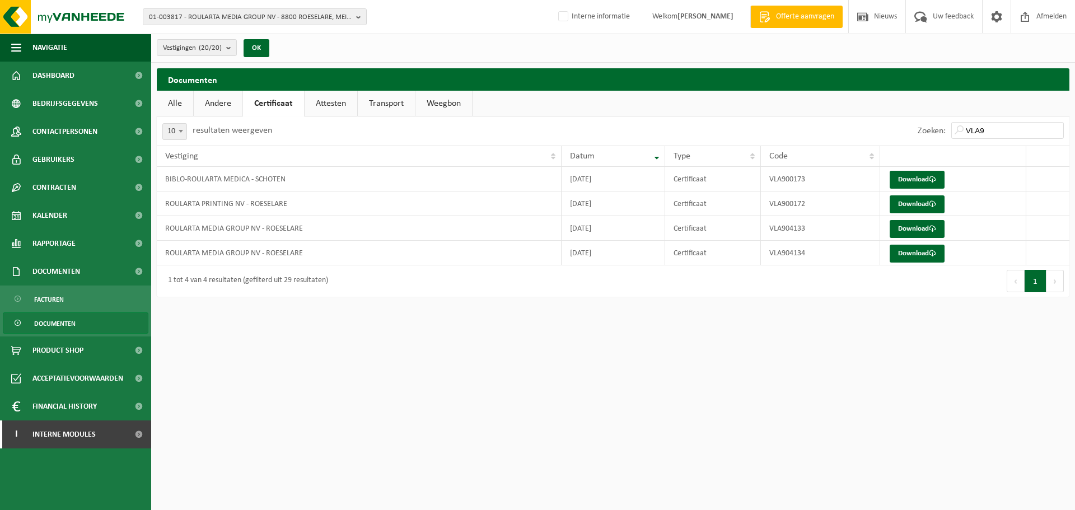
click at [518, 48] on div "Vestigingen (20/20) Alles selecteren Alles deselecteren ROULARTA MEDIA GROUP NV…" at bounding box center [613, 48] width 924 height 29
click at [537, 302] on div "Documenten Even geduld. Door de grote hoeveelheid gegevens duurt het laden even…" at bounding box center [613, 185] width 924 height 234
click at [211, 17] on span "01-003817 - ROULARTA MEDIA GROUP NV - 8800 ROESELARE, MEIBOOMLAAN 33" at bounding box center [250, 17] width 203 height 17
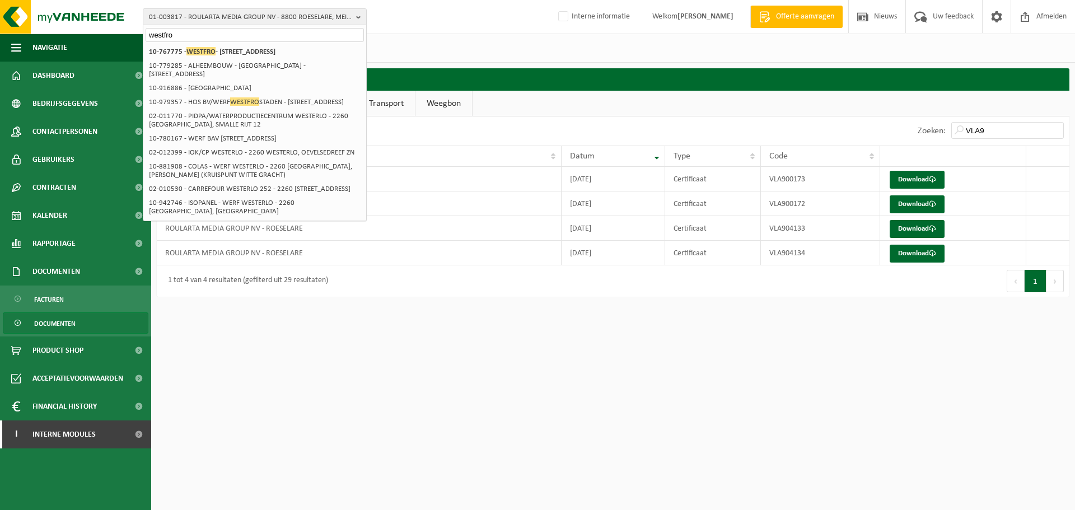
type input "westfro"
click at [234, 50] on strong "10-767775 - WESTFRO - 8840 STADEN, GROTE VELDSTRAAT 114" at bounding box center [212, 51] width 127 height 8
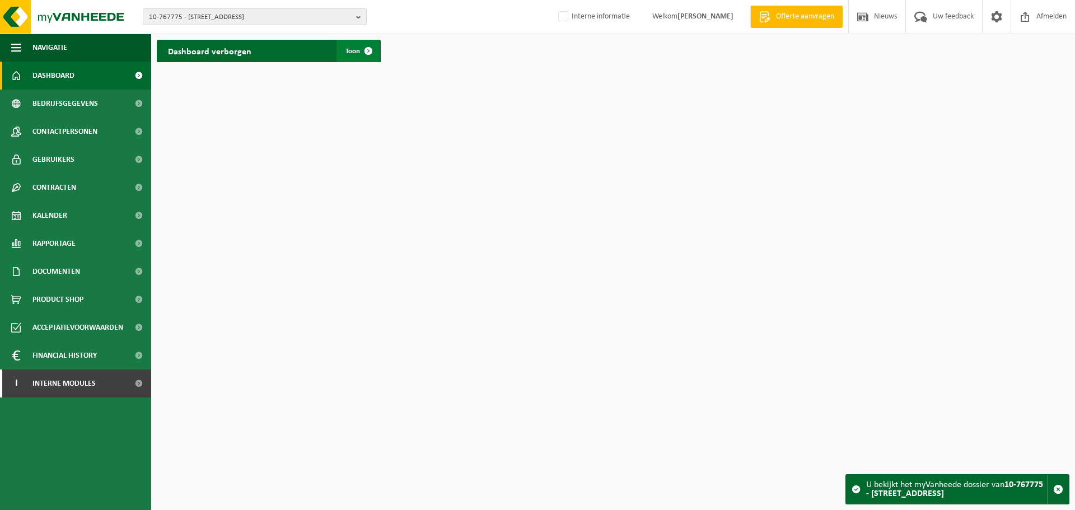
click at [351, 44] on link "Toon" at bounding box center [358, 51] width 43 height 22
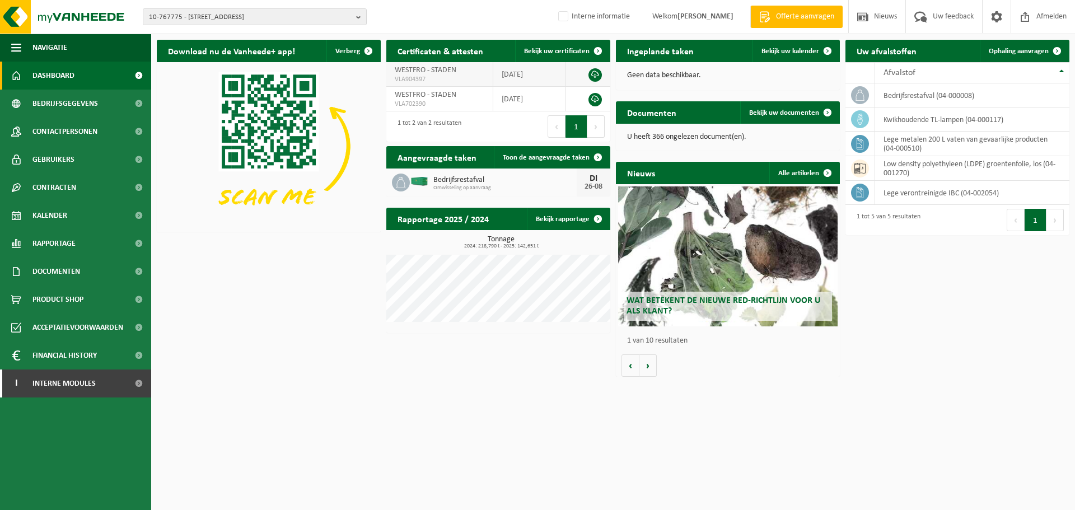
click at [595, 76] on link at bounding box center [595, 74] width 13 height 13
click at [59, 391] on span "Interne modules" at bounding box center [63, 384] width 63 height 28
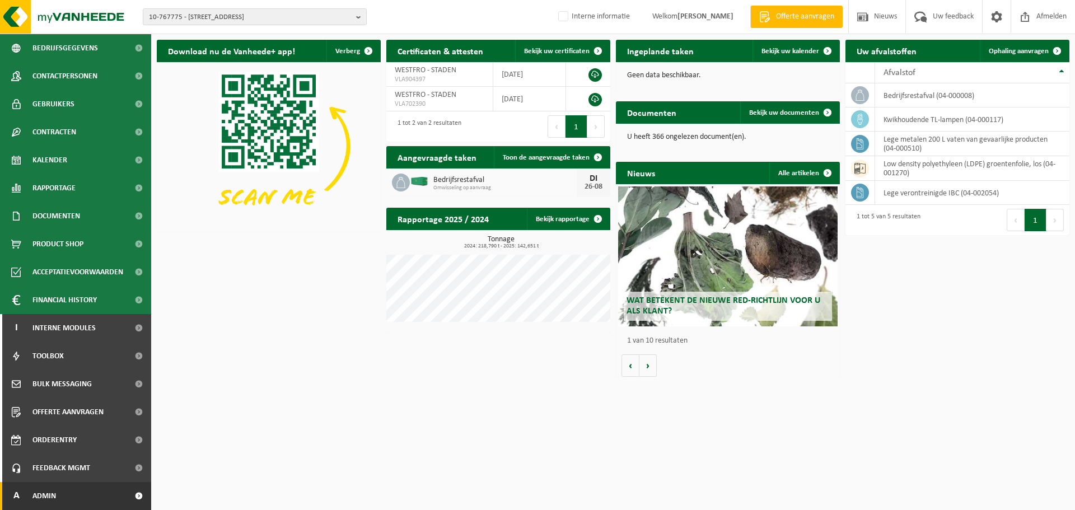
click at [61, 500] on link "A Admin" at bounding box center [75, 496] width 151 height 28
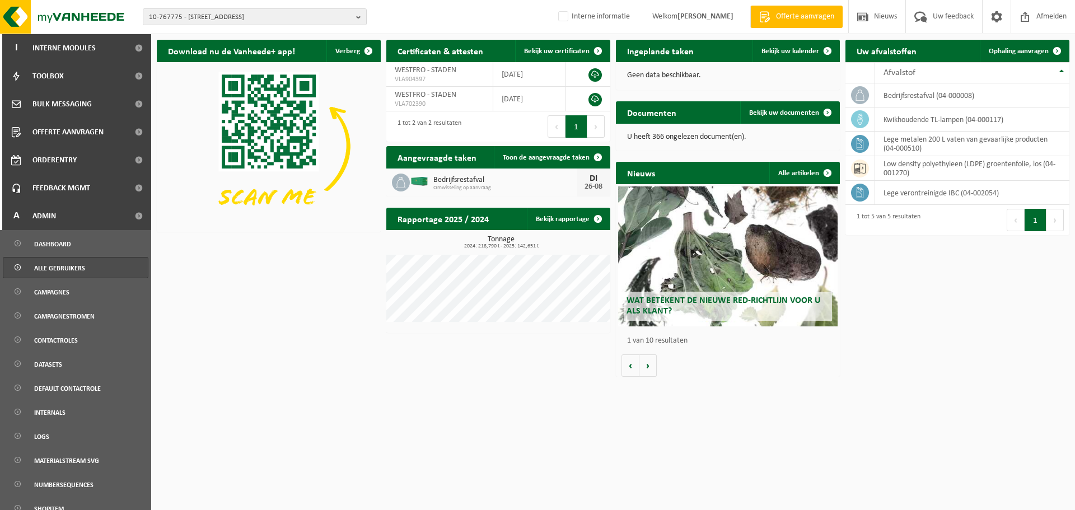
click at [67, 274] on span "Alle gebruikers" at bounding box center [59, 268] width 51 height 21
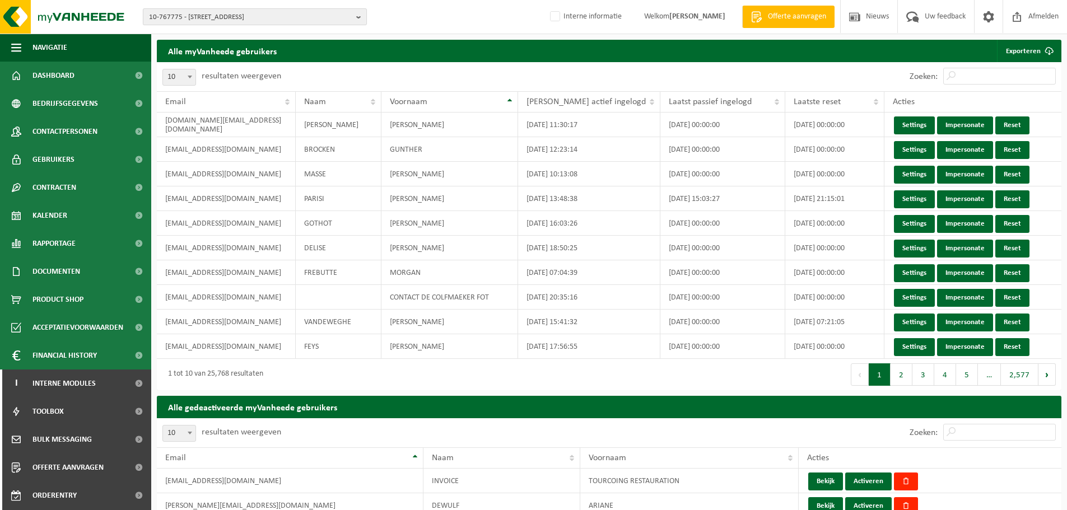
click at [214, 16] on span "10-767775 - [STREET_ADDRESS]" at bounding box center [250, 17] width 203 height 17
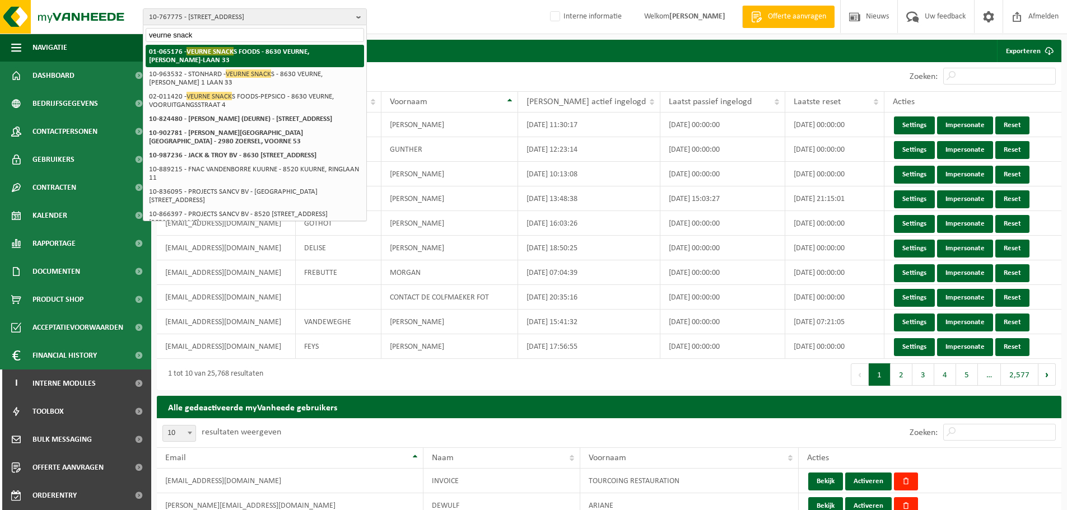
type input "veurne snack"
click at [223, 50] on span "VEURNE SNACK" at bounding box center [209, 51] width 47 height 8
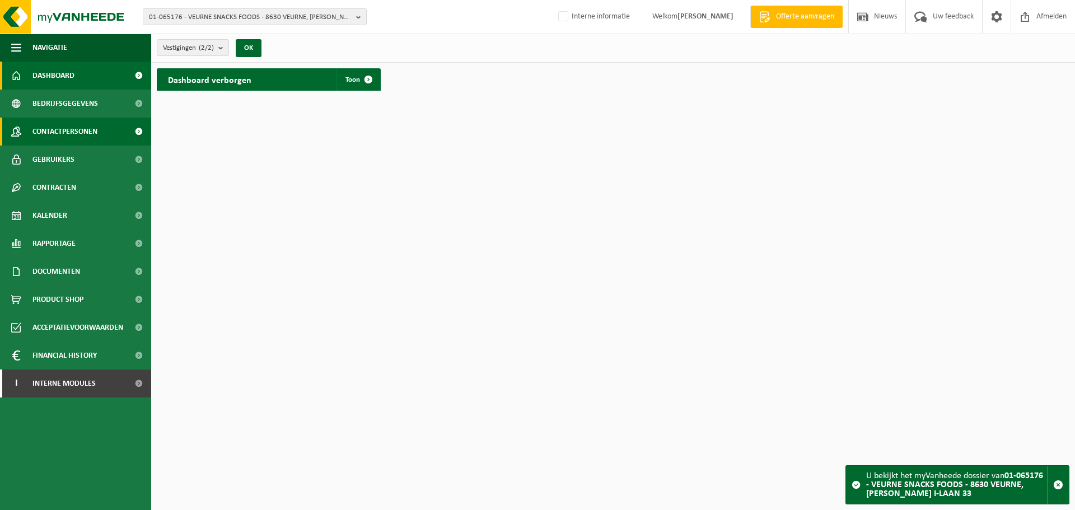
click at [57, 136] on span "Contactpersonen" at bounding box center [64, 132] width 65 height 28
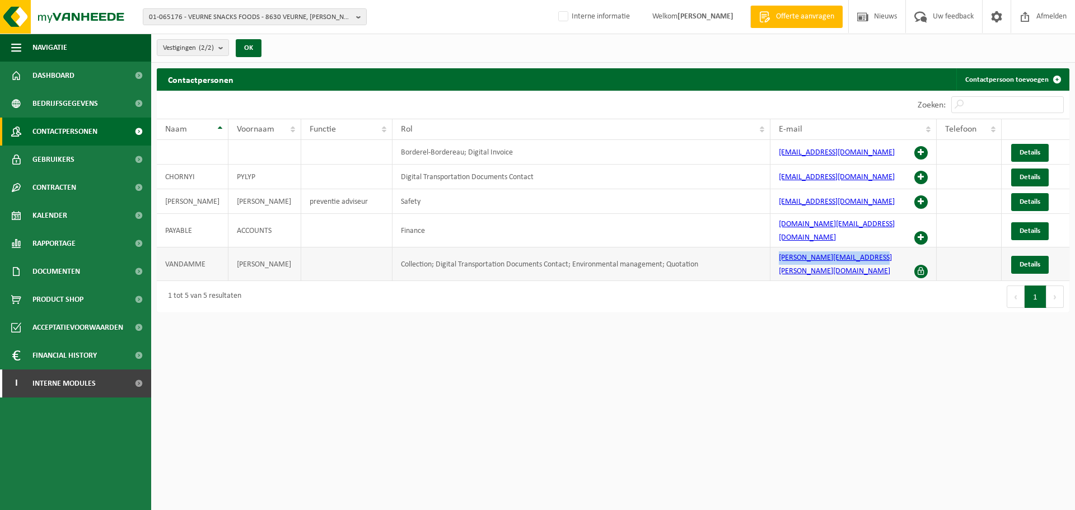
drag, startPoint x: 901, startPoint y: 256, endPoint x: 778, endPoint y: 255, distance: 122.6
click at [778, 255] on td "[PERSON_NAME][EMAIL_ADDRESS][DOMAIN_NAME]" at bounding box center [853, 264] width 166 height 34
copy link "[PERSON_NAME][EMAIL_ADDRESS][DOMAIN_NAME]"
click at [104, 385] on link "I Interne modules" at bounding box center [75, 384] width 151 height 28
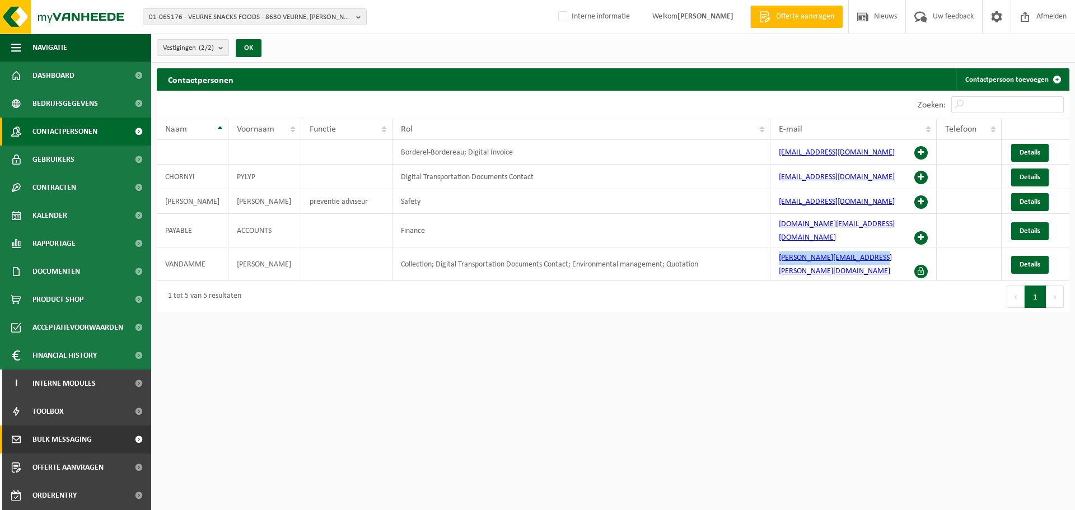
scroll to position [55, 0]
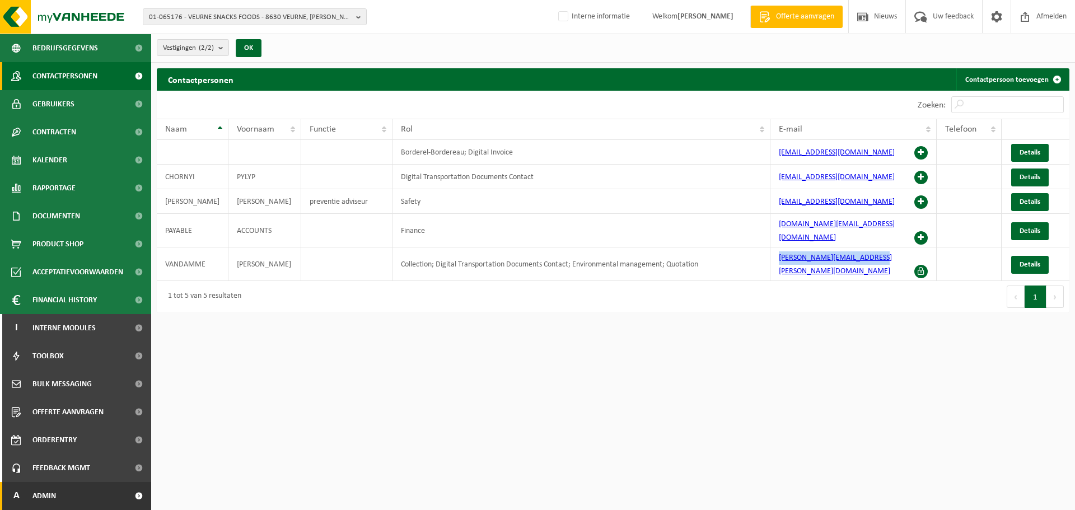
click at [55, 483] on span "Admin" at bounding box center [44, 496] width 24 height 28
click at [53, 498] on span "Admin" at bounding box center [44, 496] width 24 height 28
click at [43, 492] on span "Admin" at bounding box center [44, 496] width 24 height 28
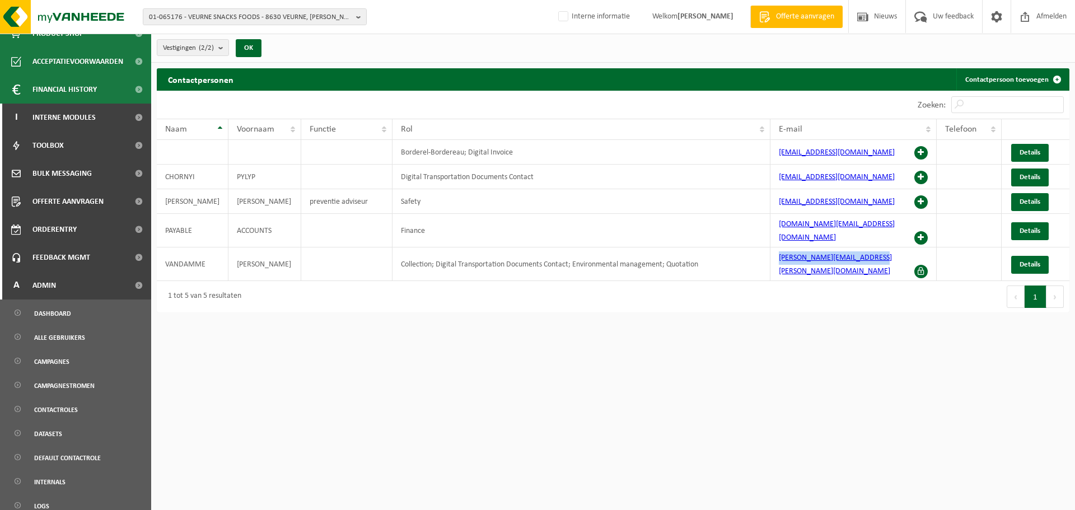
scroll to position [391, 0]
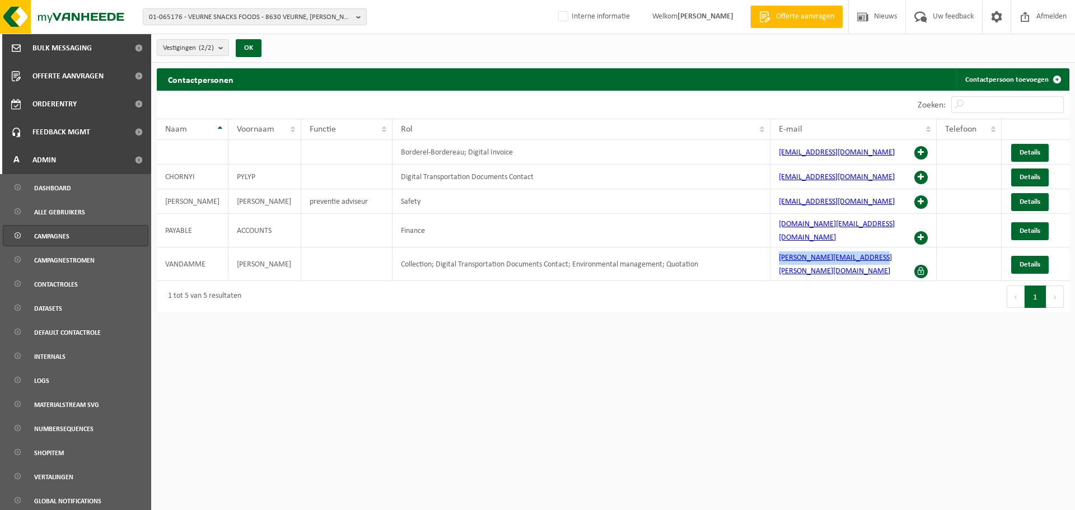
click at [62, 237] on span "Campagnes" at bounding box center [51, 236] width 35 height 21
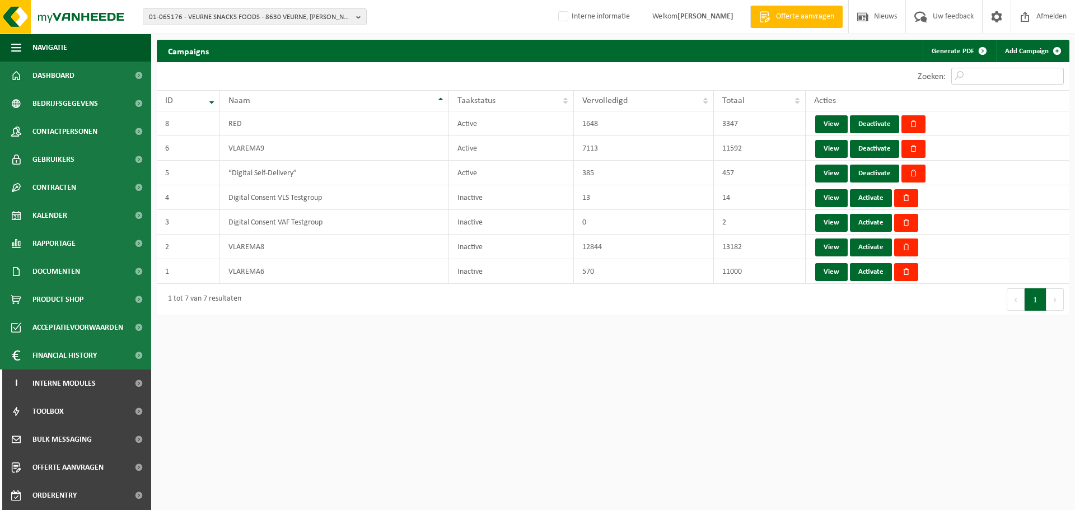
click at [991, 76] on input "Zoeken:" at bounding box center [1007, 76] width 113 height 17
paste input "[PERSON_NAME][EMAIL_ADDRESS][DOMAIN_NAME]"
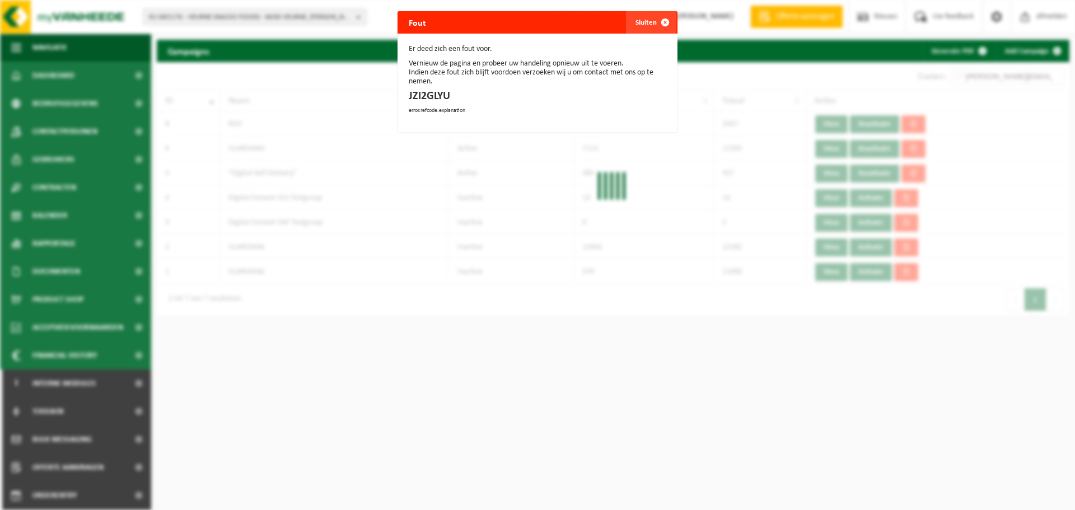
type input "sander.vandamme@pepsico.com"
click at [654, 21] on span "button" at bounding box center [665, 22] width 22 height 22
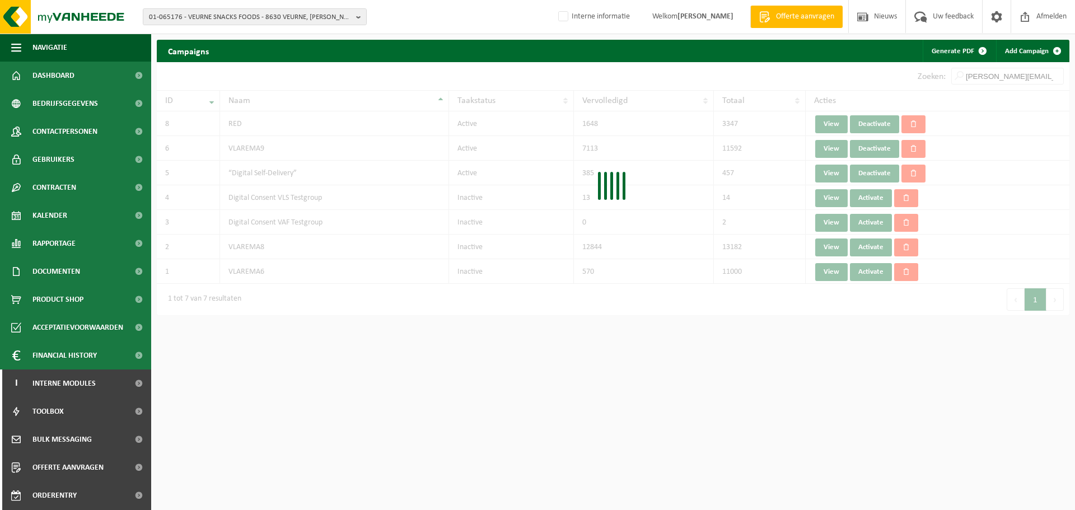
click at [613, 340] on div "01-065176 - VEURNE SNACKS FOODS - 8630 VEURNE, ALBERT I-LAAN 33 10-747506 - DIV…" at bounding box center [537, 255] width 1075 height 510
click at [62, 417] on span "Toolbox" at bounding box center [47, 412] width 31 height 28
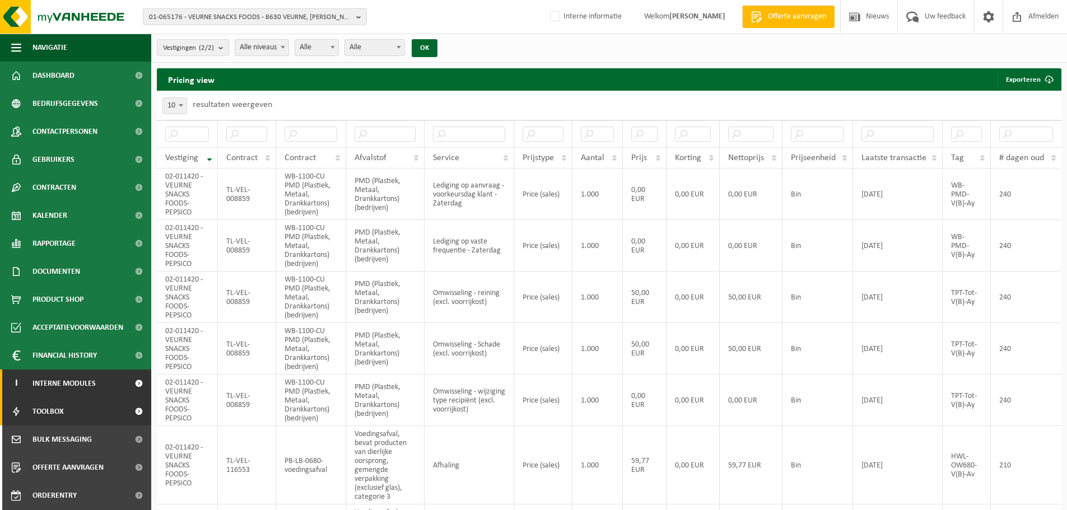
scroll to position [55, 0]
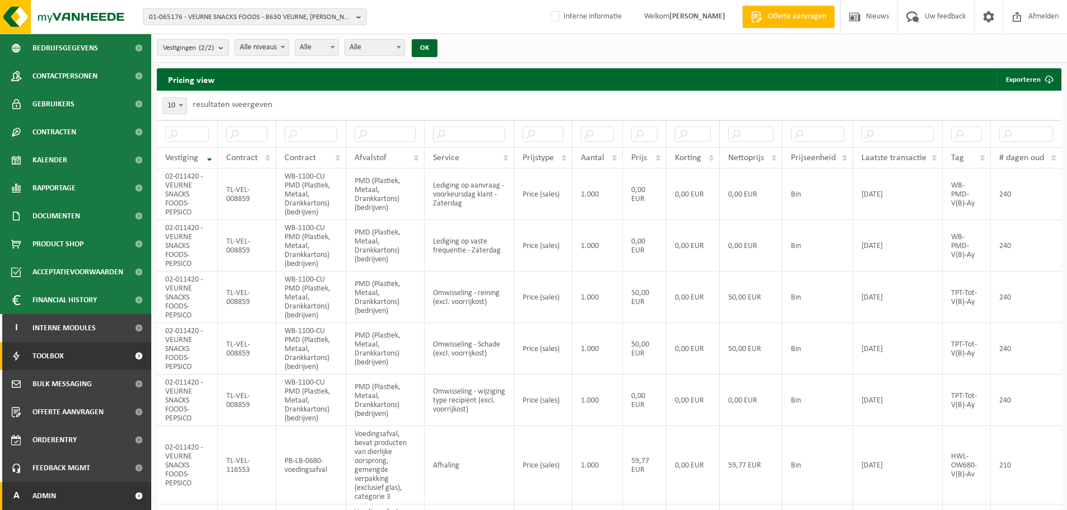
click at [44, 491] on span "Admin" at bounding box center [44, 496] width 24 height 28
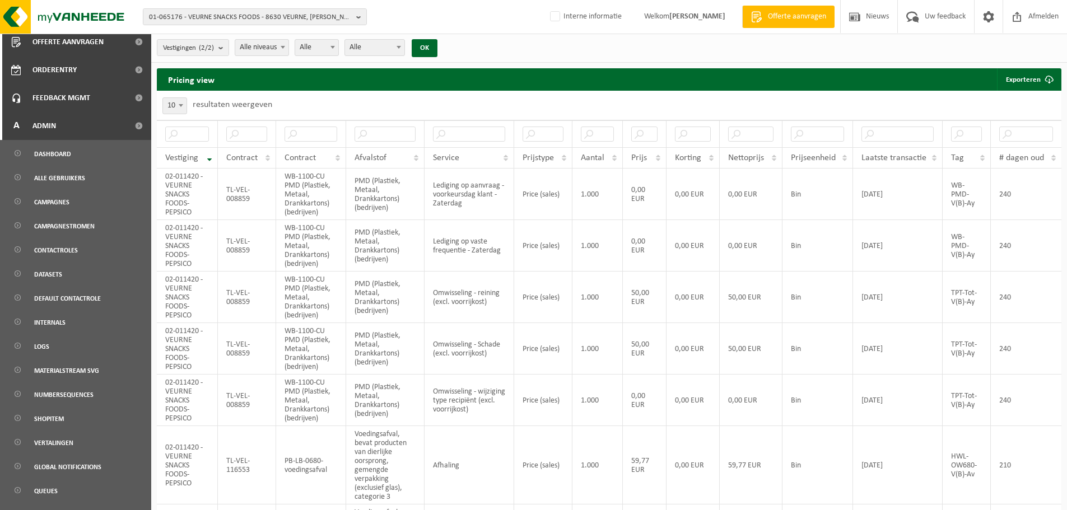
scroll to position [443, 0]
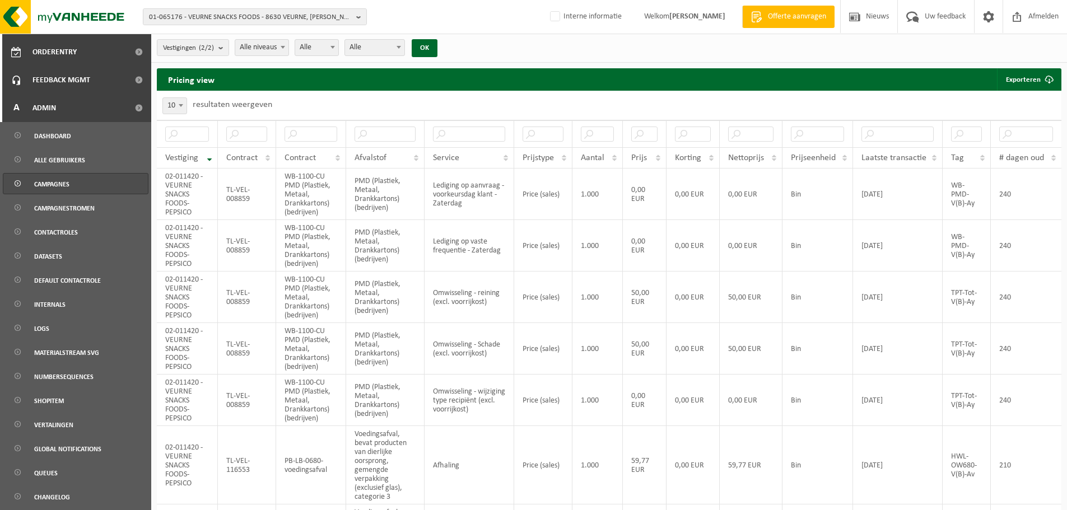
click at [65, 184] on span "Campagnes" at bounding box center [51, 184] width 35 height 21
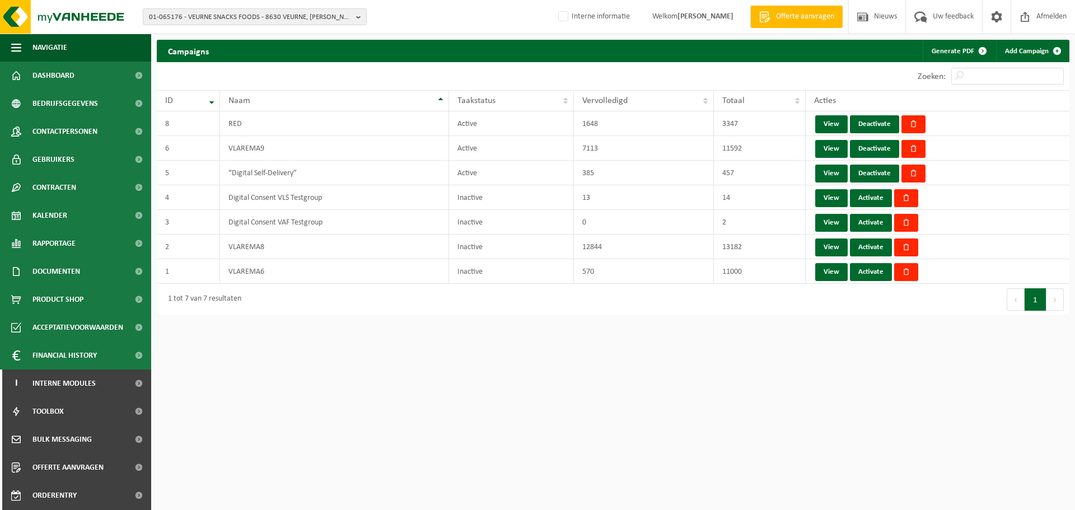
scroll to position [224, 0]
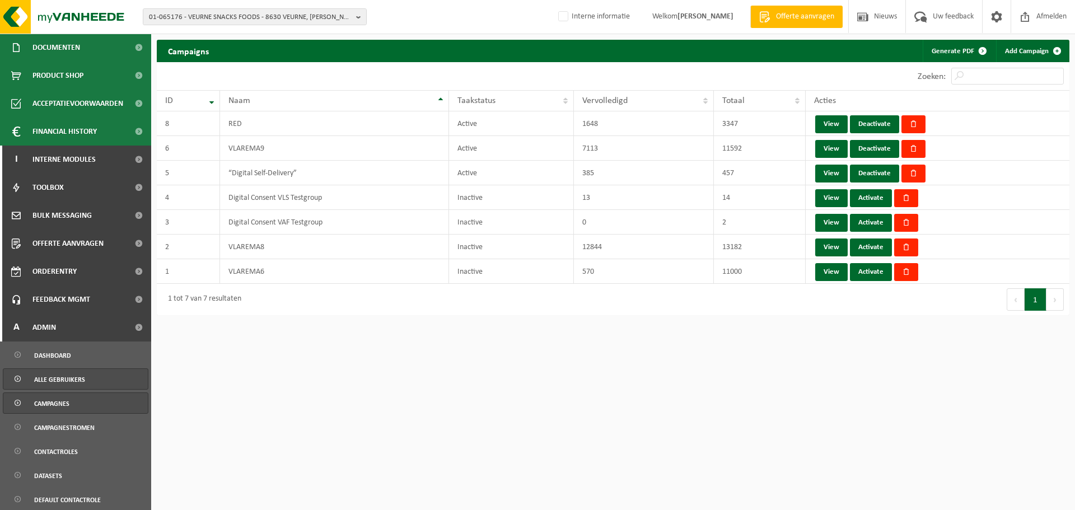
click at [59, 375] on span "Alle gebruikers" at bounding box center [59, 379] width 51 height 21
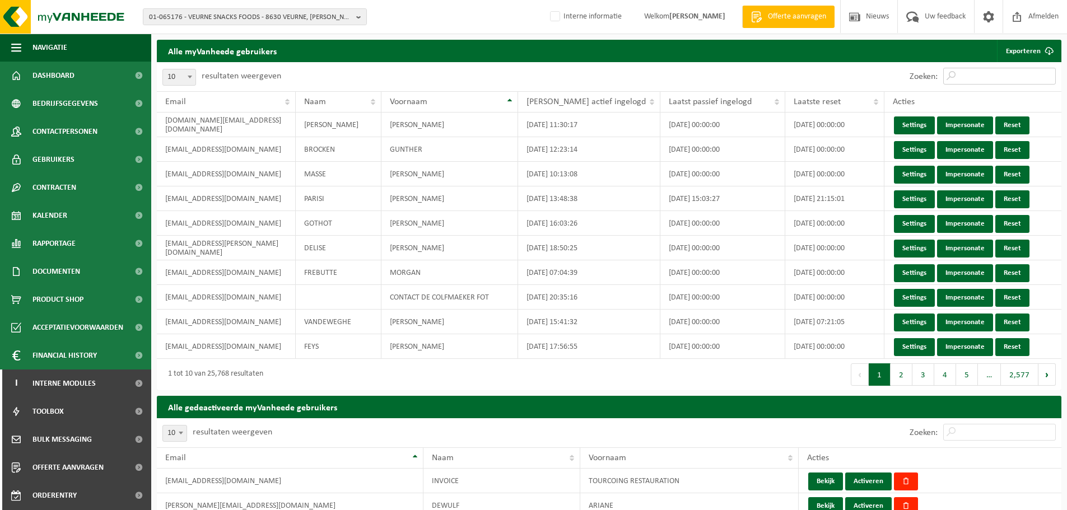
click at [994, 73] on input "Zoeken:" at bounding box center [999, 76] width 113 height 17
paste input "sander.vandamme@pepsico.com"
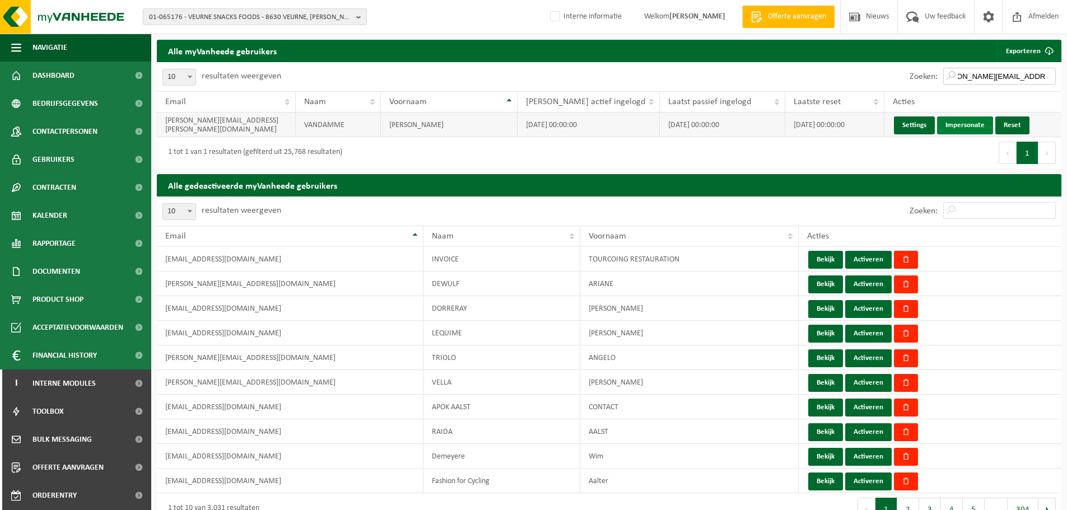
type input "sander.vandamme@pepsico.com"
click at [960, 124] on link "Impersonate" at bounding box center [965, 125] width 56 height 18
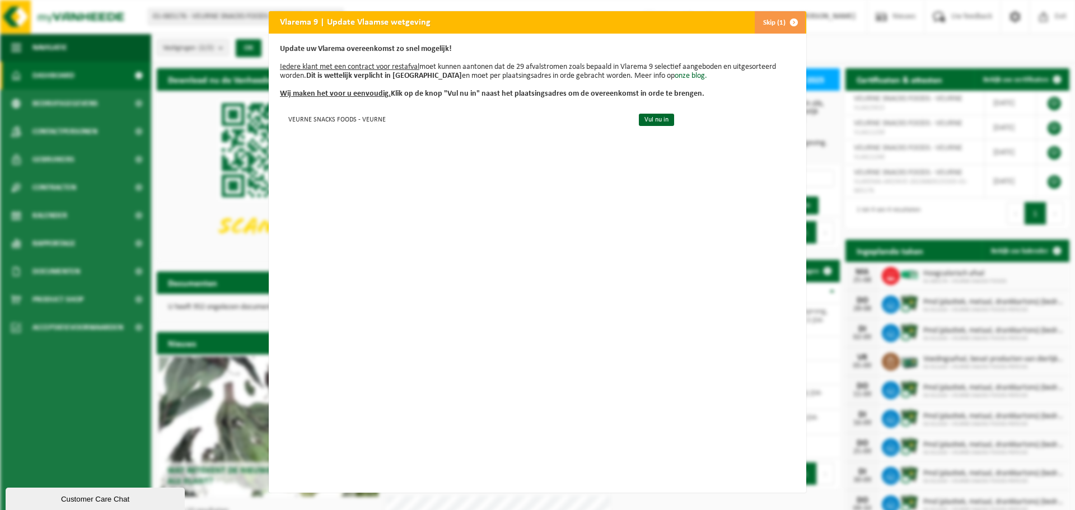
click at [759, 29] on button "Skip (1)" at bounding box center [779, 22] width 51 height 22
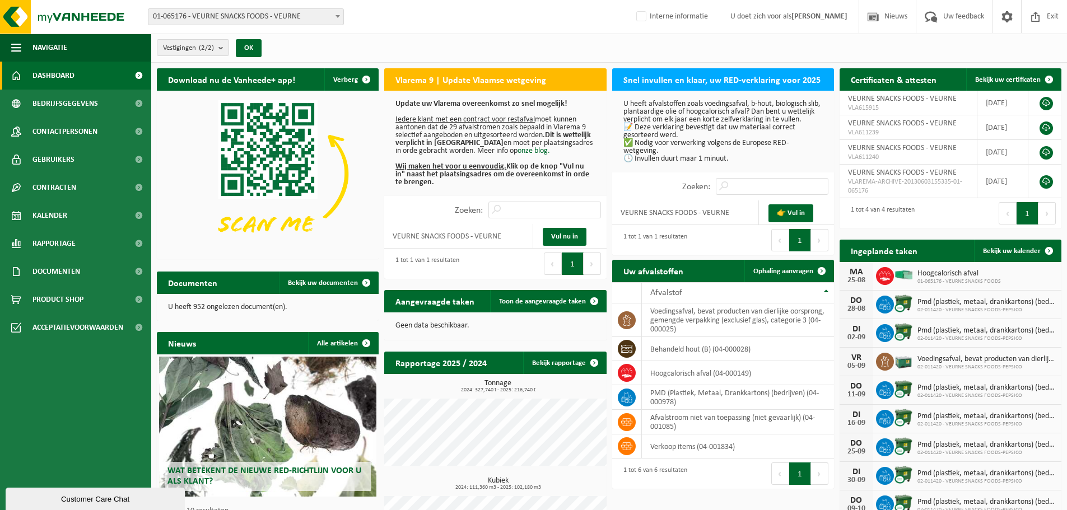
click at [588, 50] on div "Vestigingen (2/2) Alles selecteren Alles deselecteren Actieve selecteren VEURNE…" at bounding box center [609, 48] width 916 height 29
click at [597, 42] on div "Vestigingen (2/2) Alles selecteren Alles deselecteren Actieve selecteren VEURNE…" at bounding box center [609, 48] width 916 height 29
drag, startPoint x: 86, startPoint y: 389, endPoint x: 97, endPoint y: 391, distance: 12.1
click at [86, 389] on ul "Navigatie Nieuws Uw feedback Exit Dashboard Bedrijfsgegevens Contactpersonen Ge…" at bounding box center [75, 272] width 151 height 477
click at [524, 73] on h2 "Vlarema 9 | Update Vlaamse wetgeving" at bounding box center [470, 79] width 173 height 22
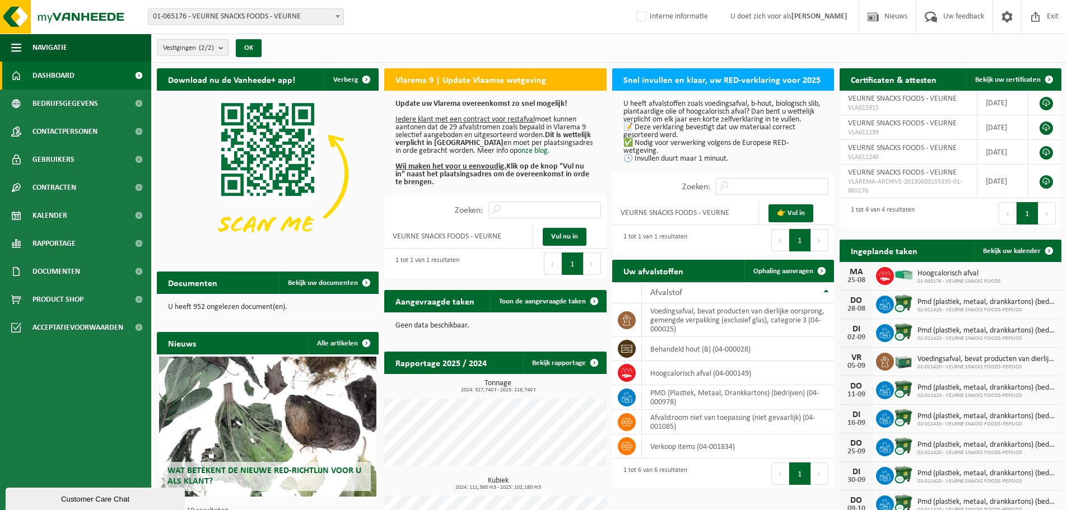
click at [531, 78] on h2 "Vlarema 9 | Update Vlaamse wetgeving" at bounding box center [470, 79] width 173 height 22
click at [581, 84] on div "Vlarema 9 | Update Vlaamse wetgeving" at bounding box center [495, 79] width 222 height 22
click at [696, 120] on p "U heeft afvalstoffen zoals voedingsafval, b-hout, biologisch slib, plantaardige…" at bounding box center [722, 131] width 199 height 63
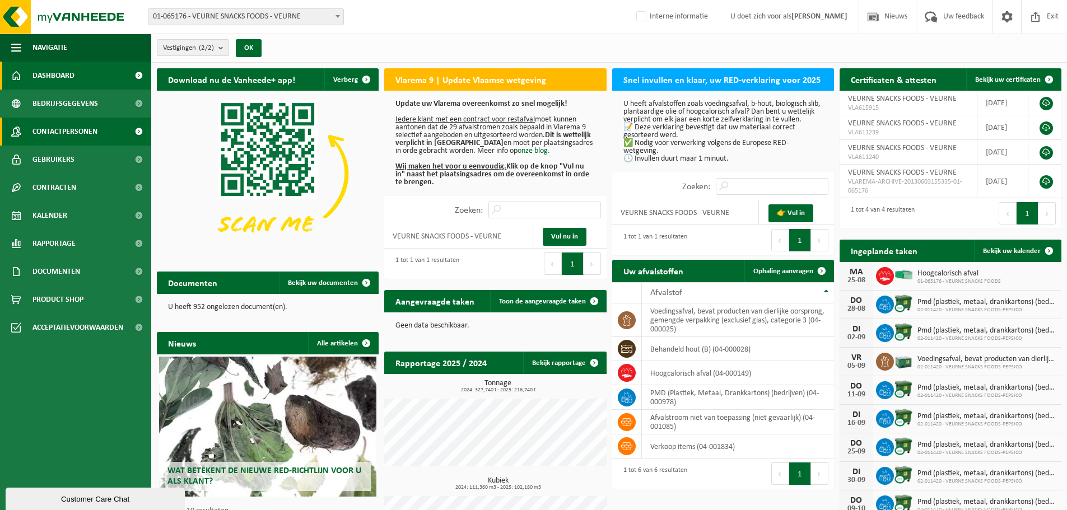
click at [76, 132] on span "Contactpersonen" at bounding box center [64, 132] width 65 height 28
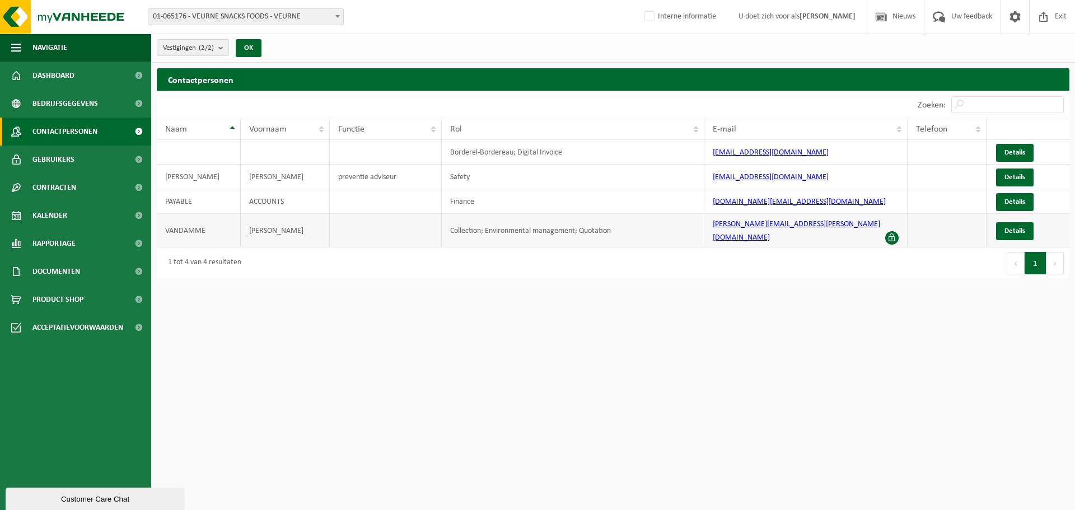
click at [611, 225] on td "Collection; Environmental management; Quotation" at bounding box center [573, 231] width 263 height 34
click at [62, 164] on span "Gebruikers" at bounding box center [53, 160] width 42 height 28
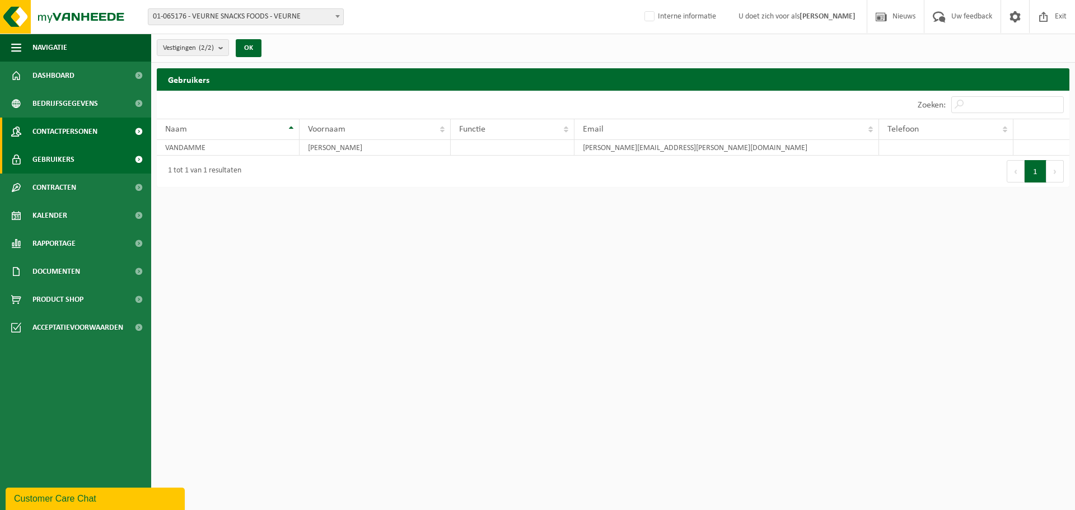
click at [62, 131] on span "Contactpersonen" at bounding box center [64, 132] width 65 height 28
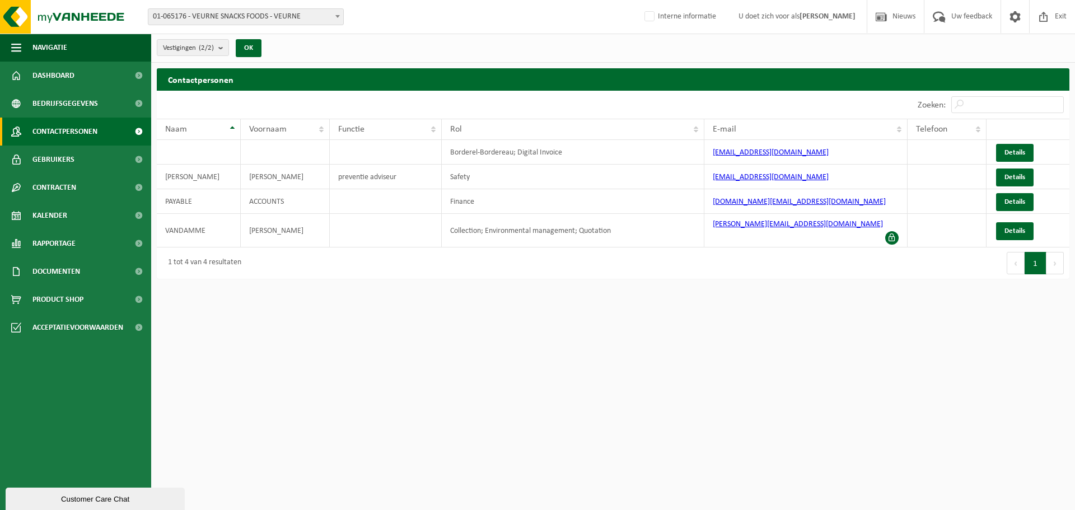
click at [519, 82] on h2 "Contactpersonen" at bounding box center [613, 79] width 913 height 22
click at [494, 369] on html "Vestiging: 01-065176 - VEURNE SNACKS FOODS - VEURNE 02-011420 - VEURNE SNACKS F…" at bounding box center [537, 255] width 1075 height 510
drag, startPoint x: 499, startPoint y: 68, endPoint x: 514, endPoint y: 74, distance: 15.8
click at [499, 68] on h2 "Contactpersonen" at bounding box center [613, 79] width 913 height 22
